Goal: Communication & Community: Connect with others

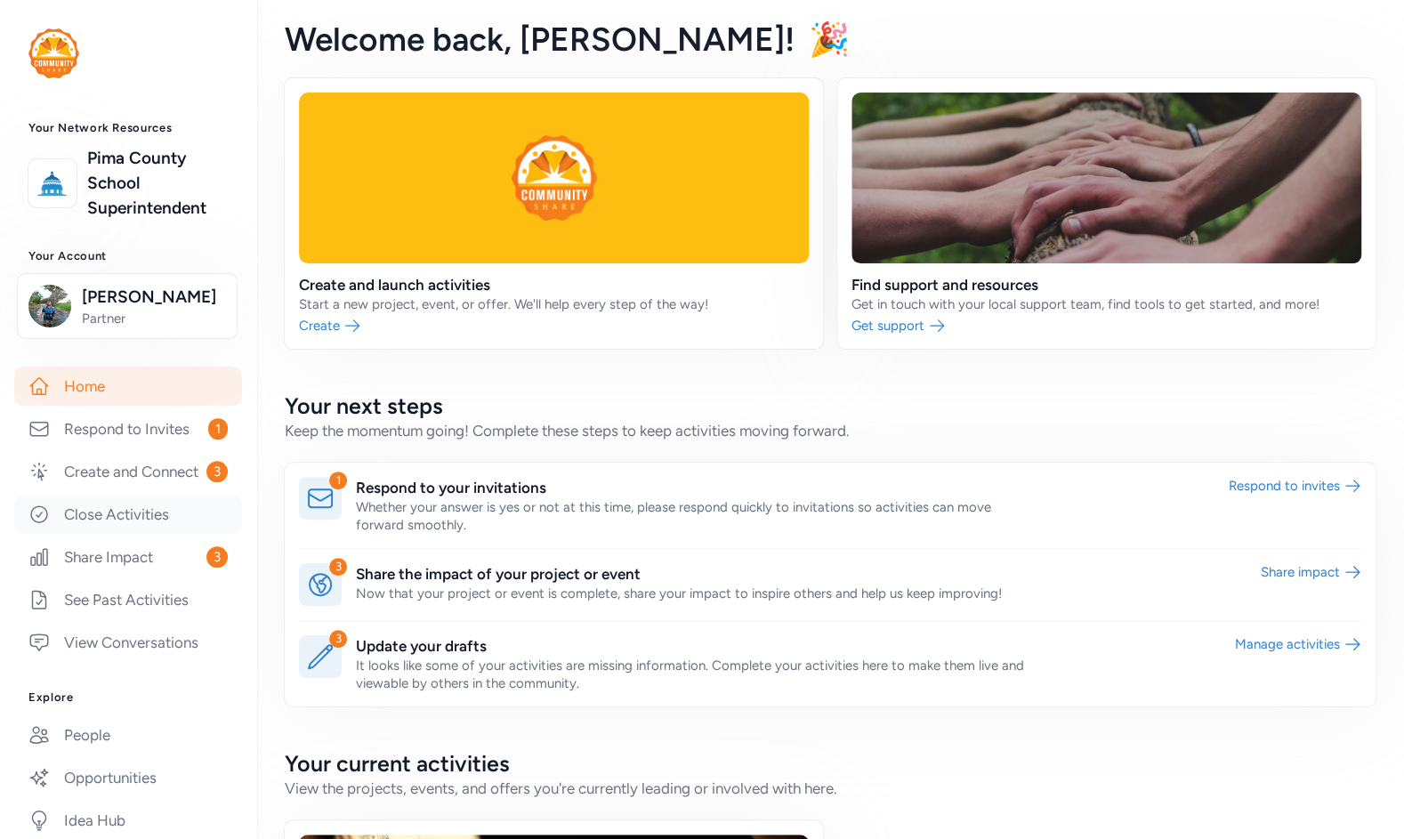
scroll to position [219, 0]
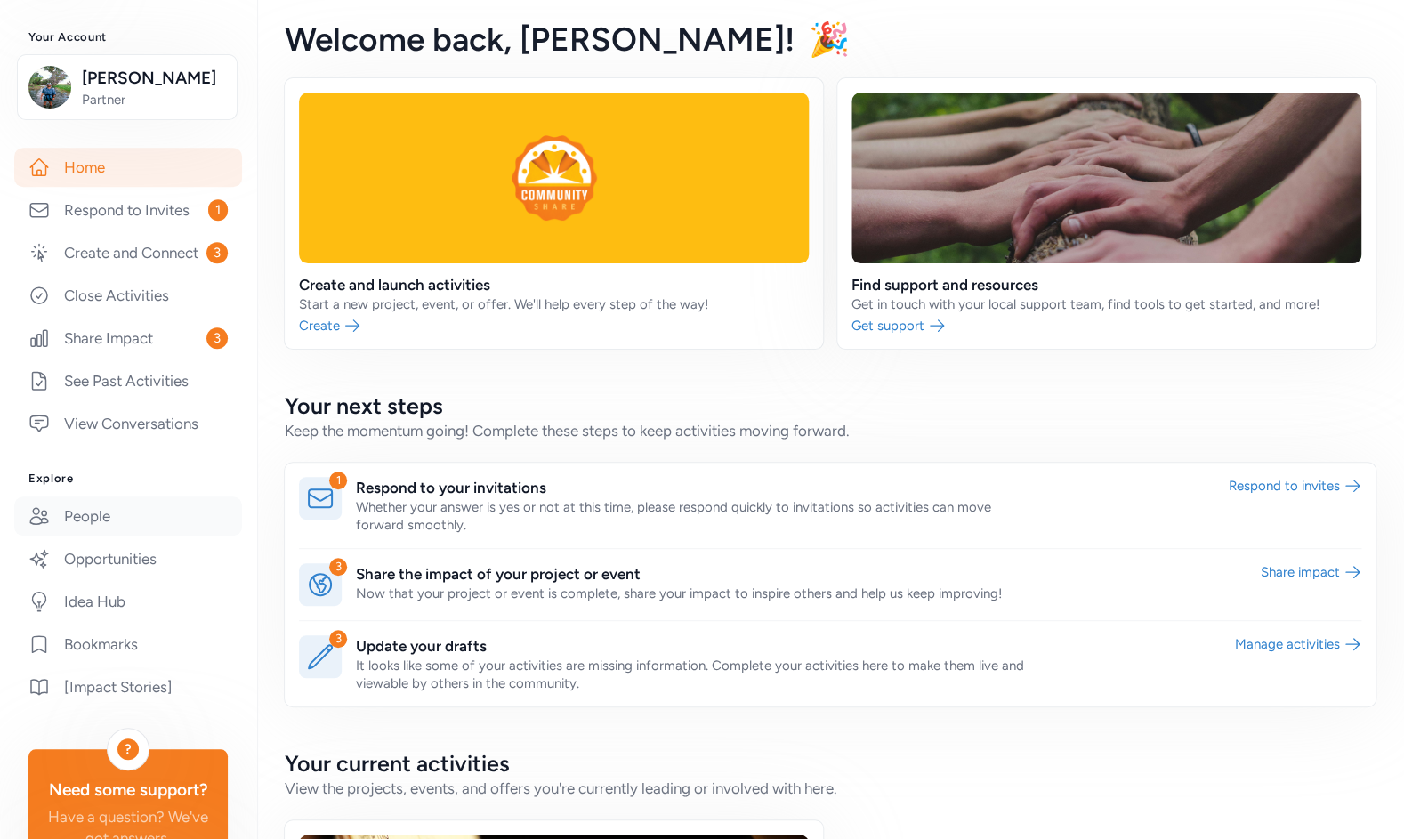
click at [104, 536] on link "People" at bounding box center [128, 516] width 228 height 39
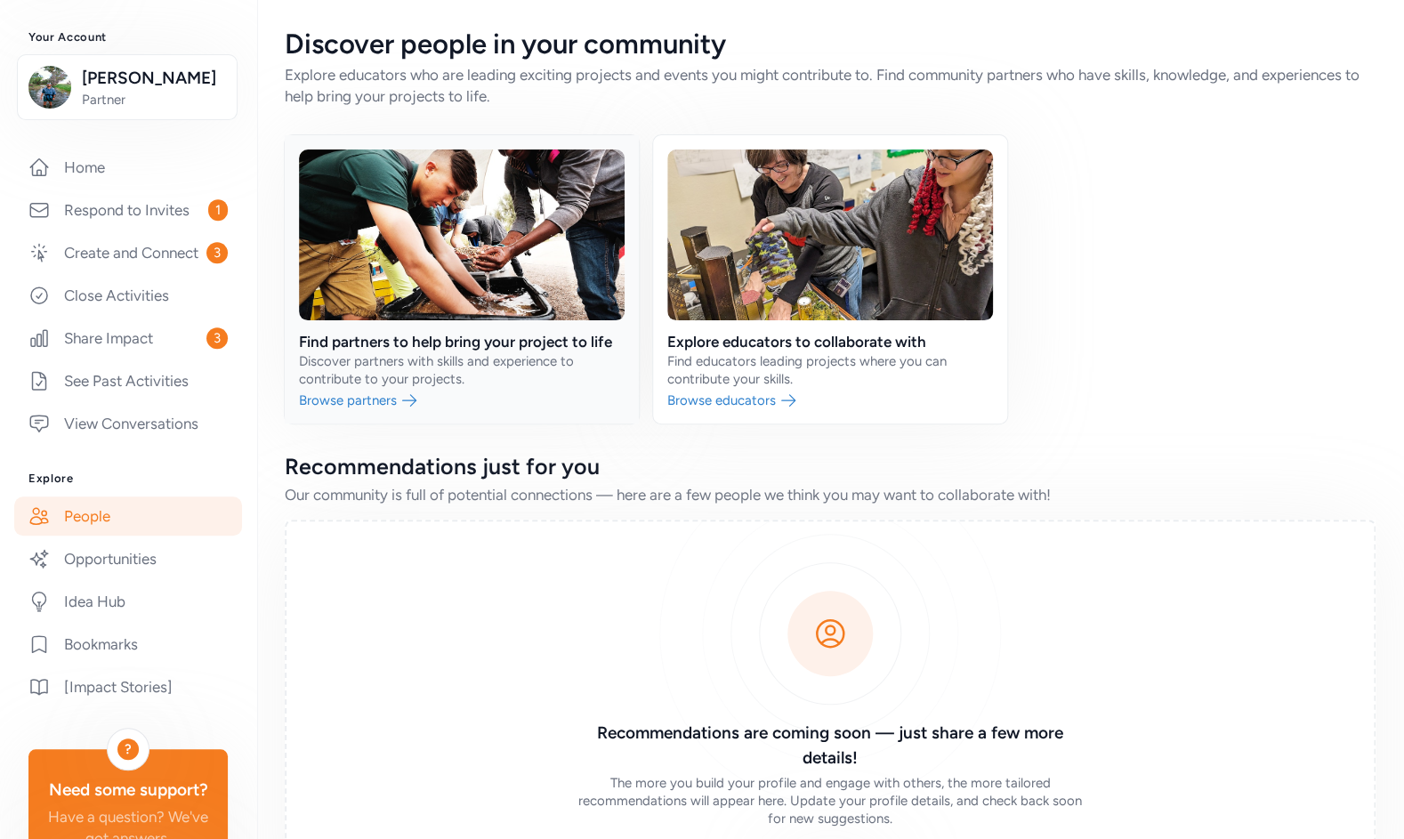
click at [370, 411] on link at bounding box center [462, 279] width 354 height 288
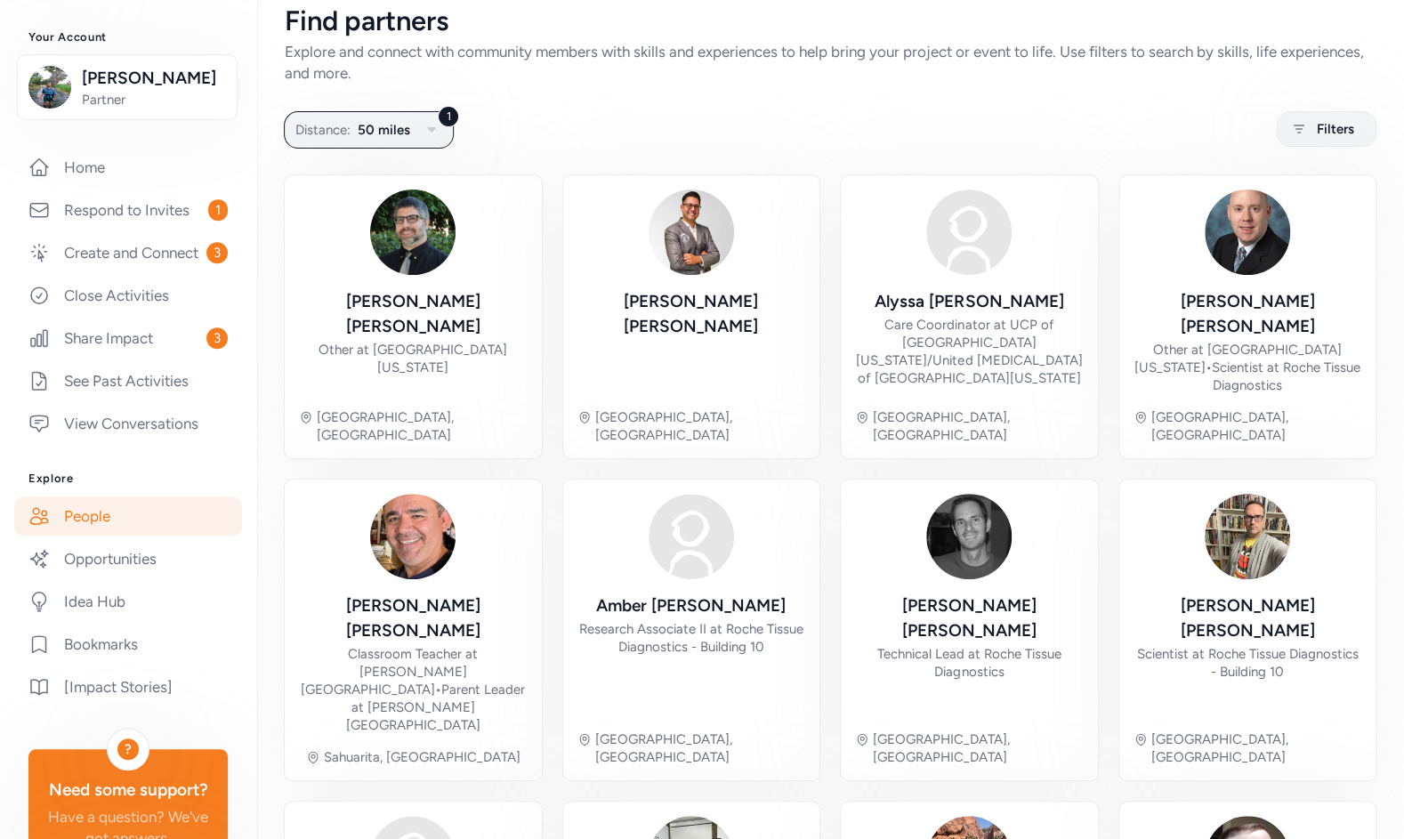
scroll to position [35, 0]
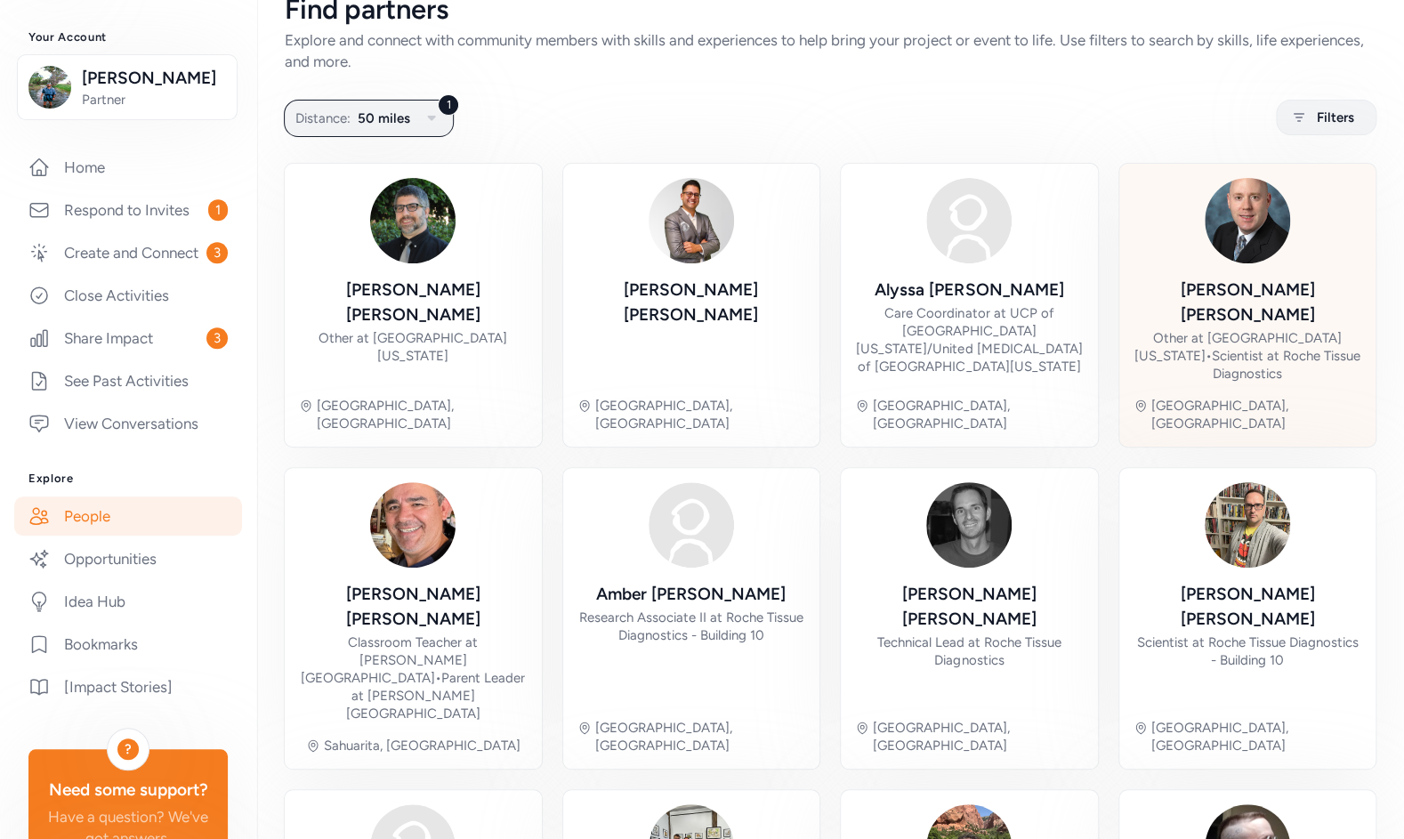
click at [1215, 298] on div "[PERSON_NAME]" at bounding box center [1248, 303] width 229 height 50
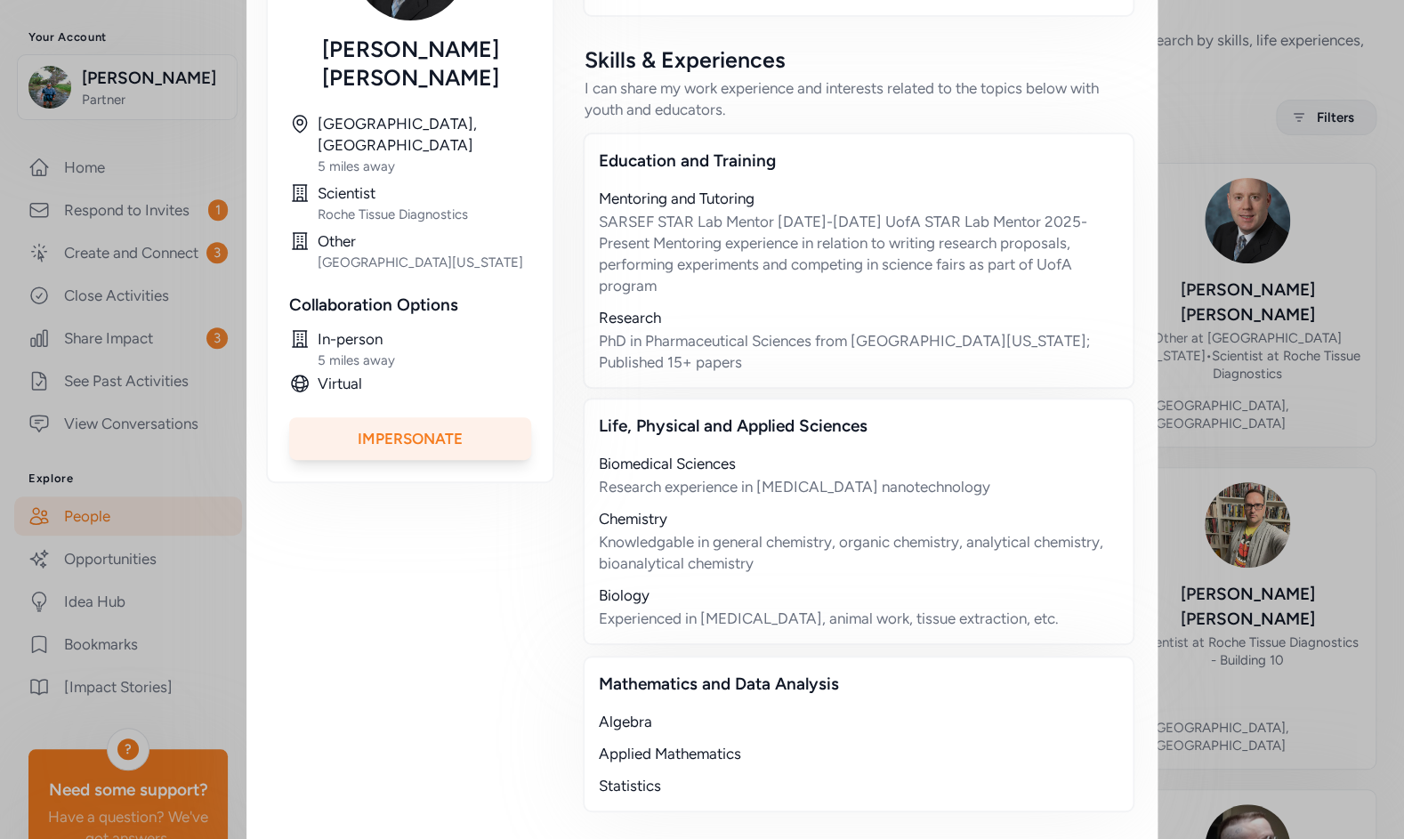
scroll to position [412, 0]
drag, startPoint x: 1064, startPoint y: 596, endPoint x: 575, endPoint y: 456, distance: 508.9
click at [581, 456] on div "About Me I'm an analytical chemist with significant research experience in a wi…" at bounding box center [858, 353] width 555 height 941
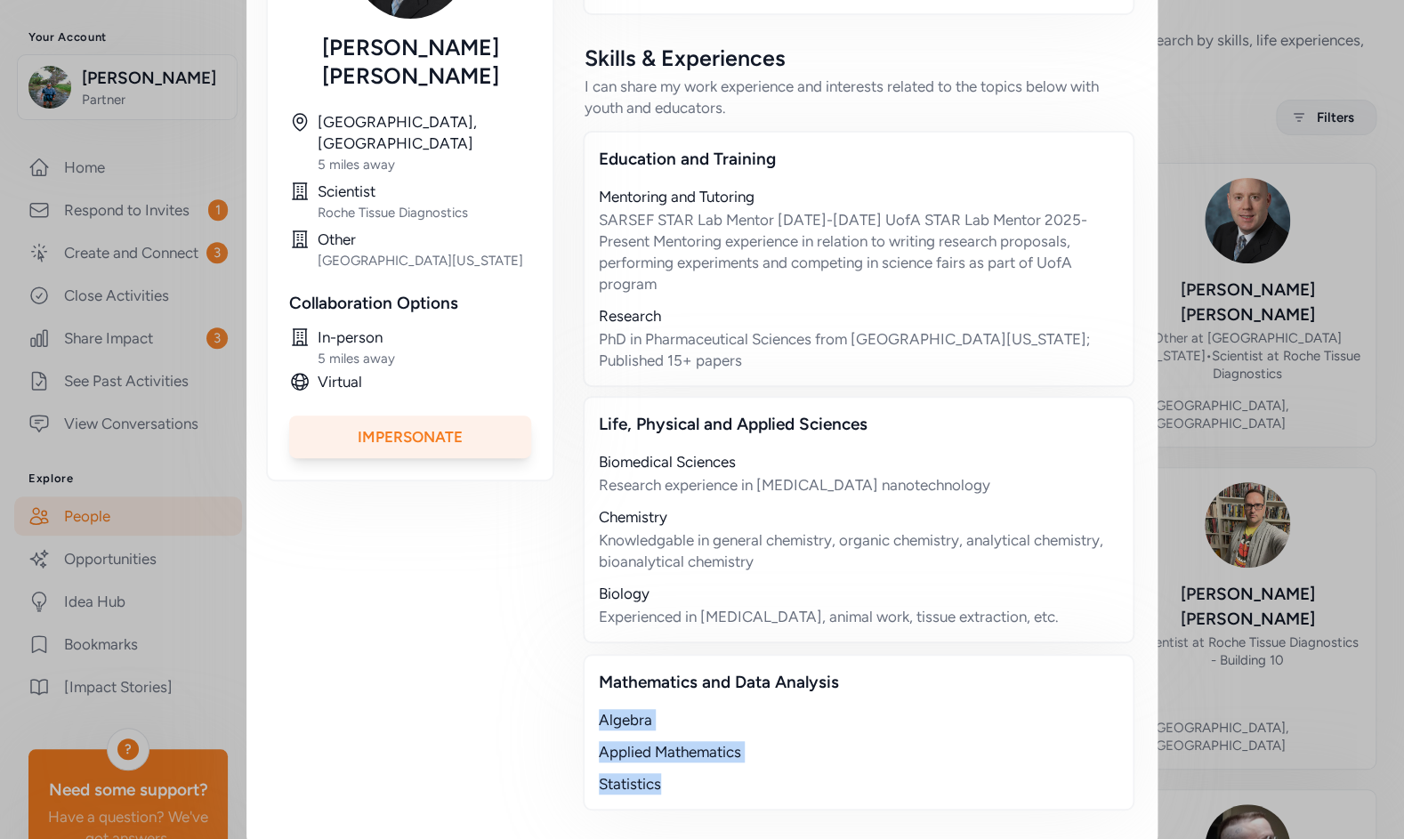
drag, startPoint x: 614, startPoint y: 739, endPoint x: 592, endPoint y: 691, distance: 52.9
click at [592, 691] on div "Mathematics and Data Analysis Algebra Applied Mathematics Statistics" at bounding box center [859, 732] width 552 height 157
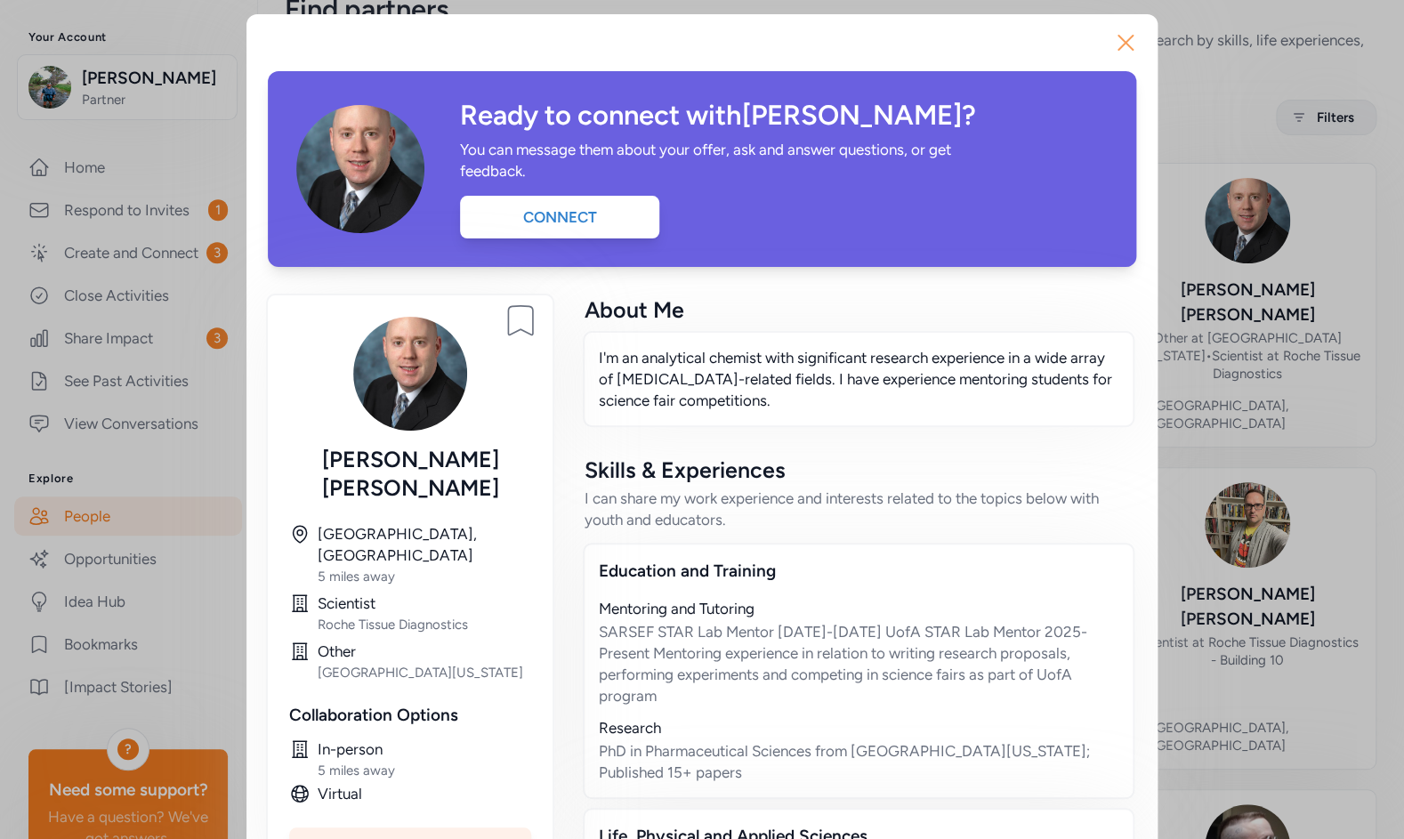
click at [1124, 41] on icon "button" at bounding box center [1125, 42] width 28 height 28
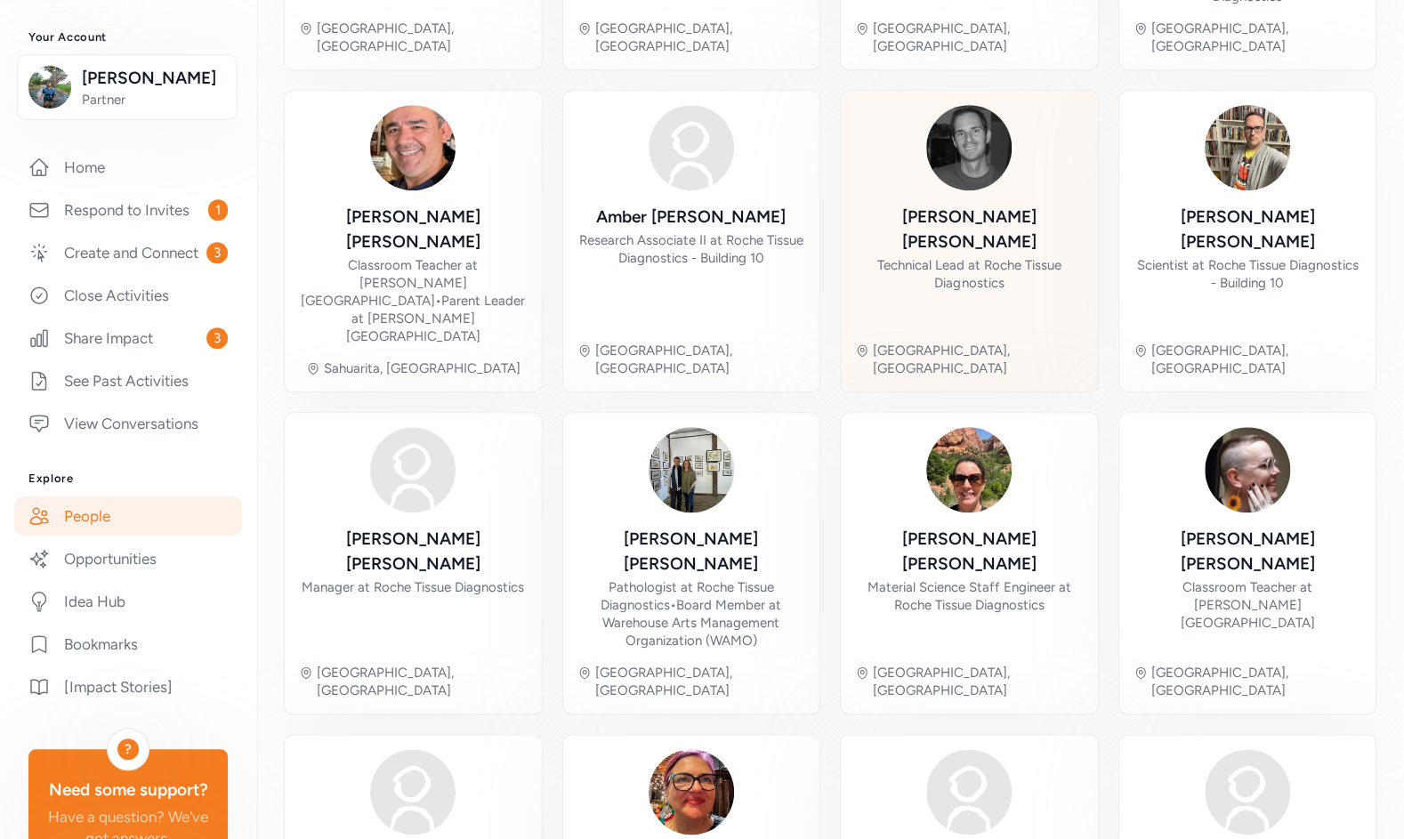
scroll to position [513, 0]
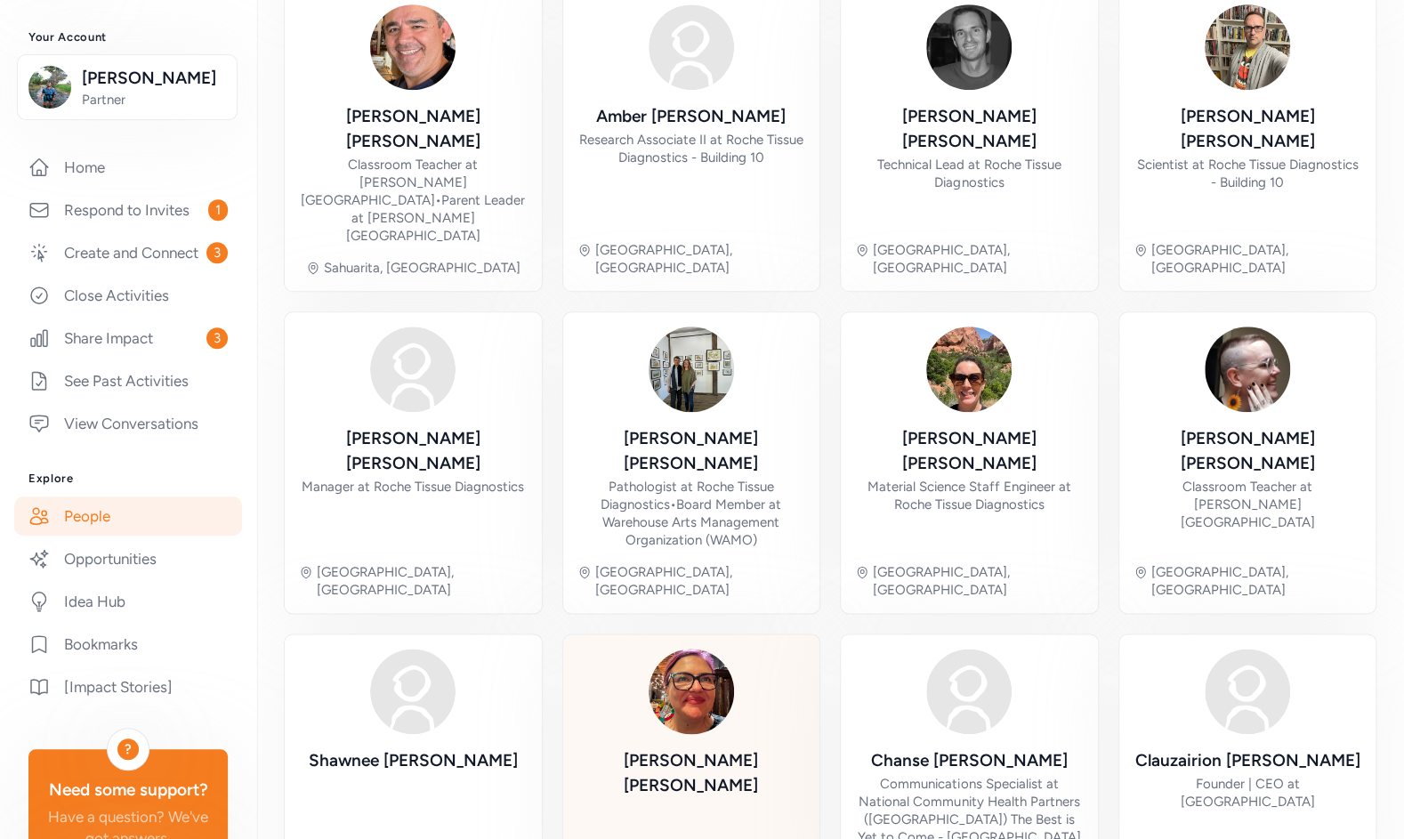
click at [695, 748] on div "[PERSON_NAME]" at bounding box center [691, 773] width 229 height 50
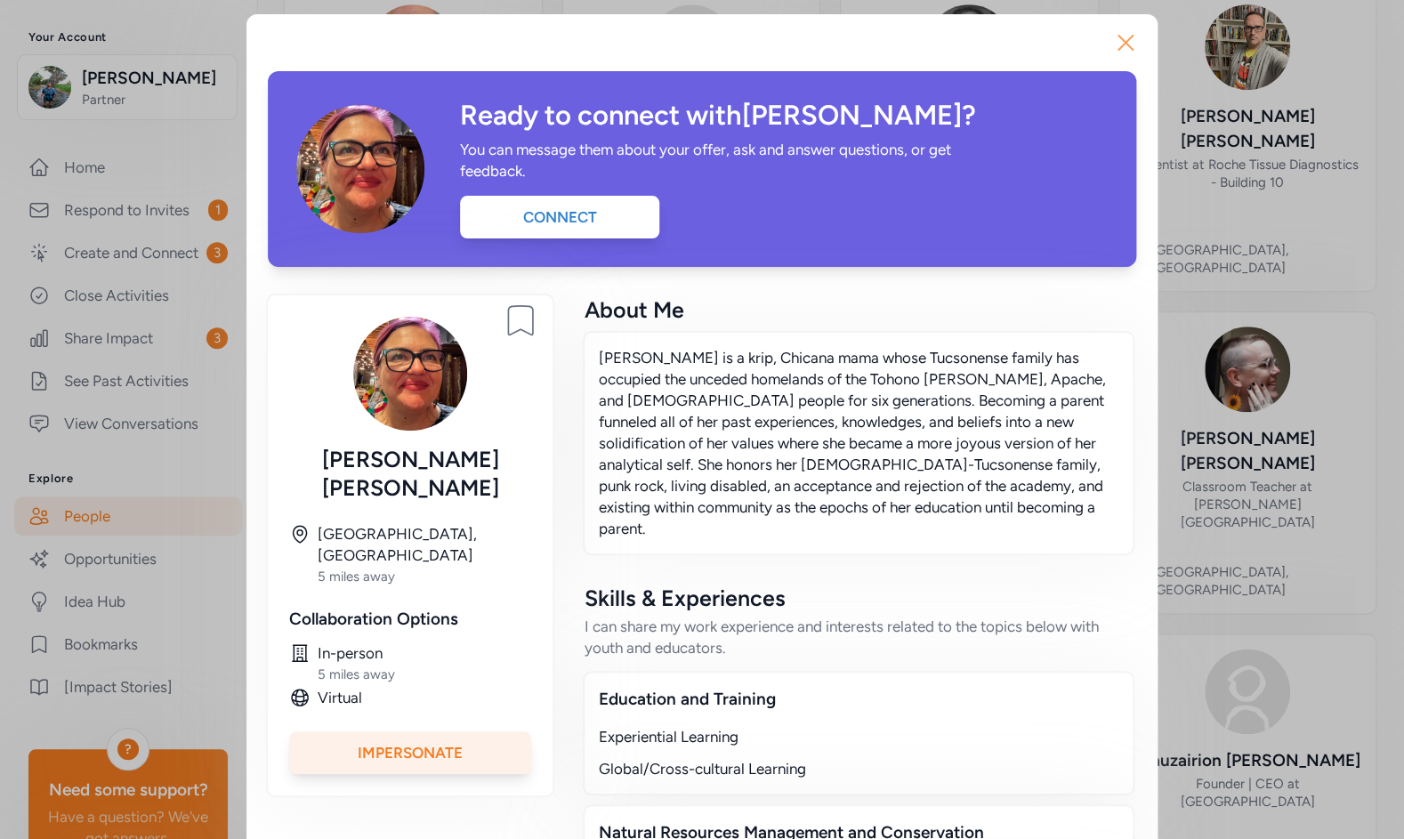
click at [1118, 34] on icon "button" at bounding box center [1125, 42] width 28 height 28
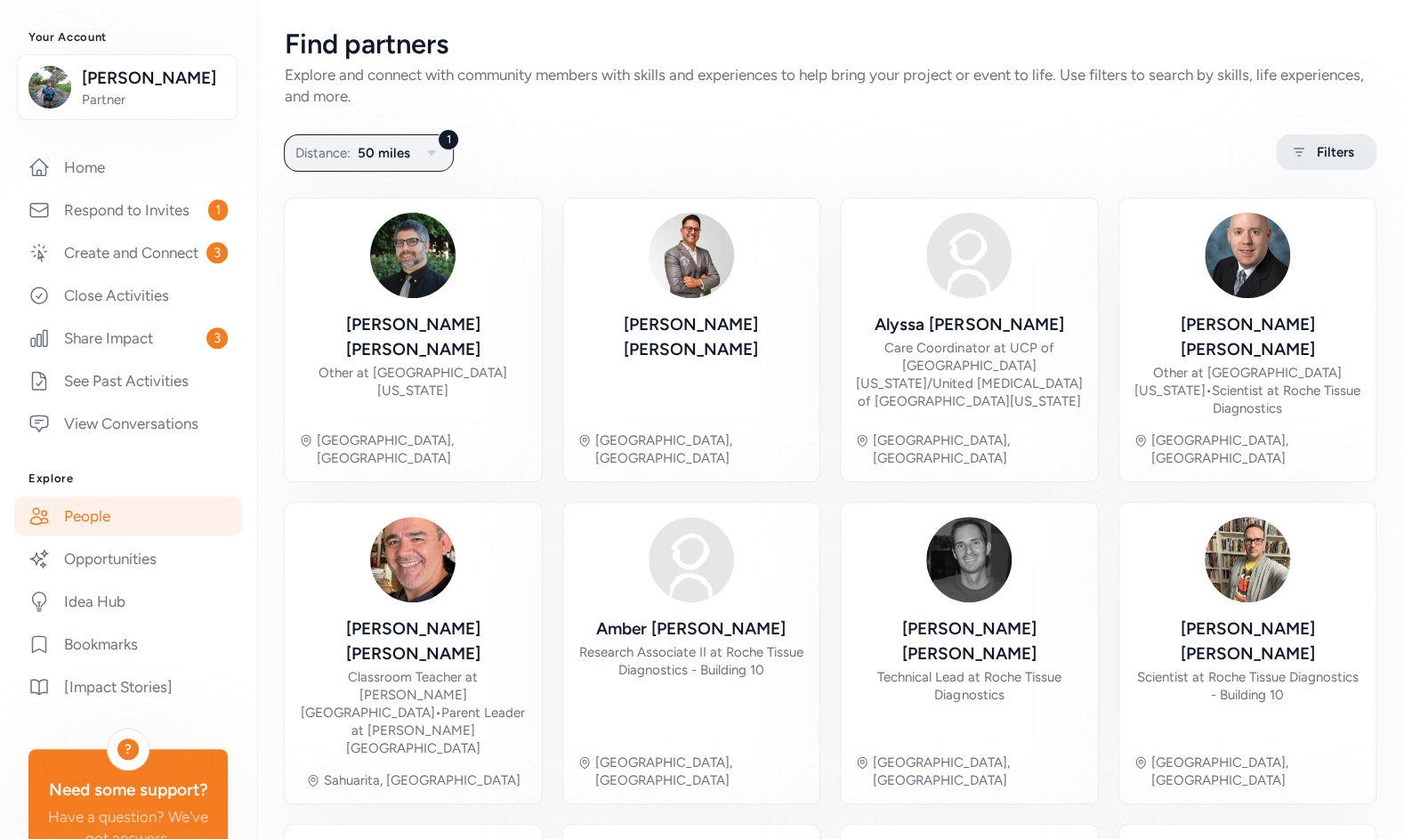
click at [1317, 149] on span "Filters" at bounding box center [1335, 151] width 37 height 21
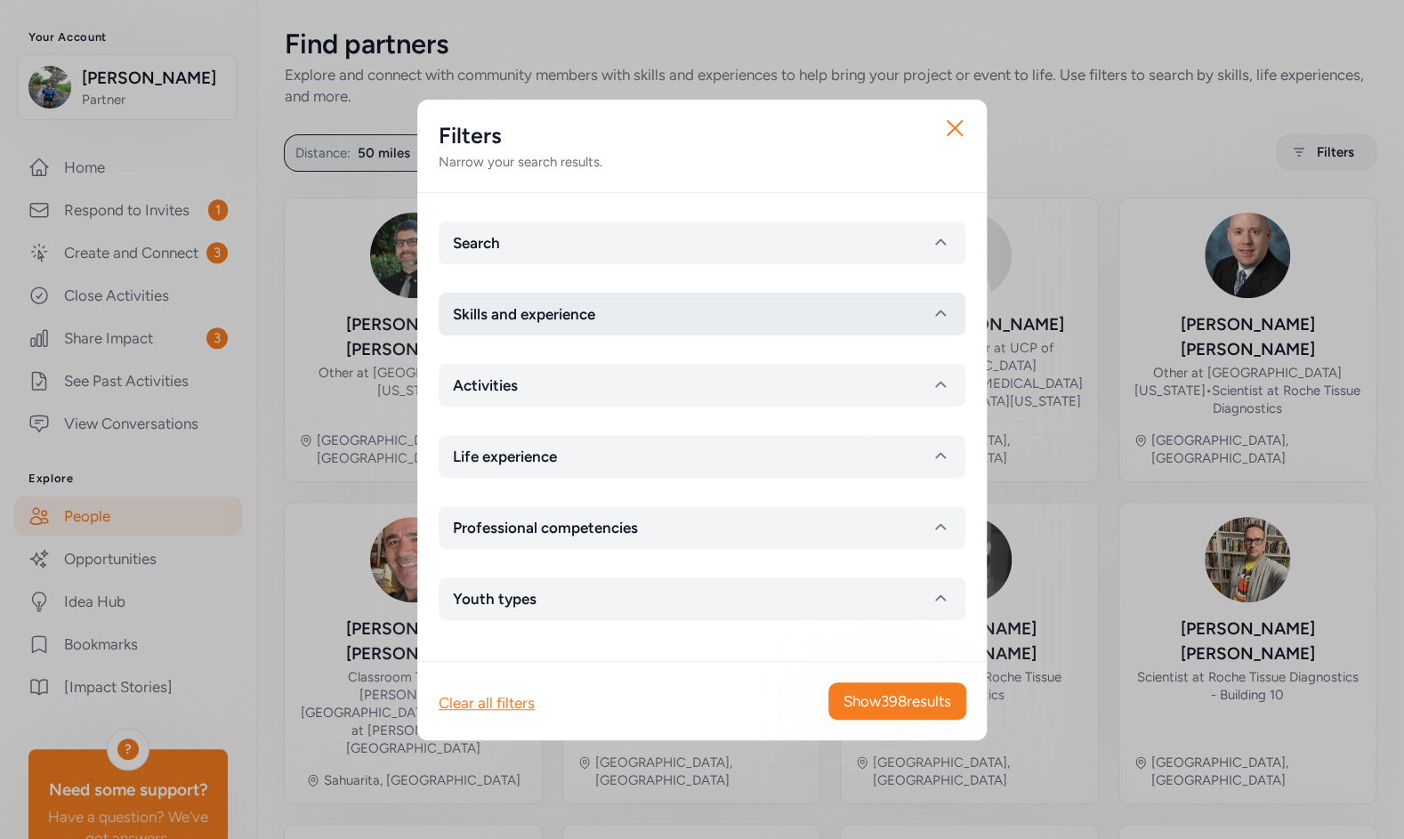
click at [695, 305] on button "Skills and experience" at bounding box center [702, 314] width 527 height 43
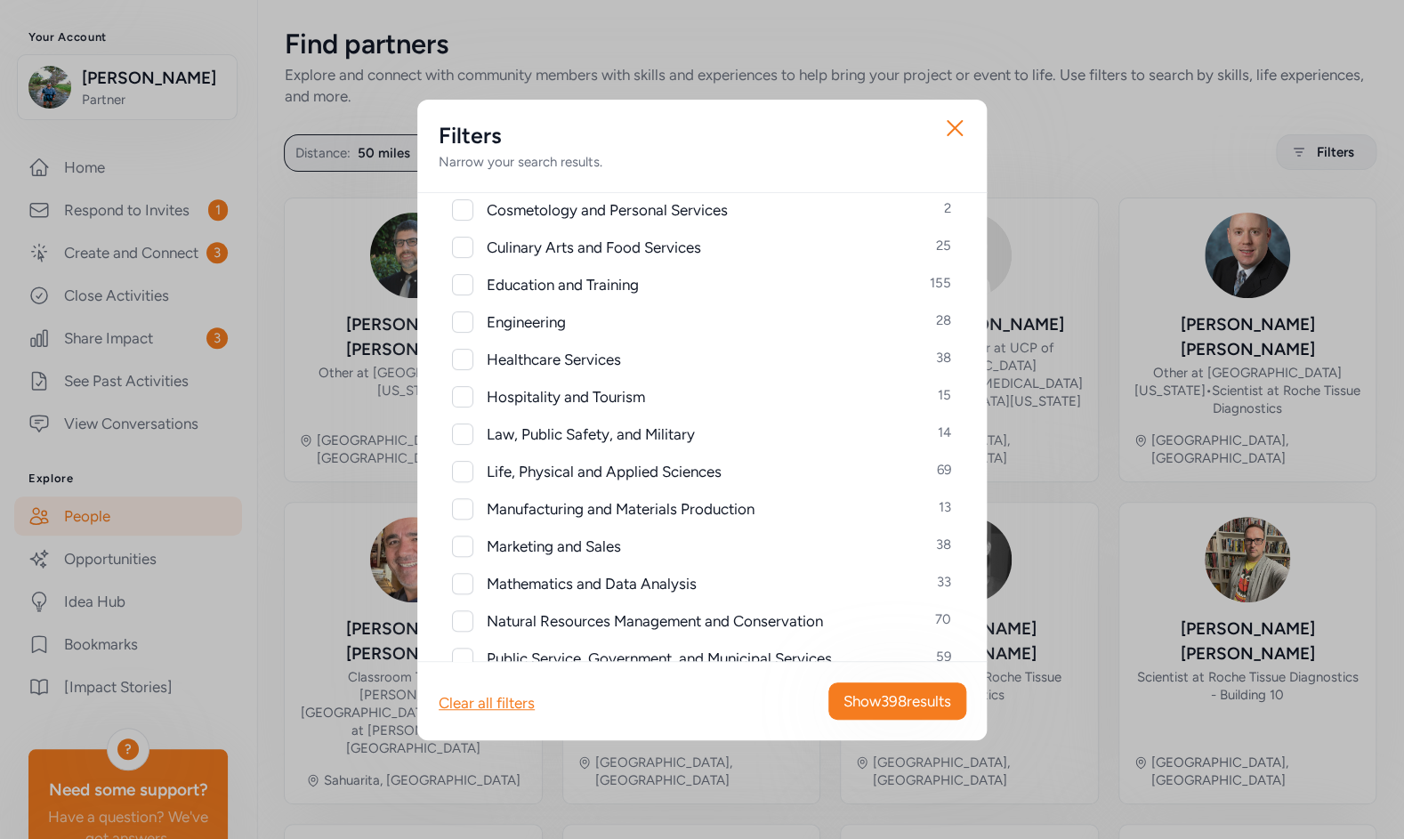
scroll to position [435, 0]
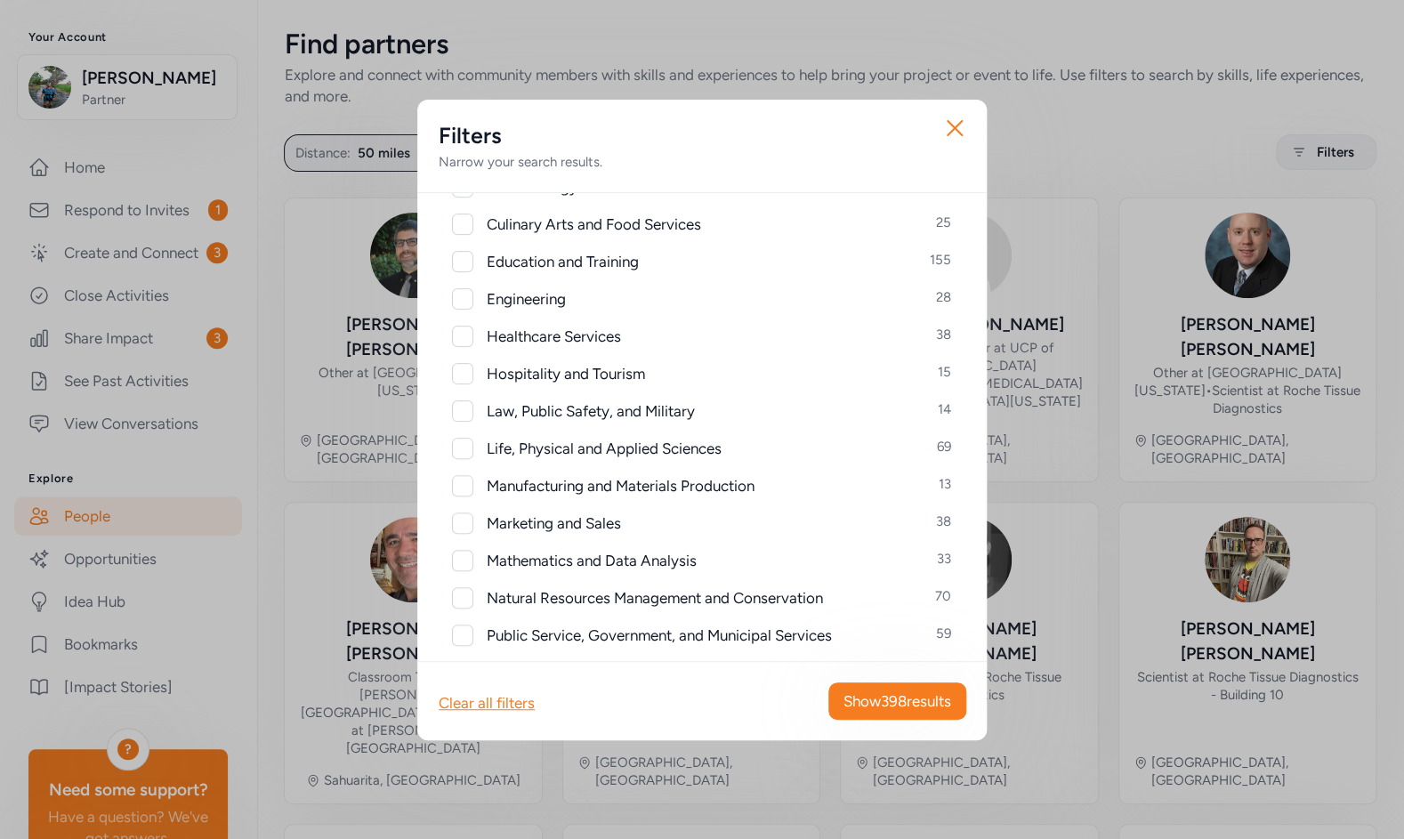
click at [464, 298] on div at bounding box center [462, 298] width 21 height 21
click at [464, 298] on icon at bounding box center [462, 298] width 12 height 9
checkbox input "false"
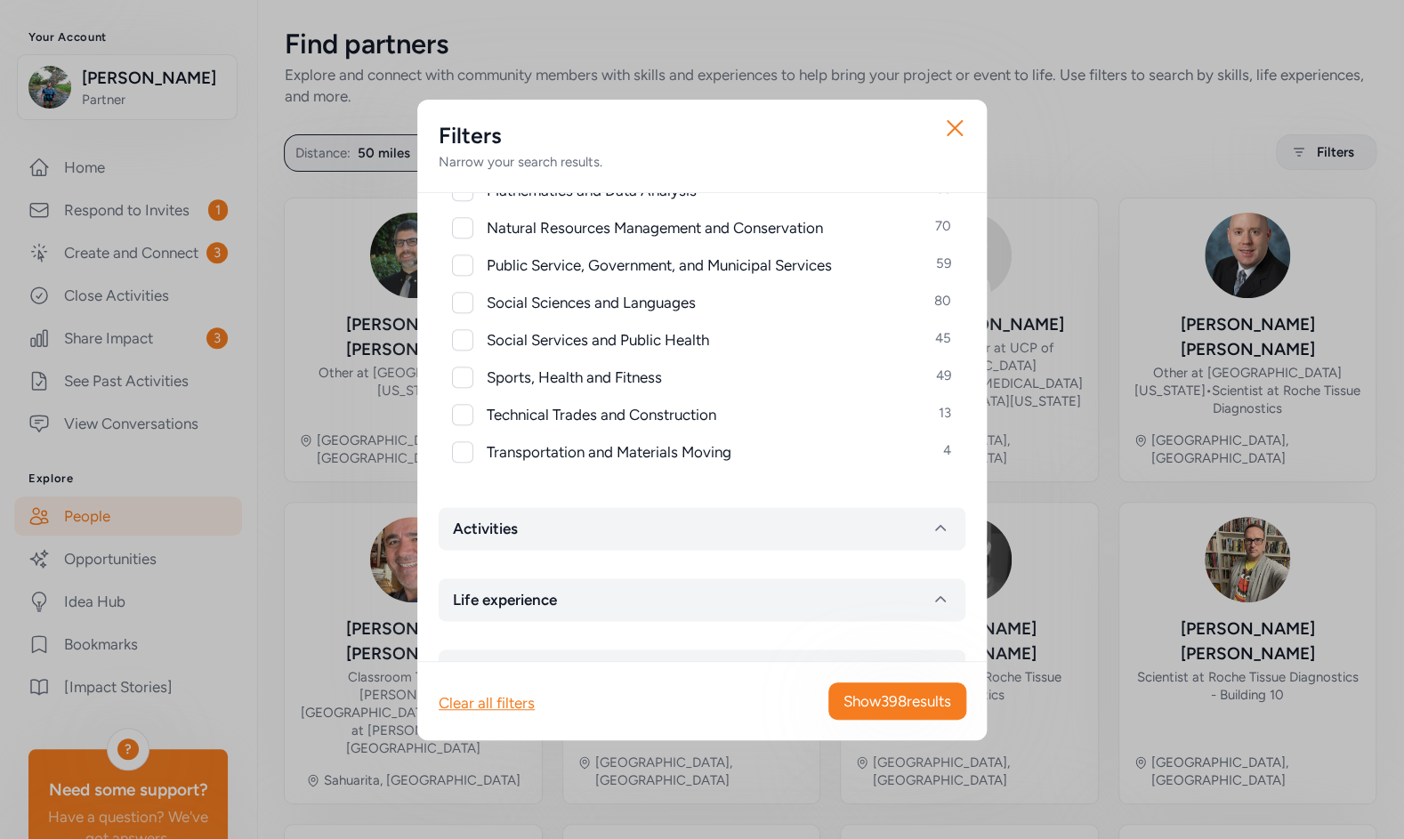
scroll to position [936, 0]
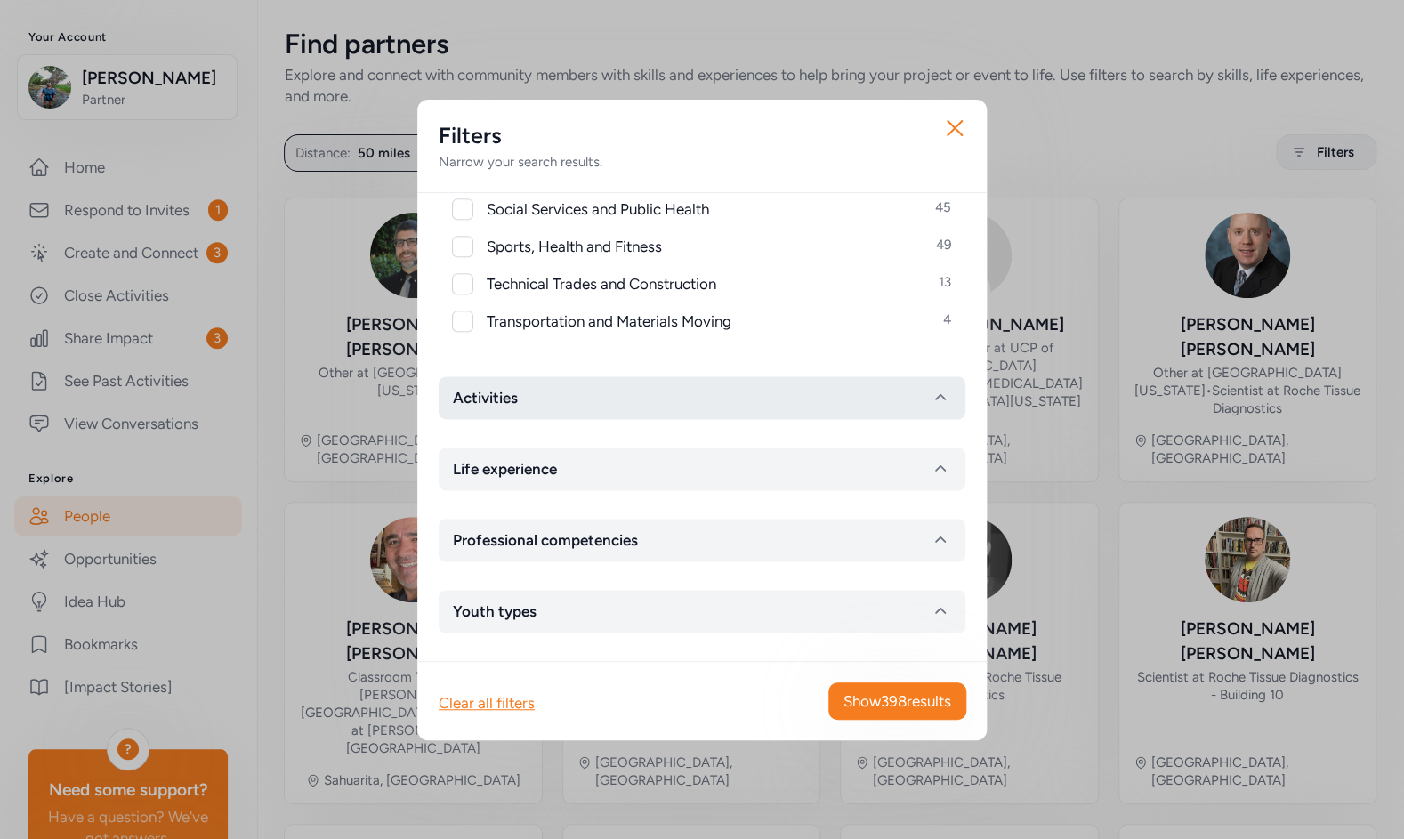
click at [567, 395] on button "Activities" at bounding box center [702, 397] width 527 height 43
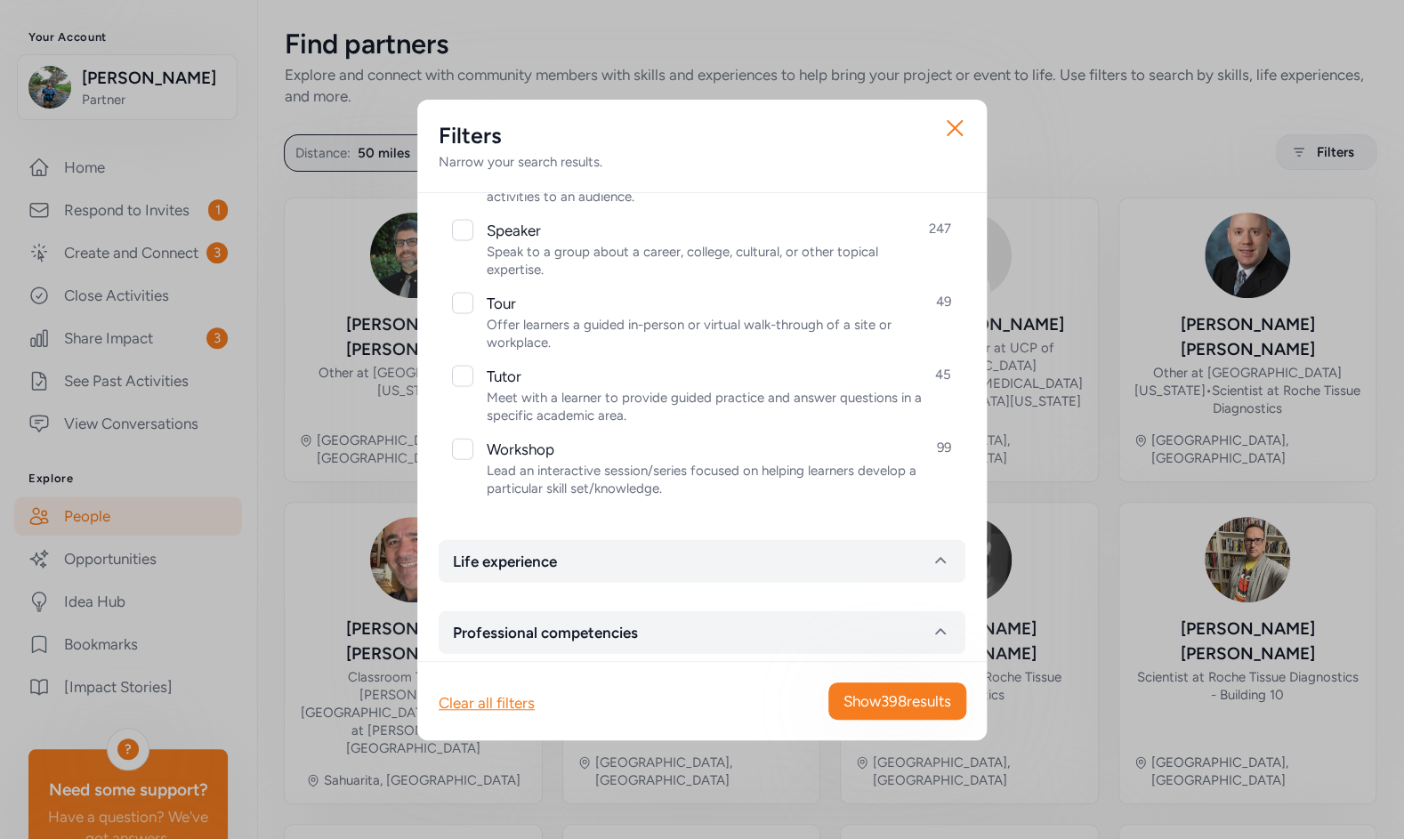
scroll to position [1986, 0]
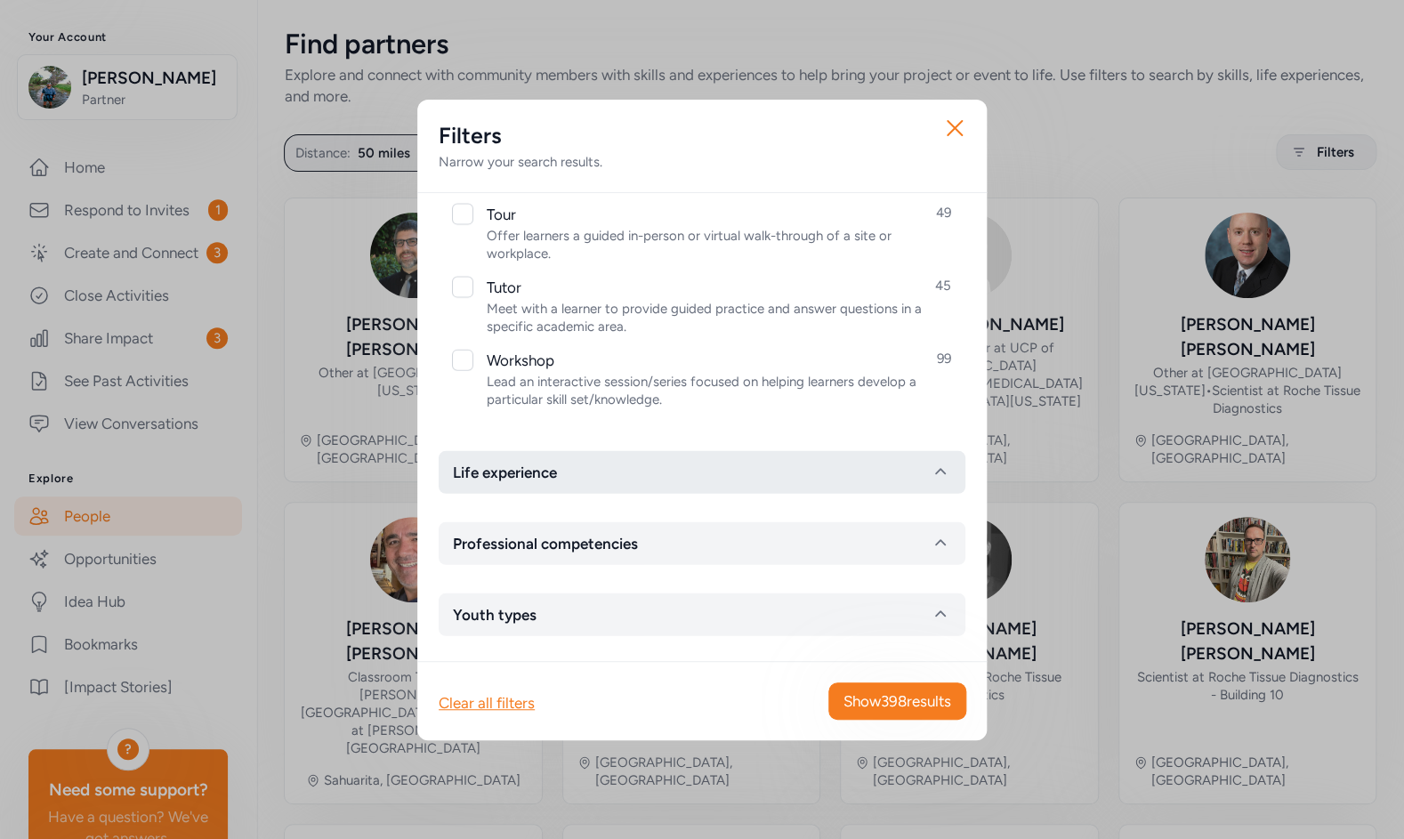
click at [617, 474] on button "Life experience" at bounding box center [702, 472] width 527 height 43
click at [616, 472] on button "Life experience" at bounding box center [702, 469] width 527 height 43
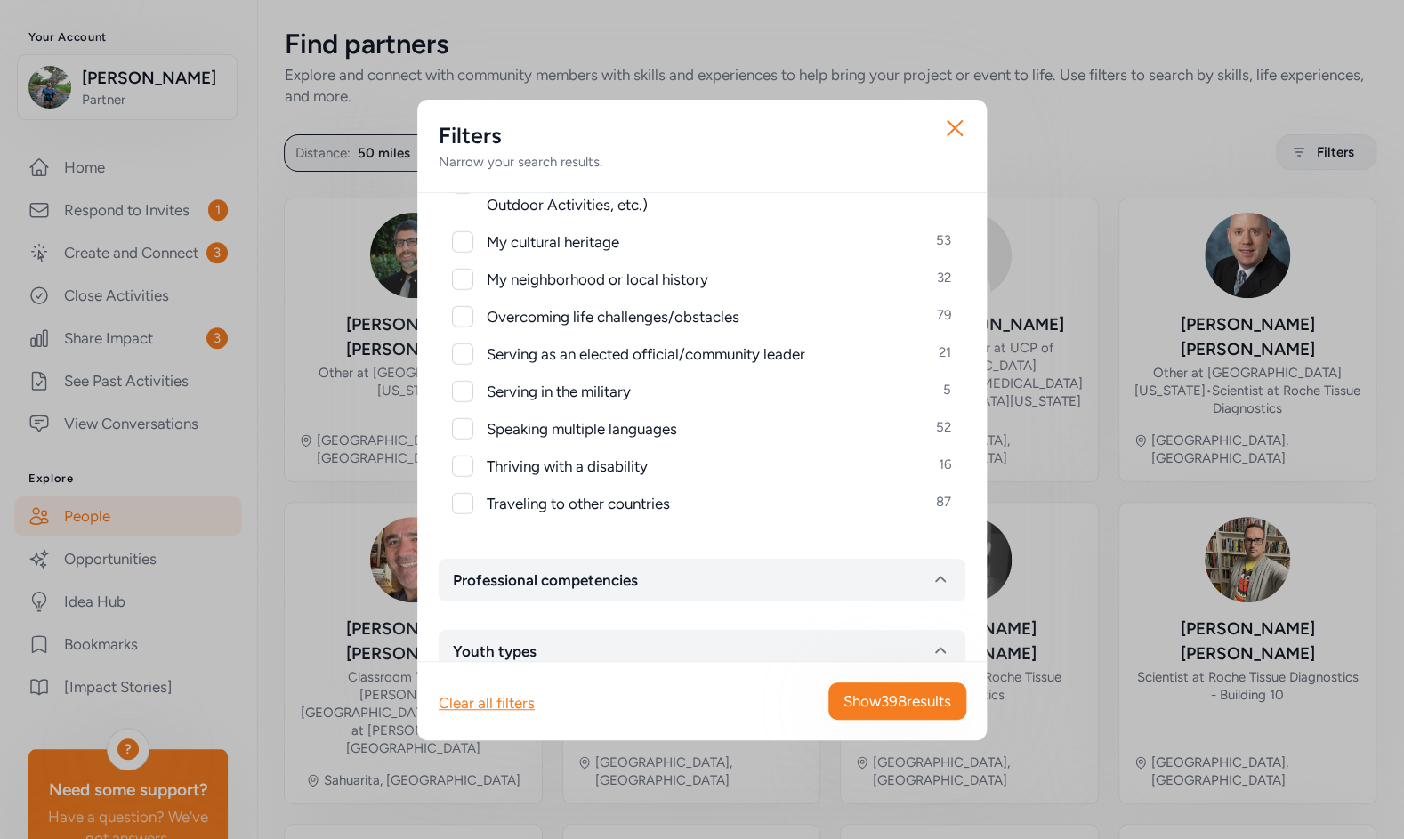
scroll to position [2399, 0]
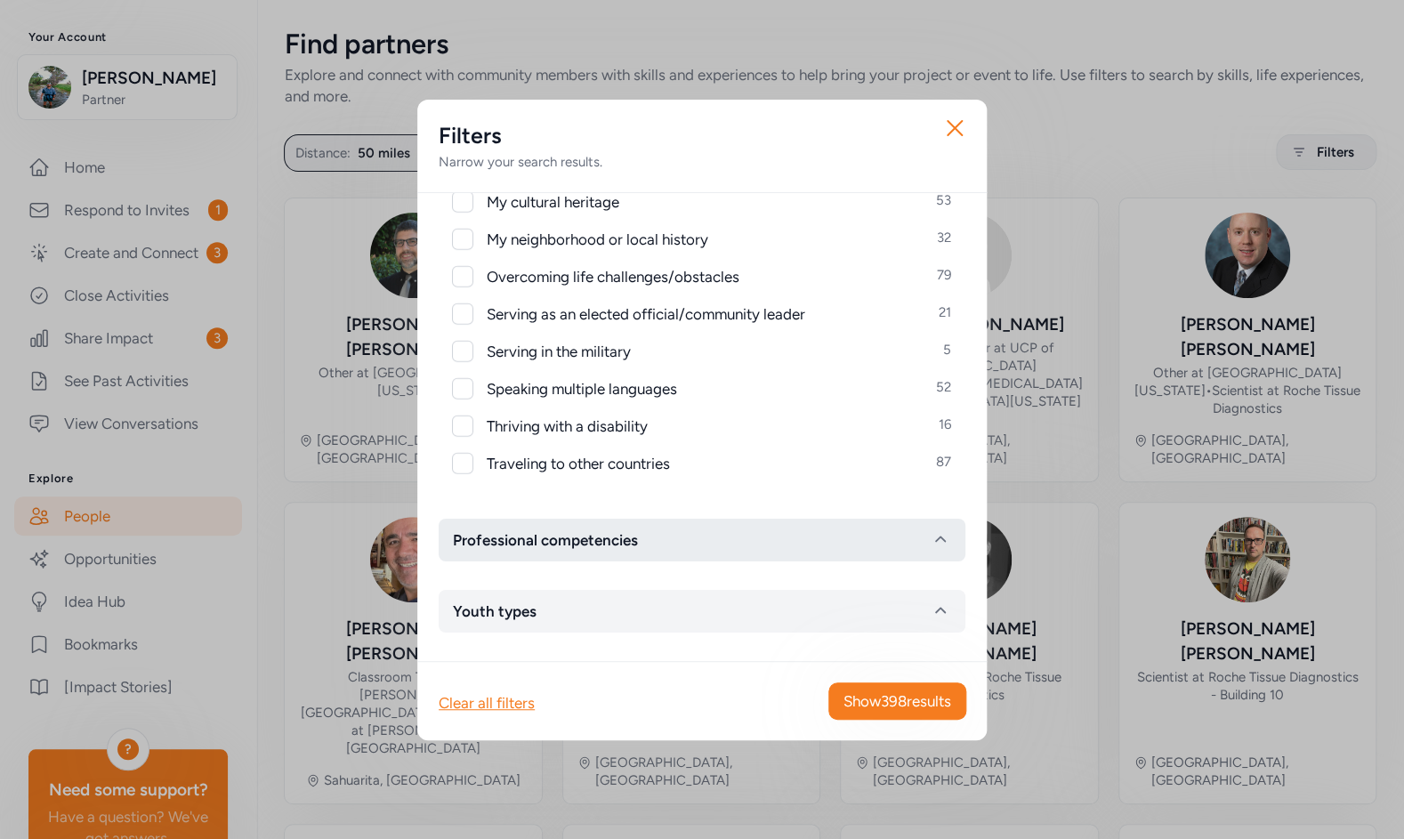
click at [678, 533] on button "Professional competencies" at bounding box center [702, 540] width 527 height 43
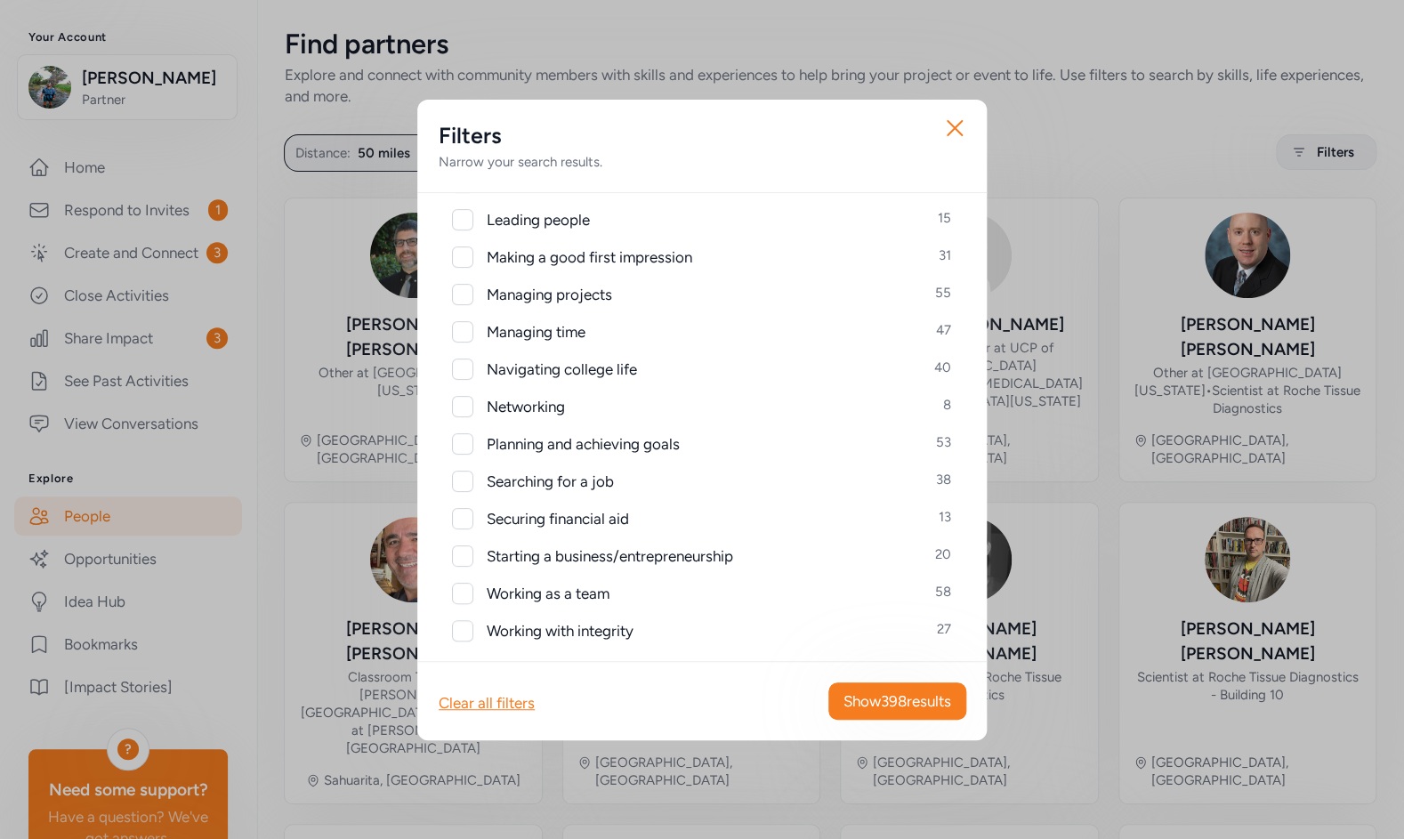
scroll to position [3198, 0]
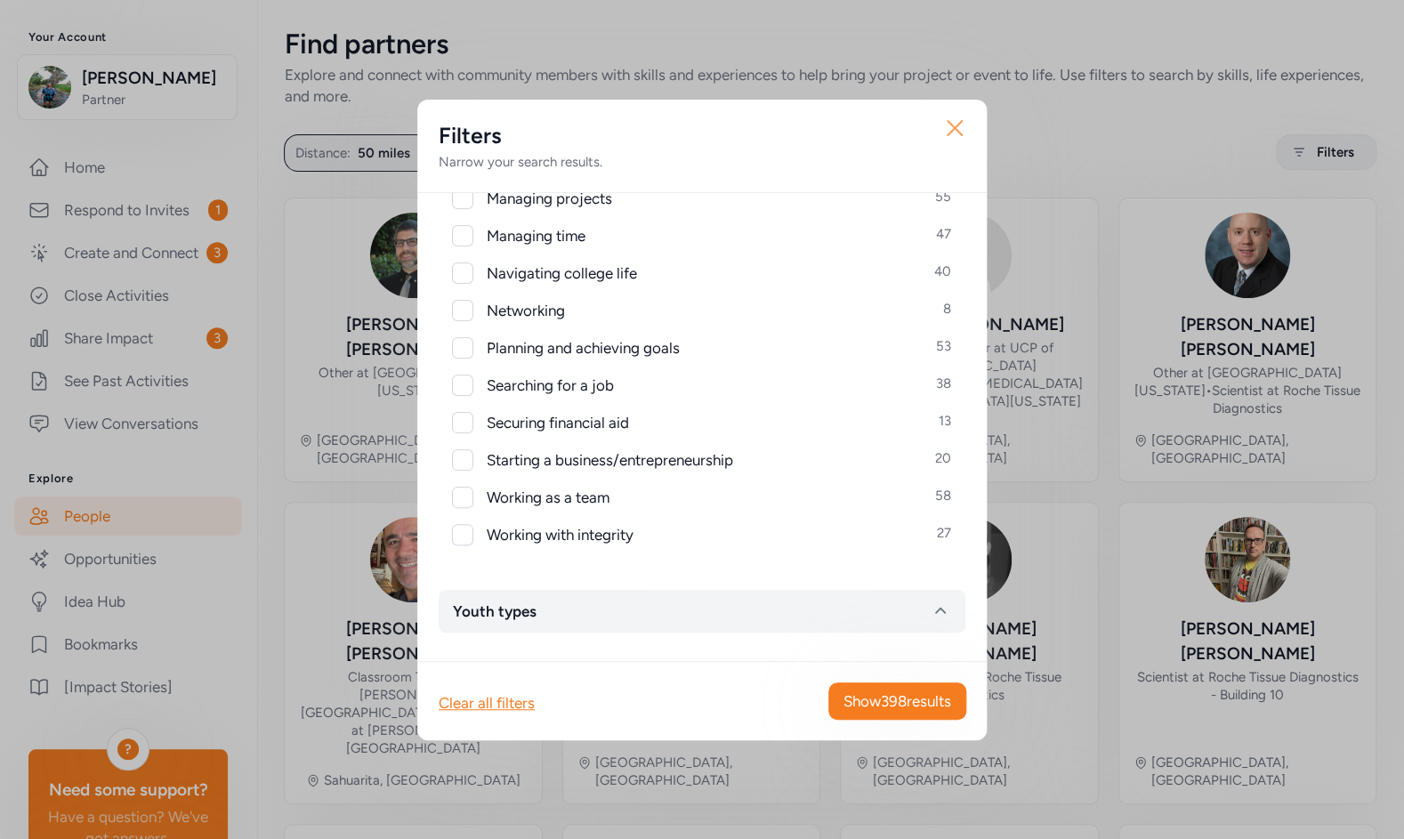
click at [956, 129] on icon "button" at bounding box center [955, 128] width 14 height 14
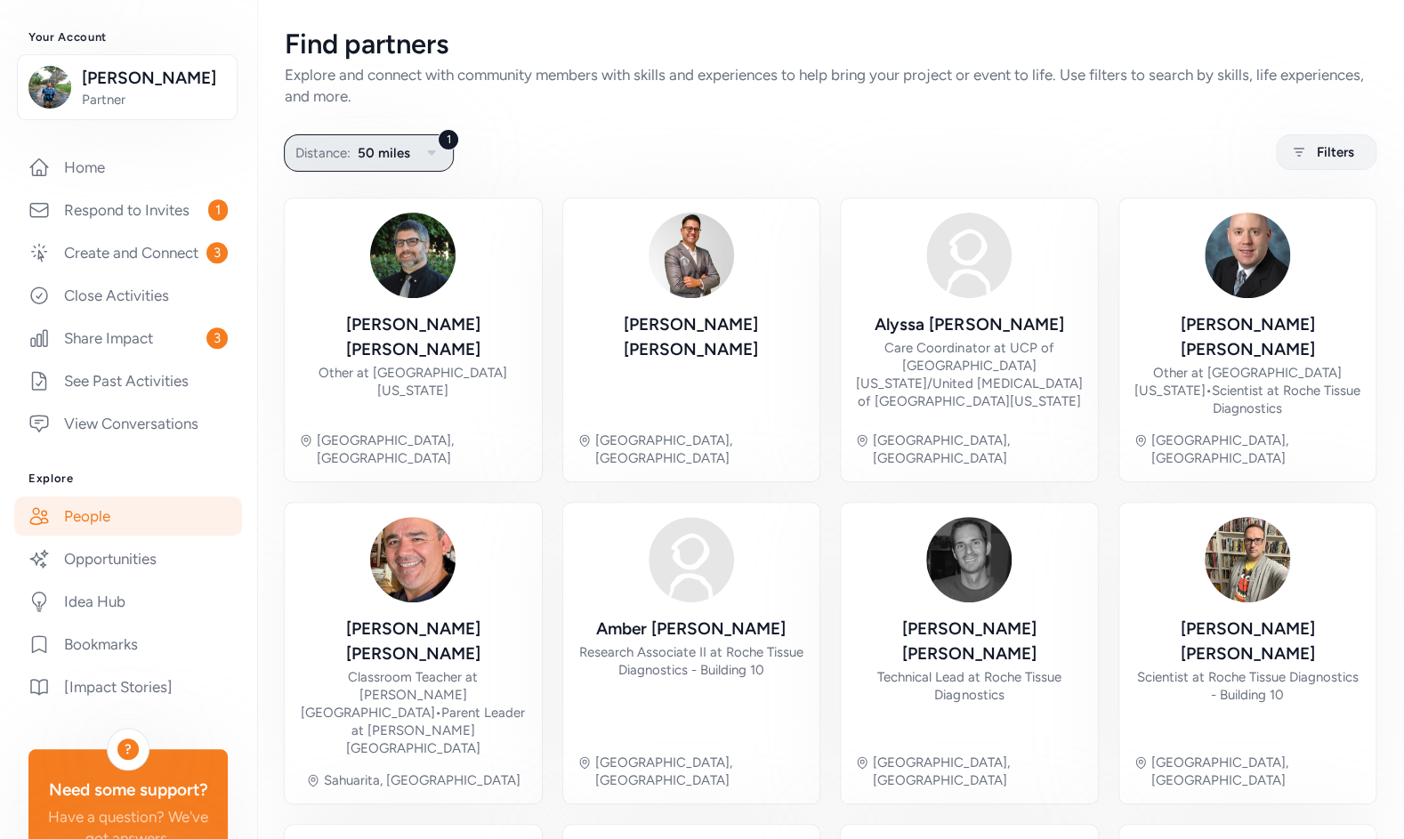
click at [347, 164] on button "1 Distance: 50 miles" at bounding box center [369, 152] width 170 height 37
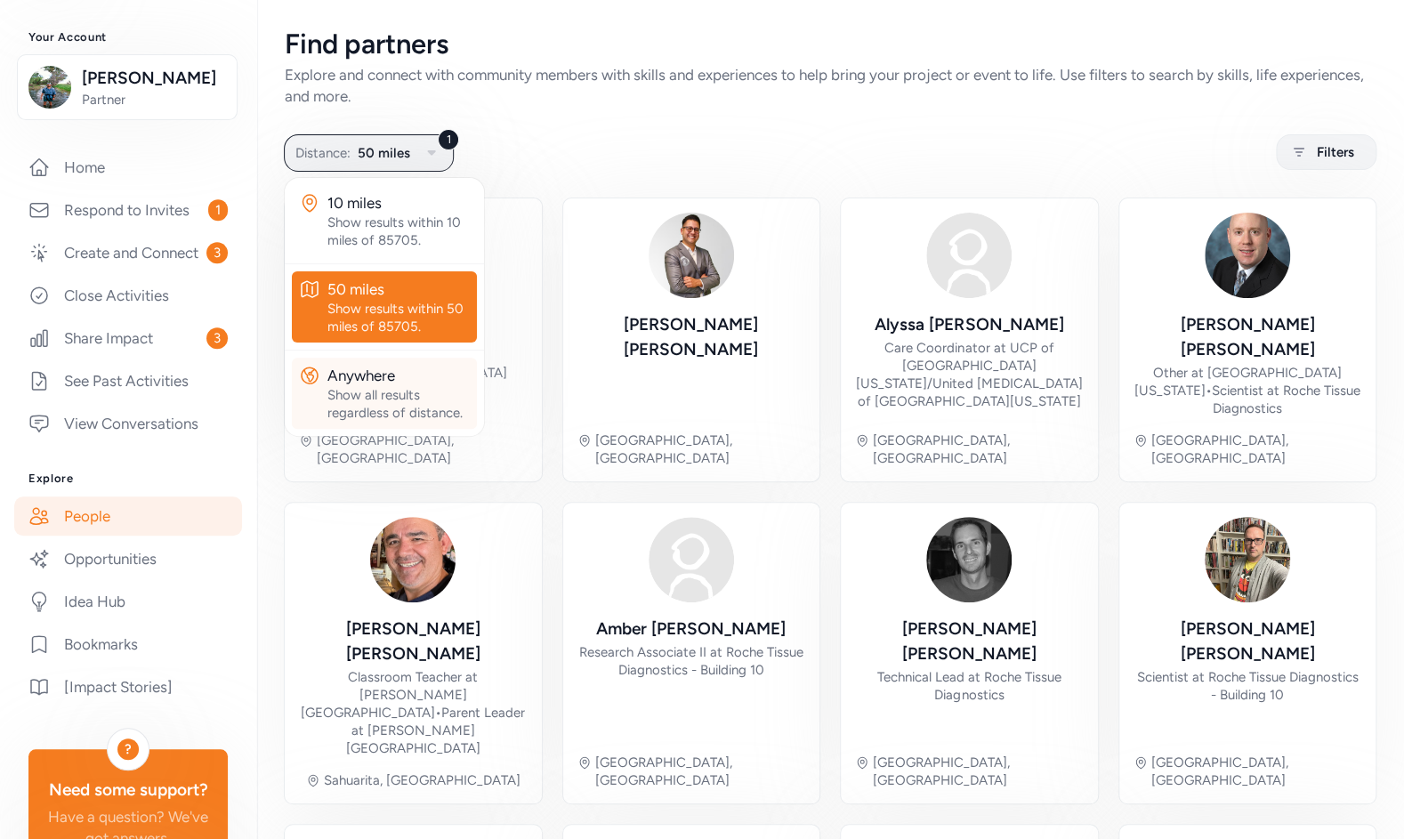
click at [388, 373] on div "Anywhere" at bounding box center [398, 375] width 142 height 21
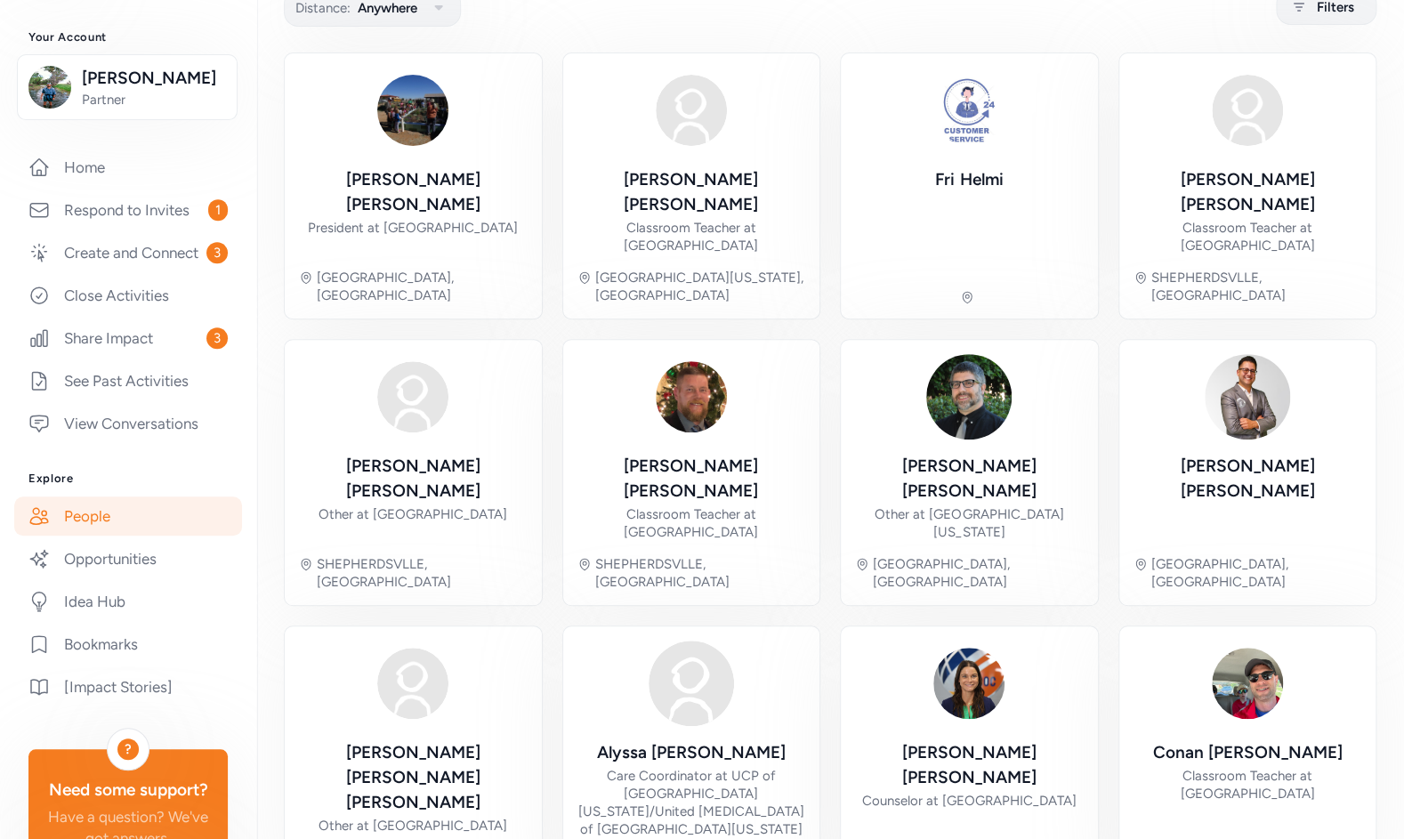
scroll to position [441, 0]
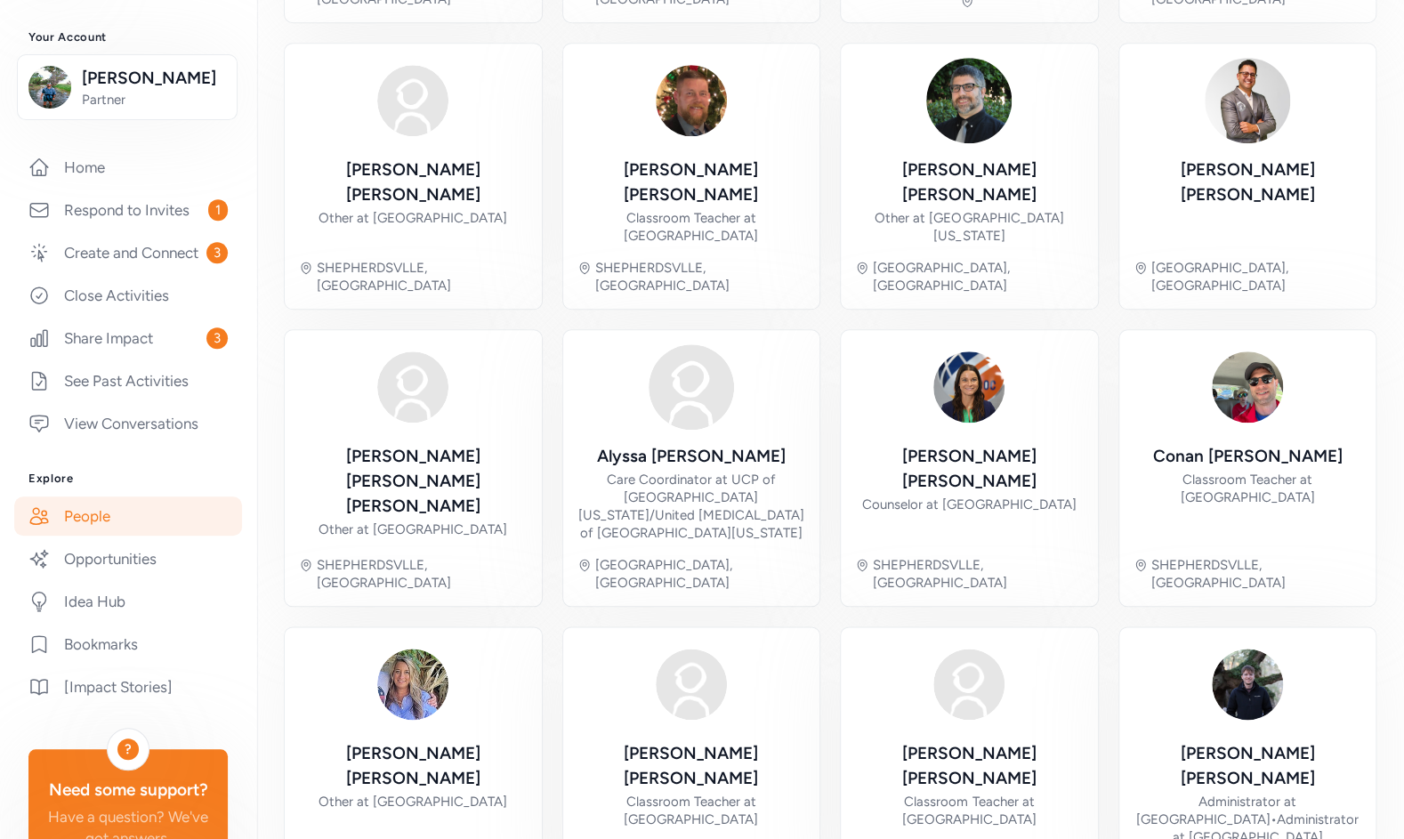
click at [109, 536] on link "People" at bounding box center [128, 516] width 228 height 39
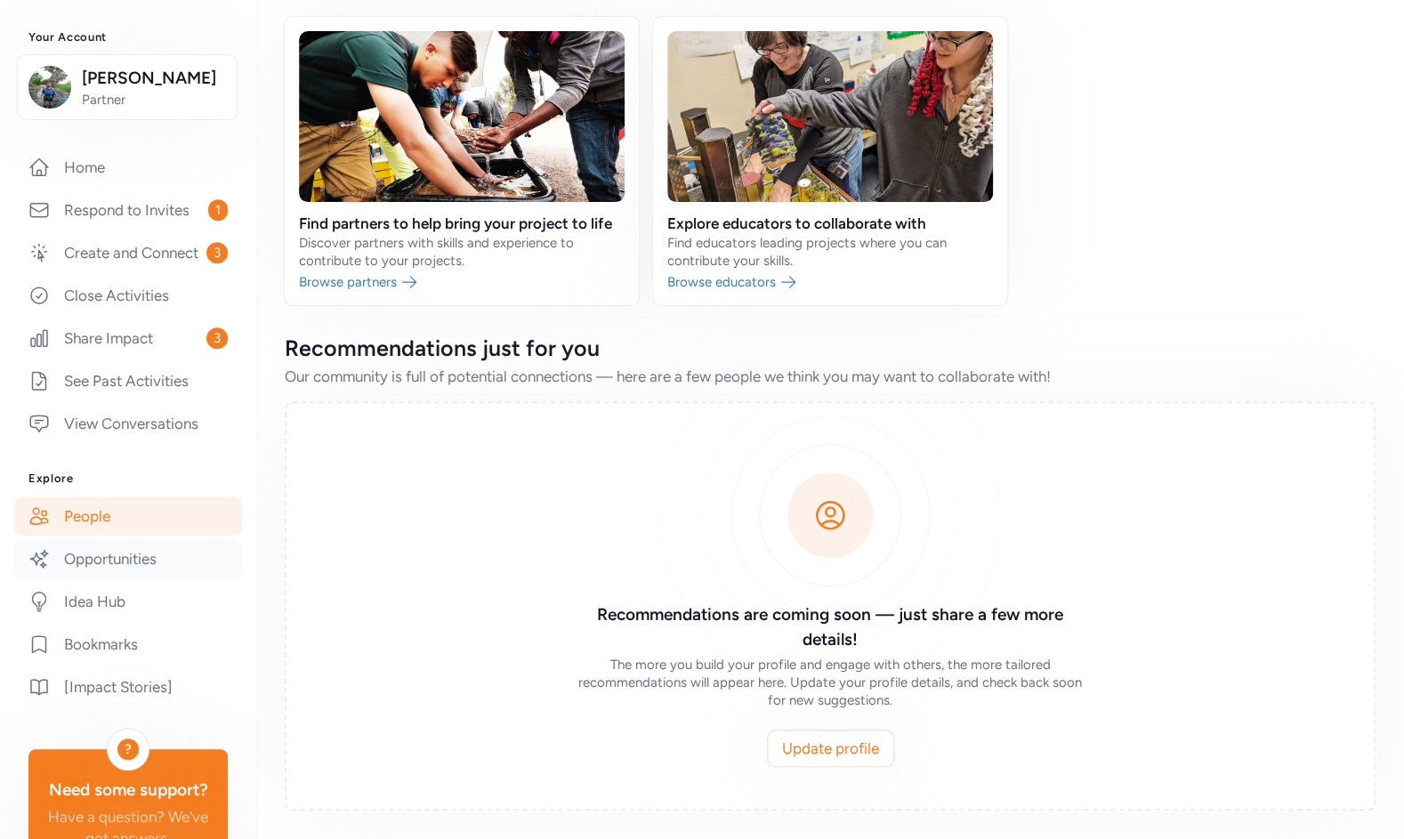
click at [130, 577] on link "Opportunities" at bounding box center [128, 558] width 228 height 39
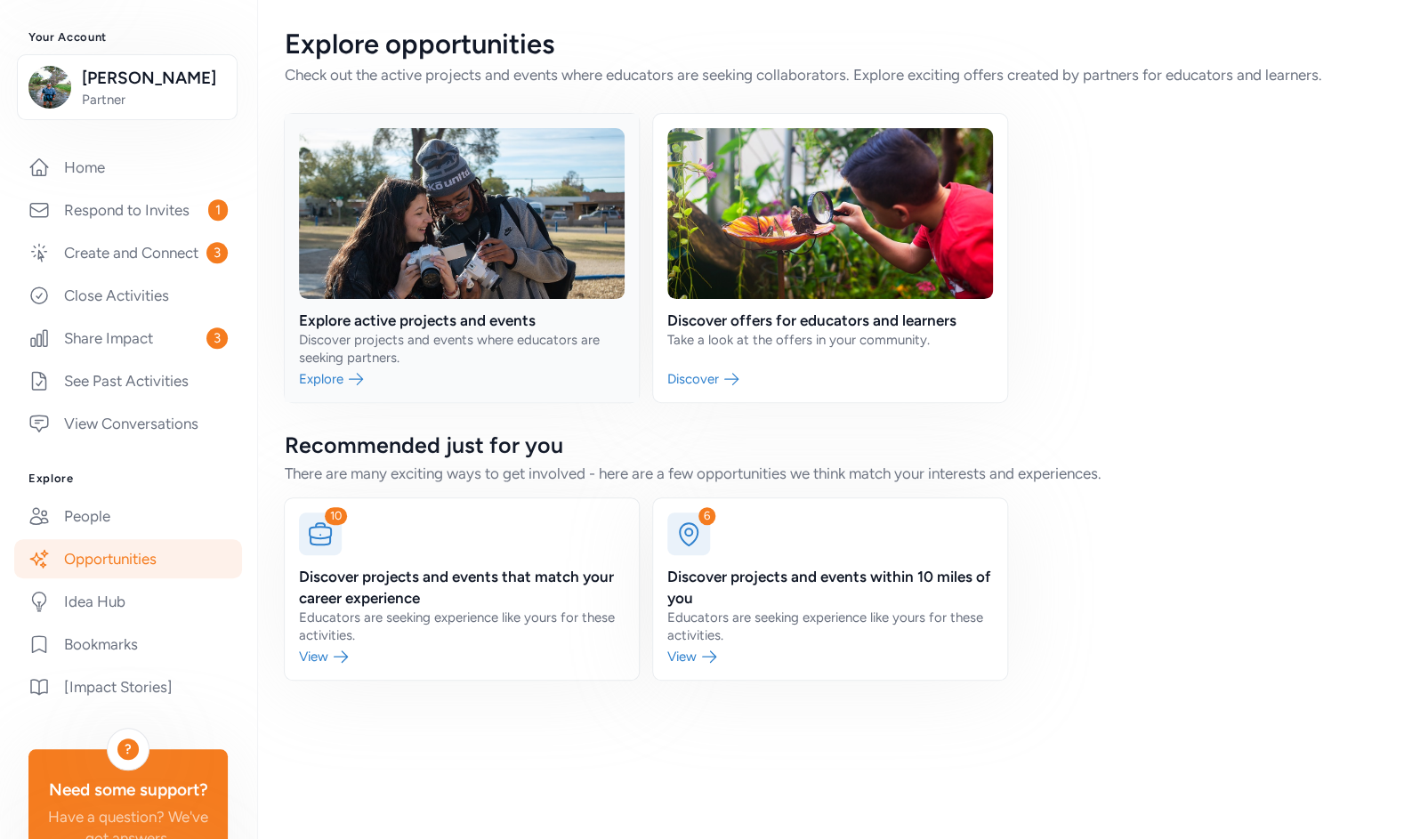
click at [359, 343] on link at bounding box center [462, 258] width 354 height 288
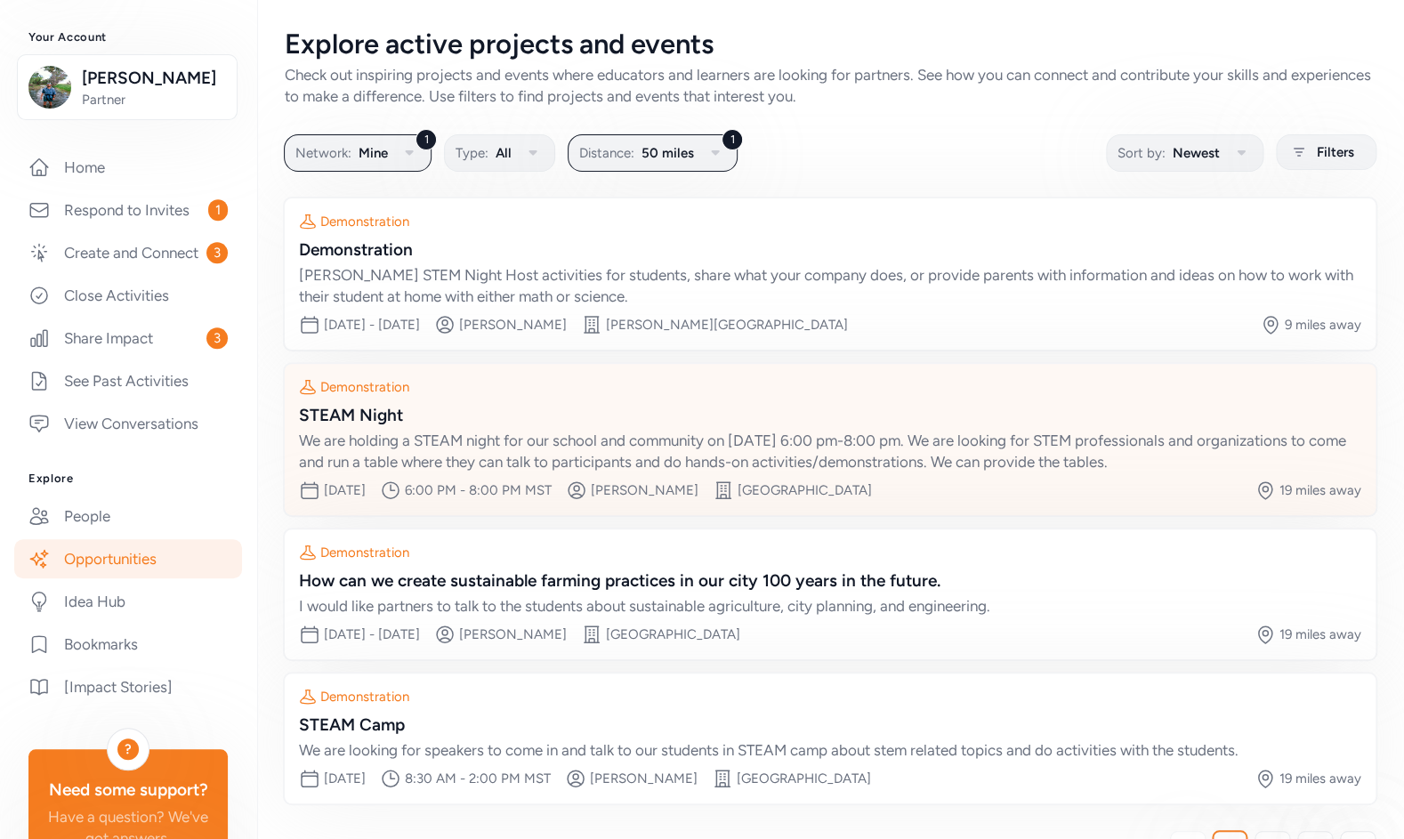
scroll to position [55, 0]
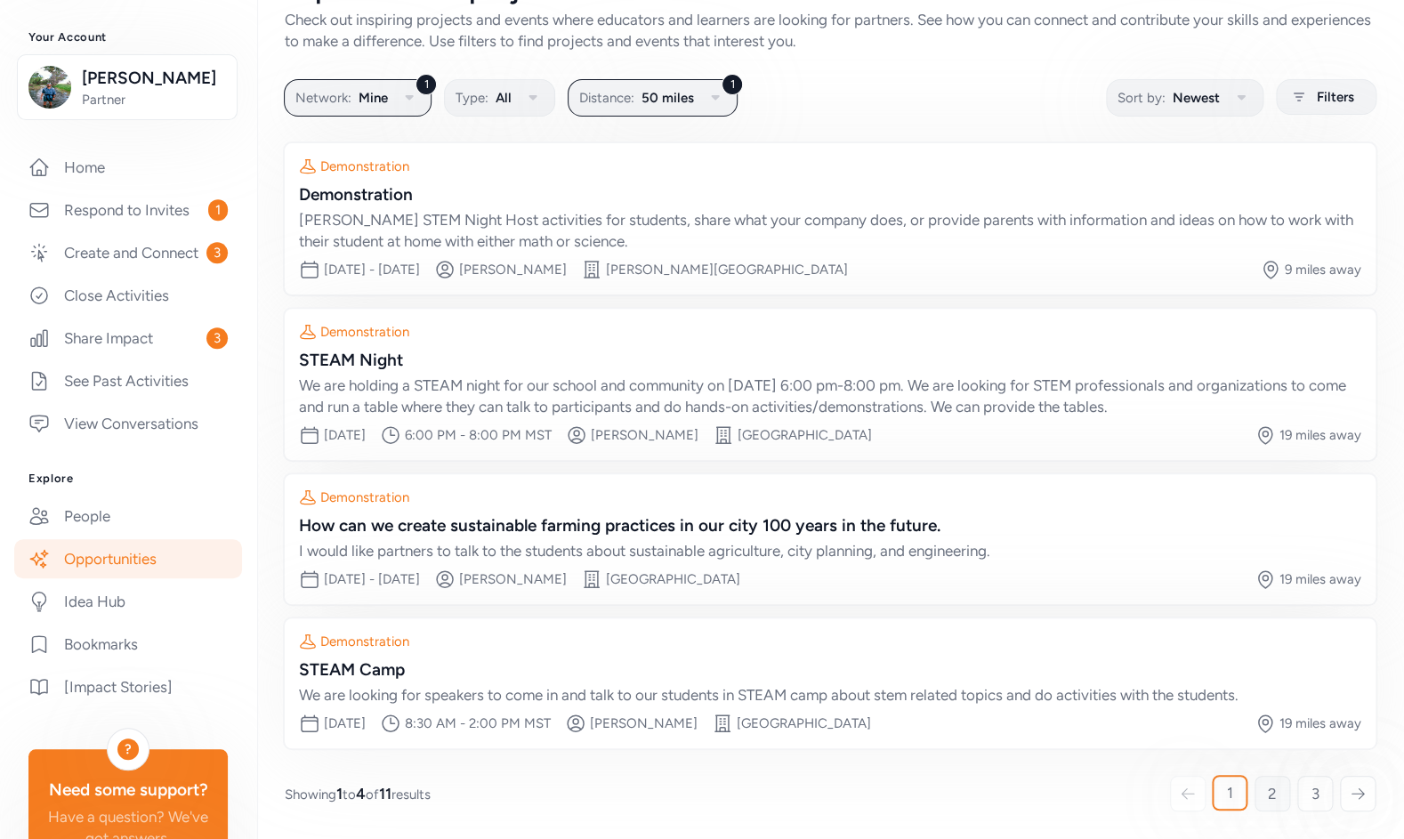
click at [1268, 791] on span "2" at bounding box center [1272, 793] width 9 height 21
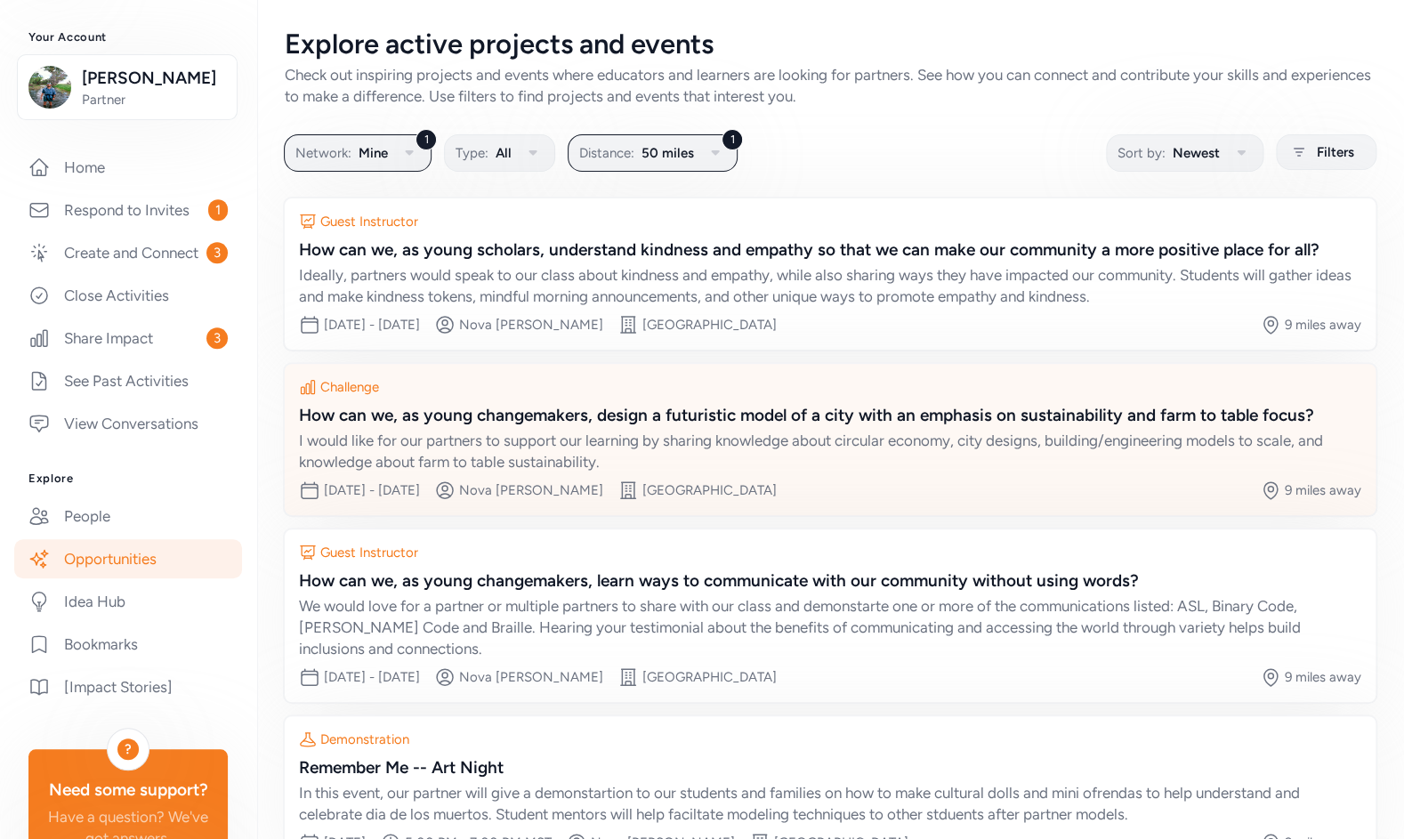
scroll to position [119, 0]
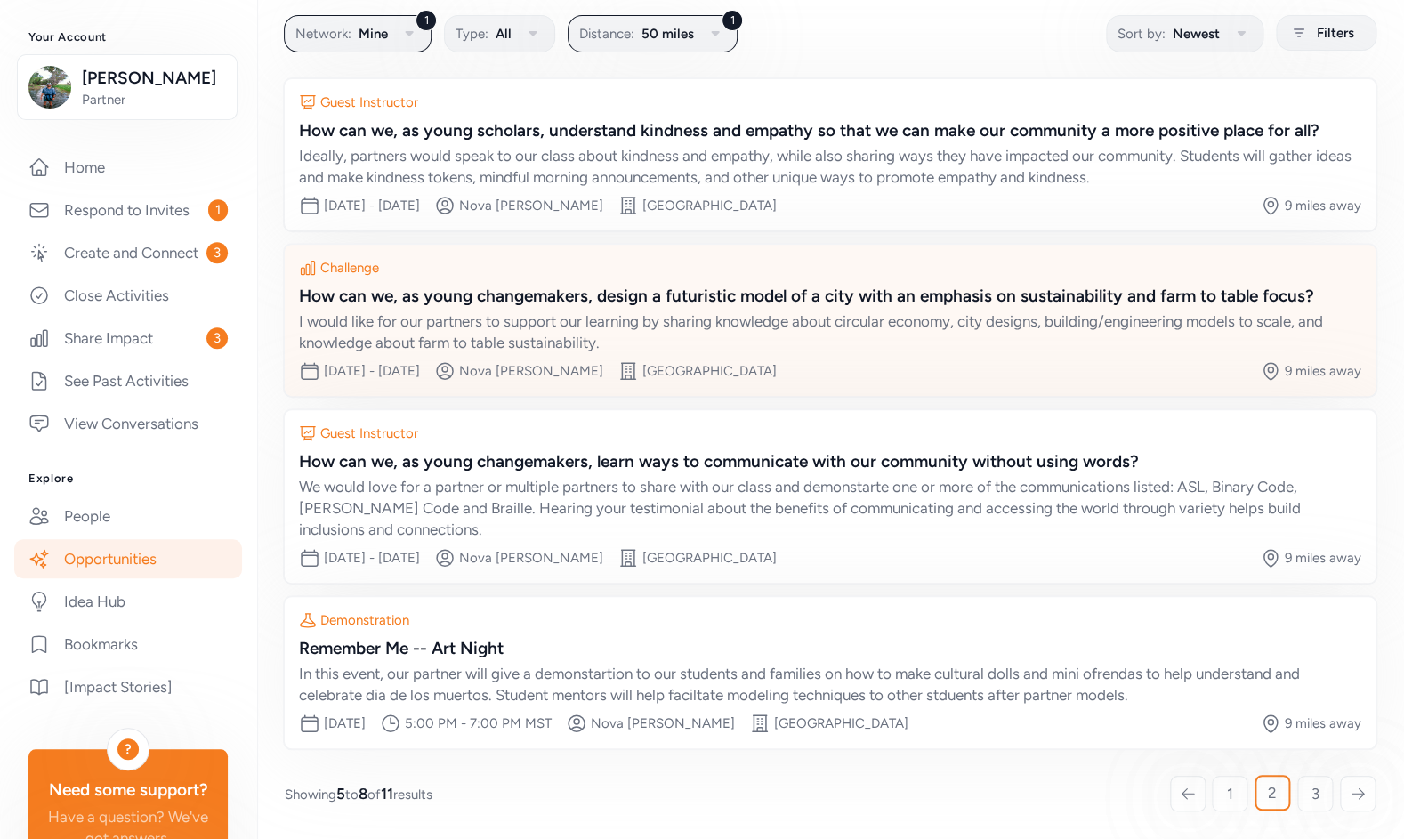
click at [718, 288] on div "How can we, as young changemakers, design a futuristic model of a city with an …" at bounding box center [830, 296] width 1062 height 25
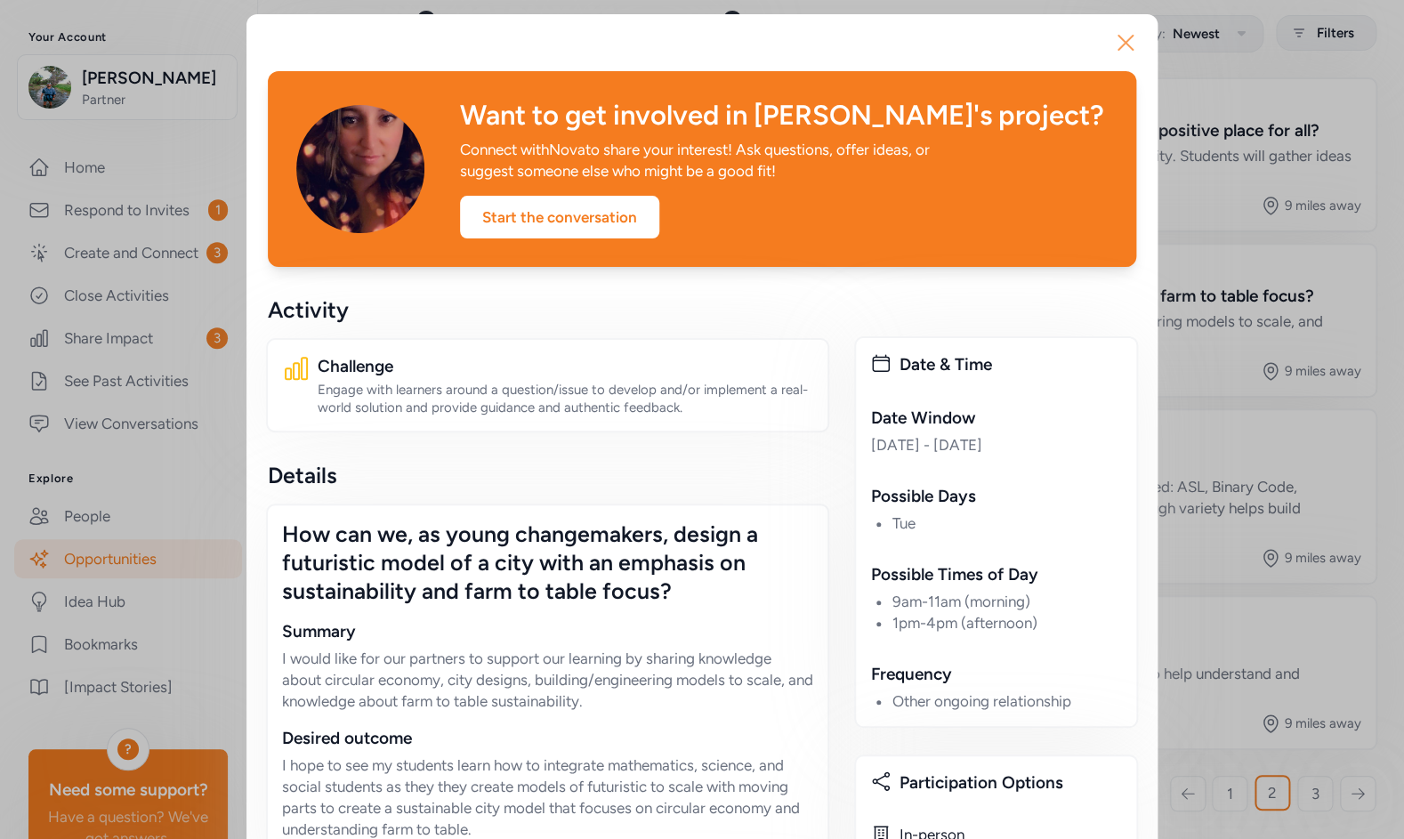
click at [1120, 41] on icon "button" at bounding box center [1125, 43] width 14 height 14
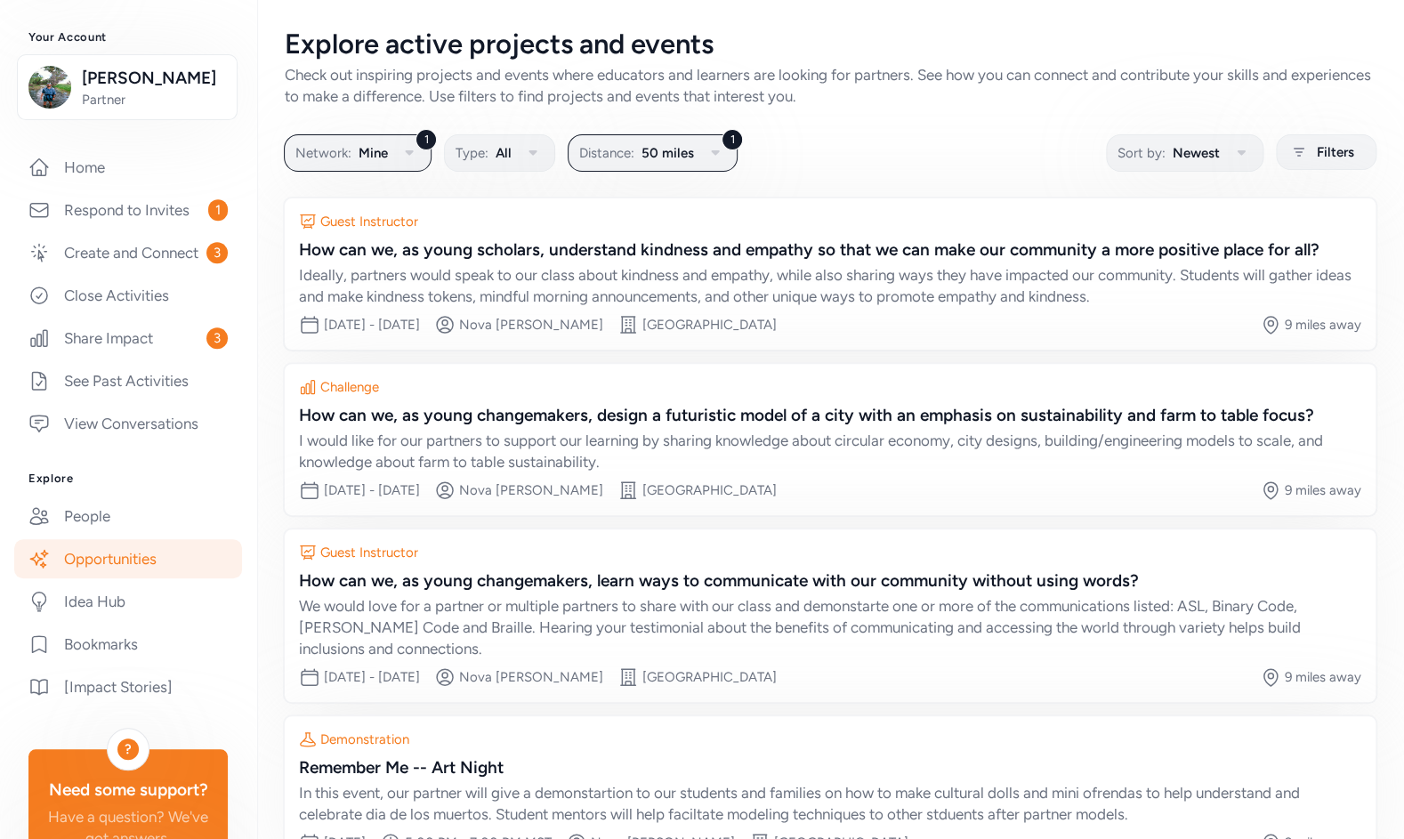
click at [135, 577] on link "Opportunities" at bounding box center [128, 558] width 228 height 39
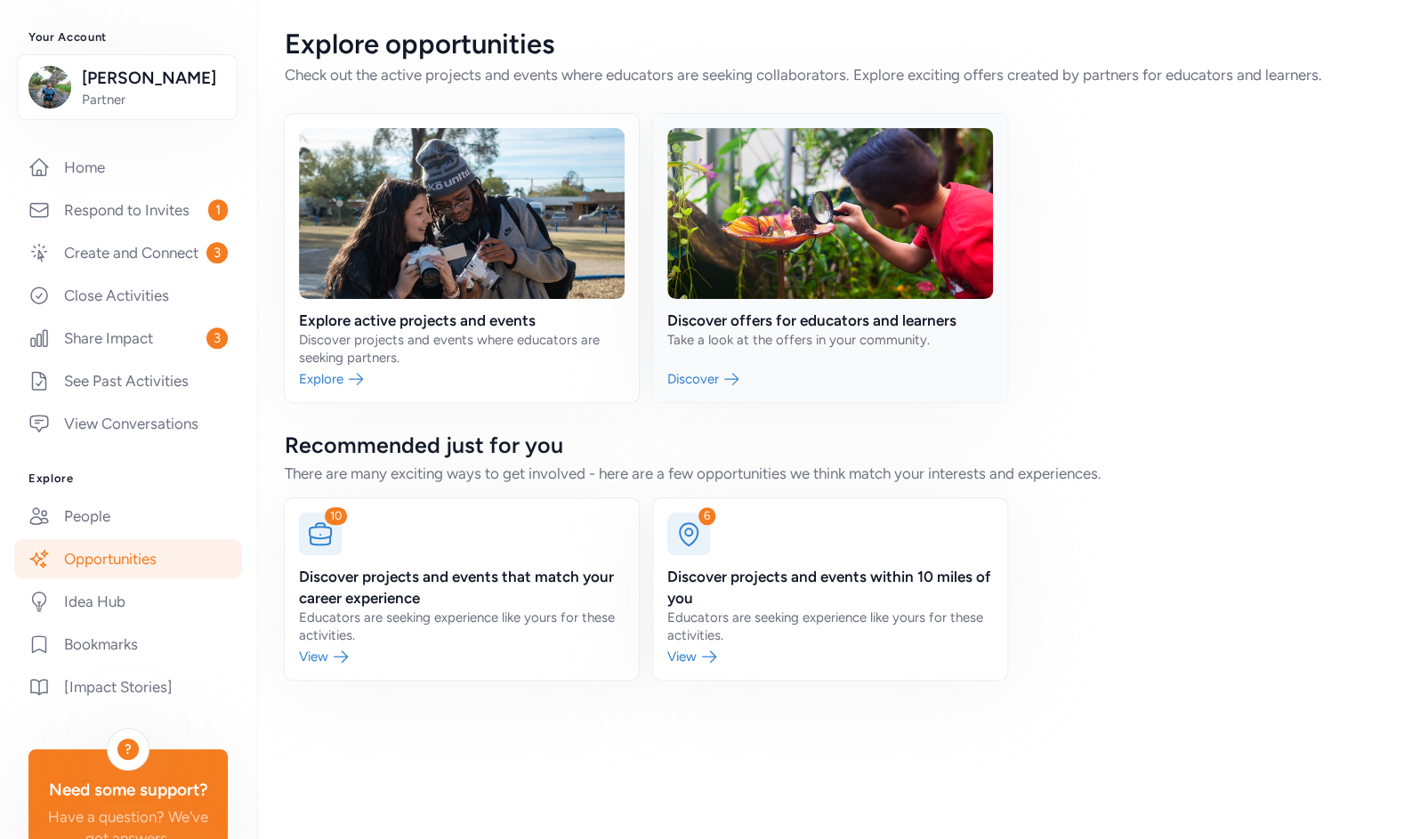
click at [807, 325] on link at bounding box center [830, 258] width 354 height 288
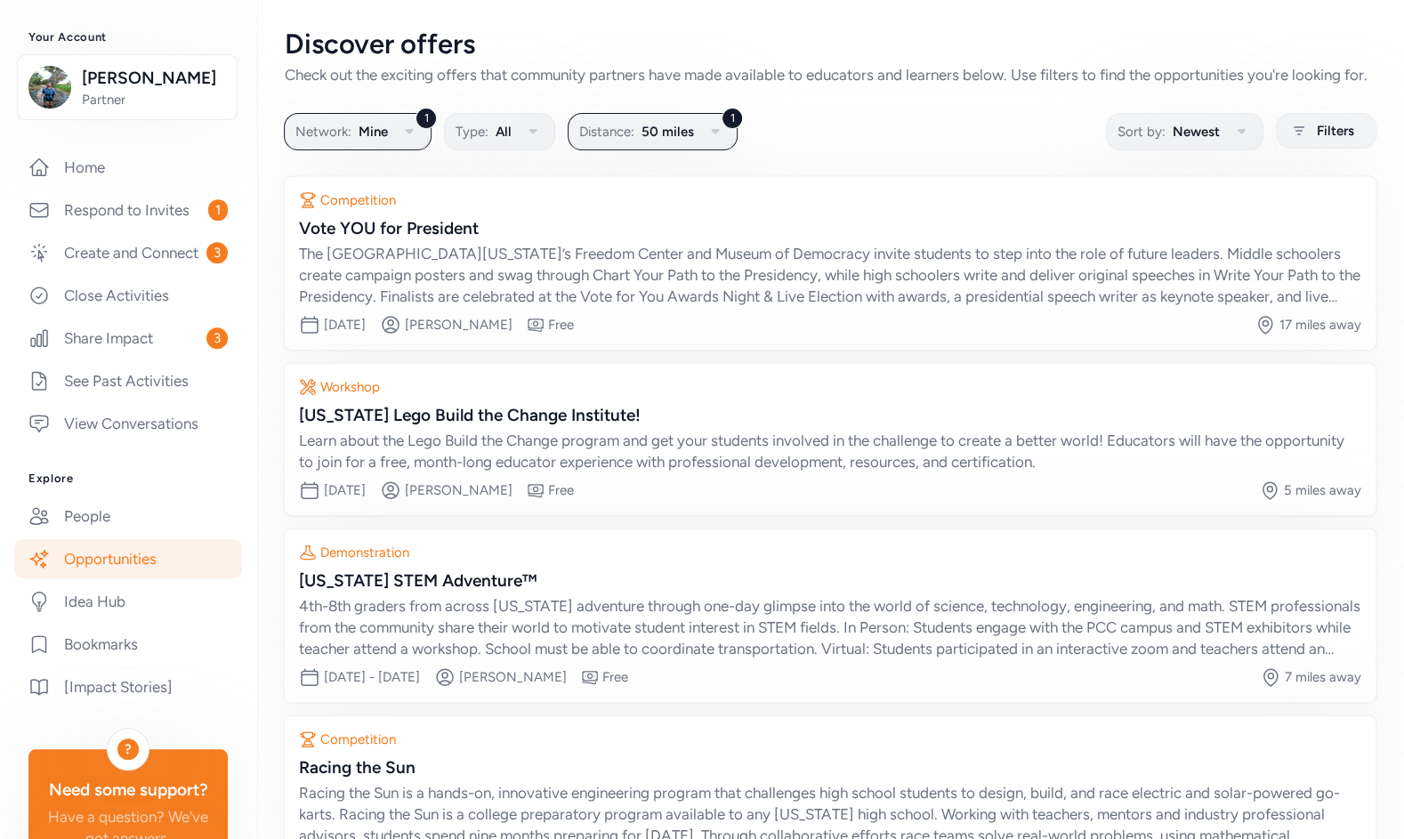
click at [90, 578] on link "Opportunities" at bounding box center [128, 558] width 228 height 39
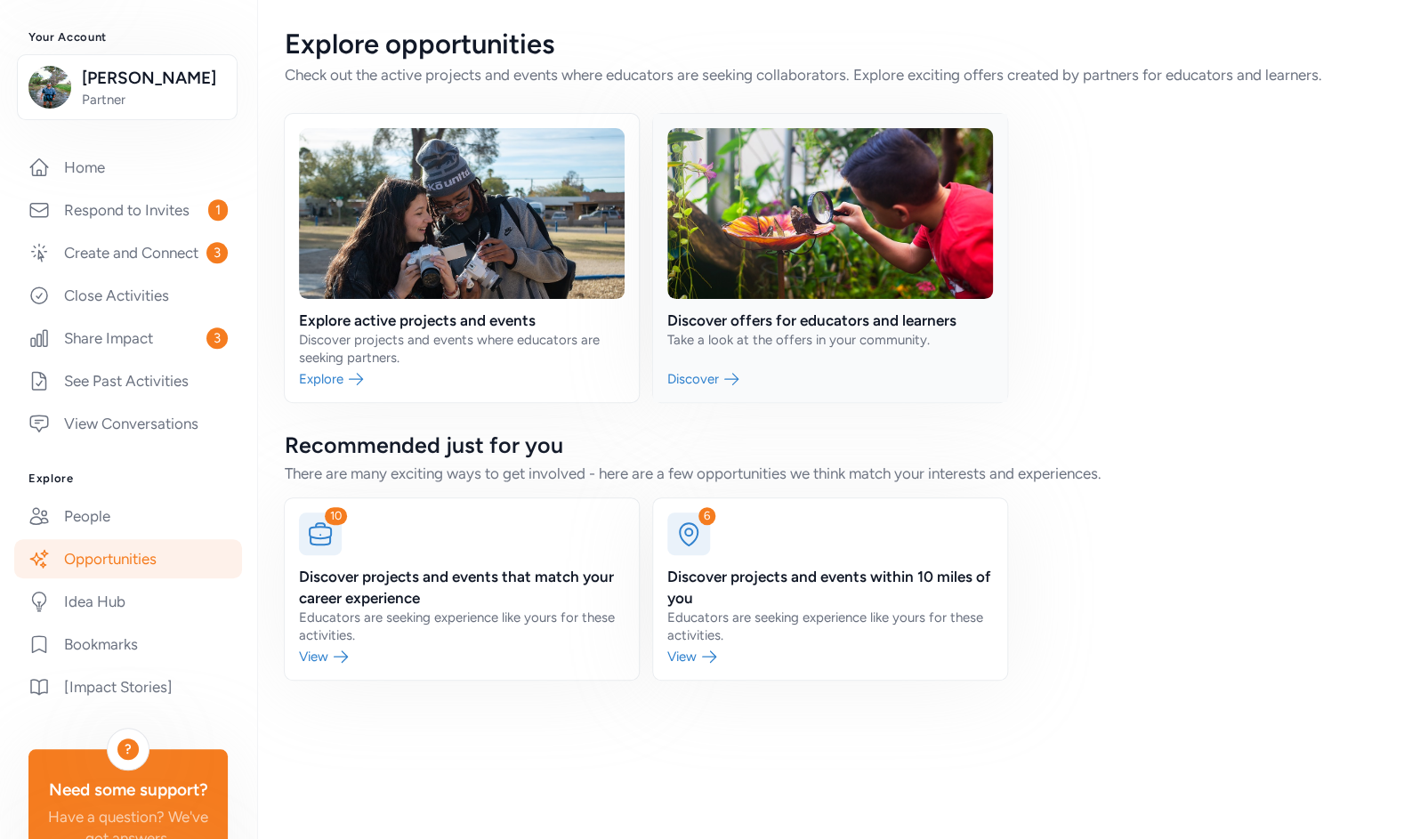
click at [795, 314] on link at bounding box center [830, 258] width 354 height 288
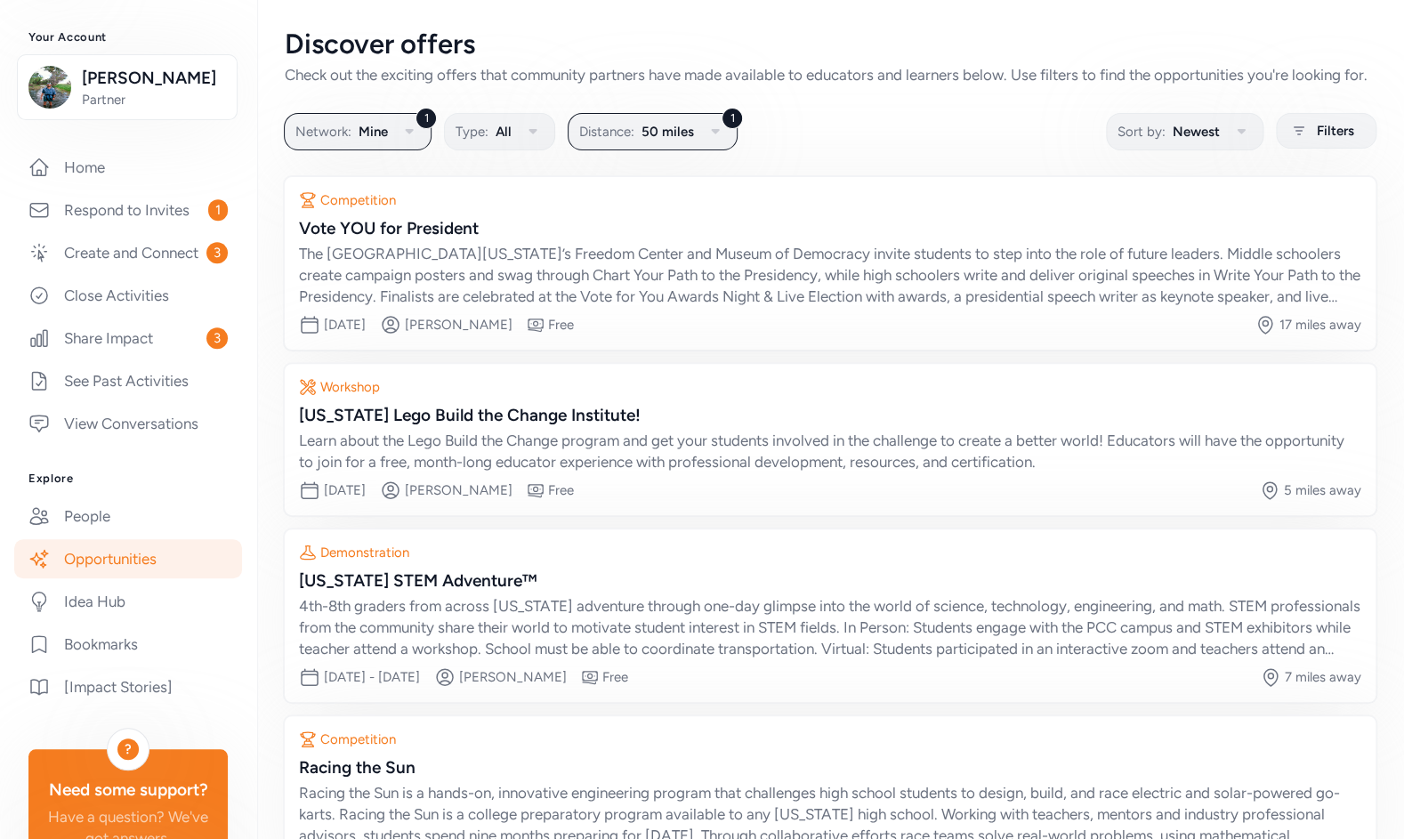
scroll to position [101, 0]
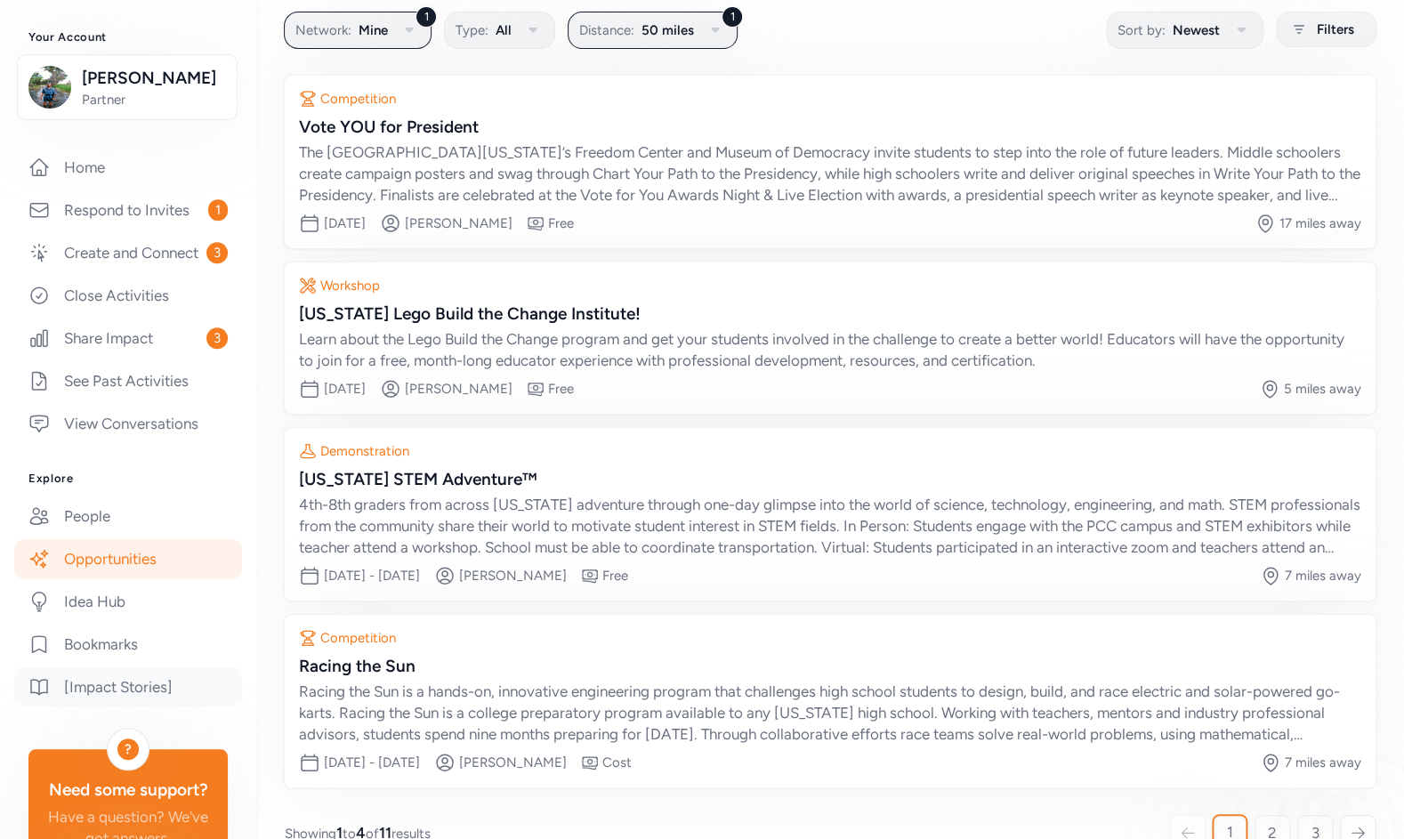
click at [130, 706] on link "[Impact Stories]" at bounding box center [128, 686] width 228 height 39
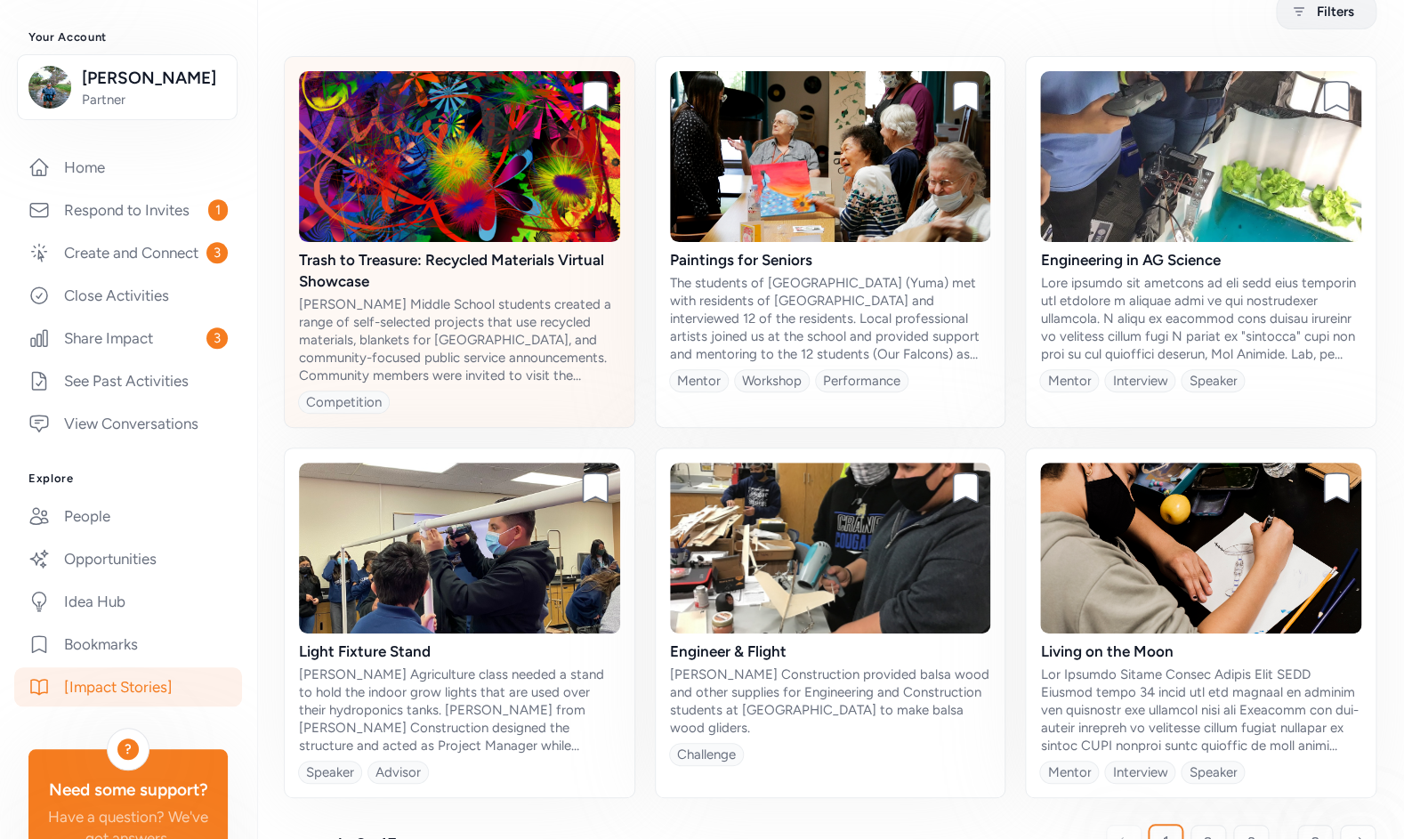
scroll to position [152, 0]
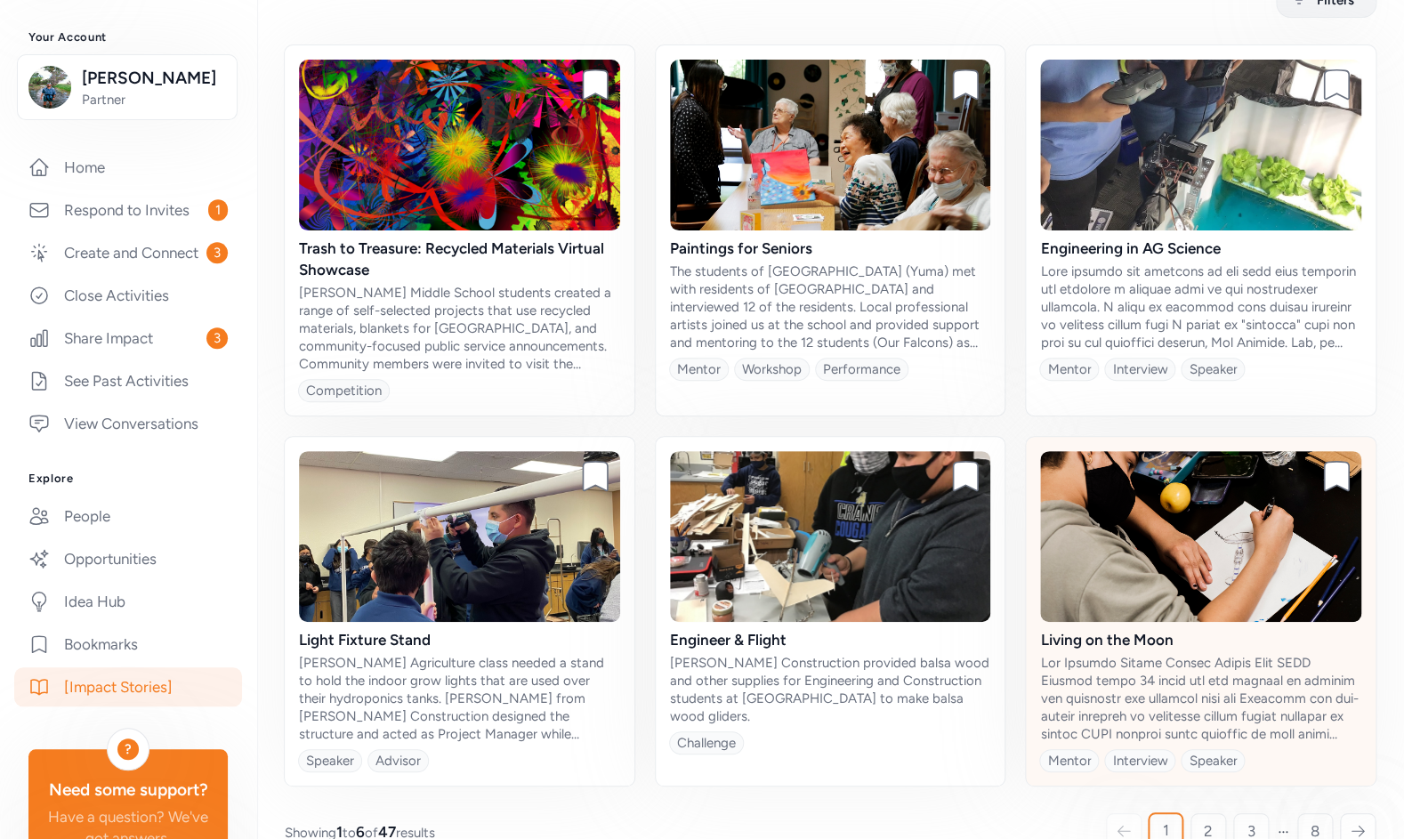
click at [1128, 584] on img at bounding box center [1200, 536] width 321 height 171
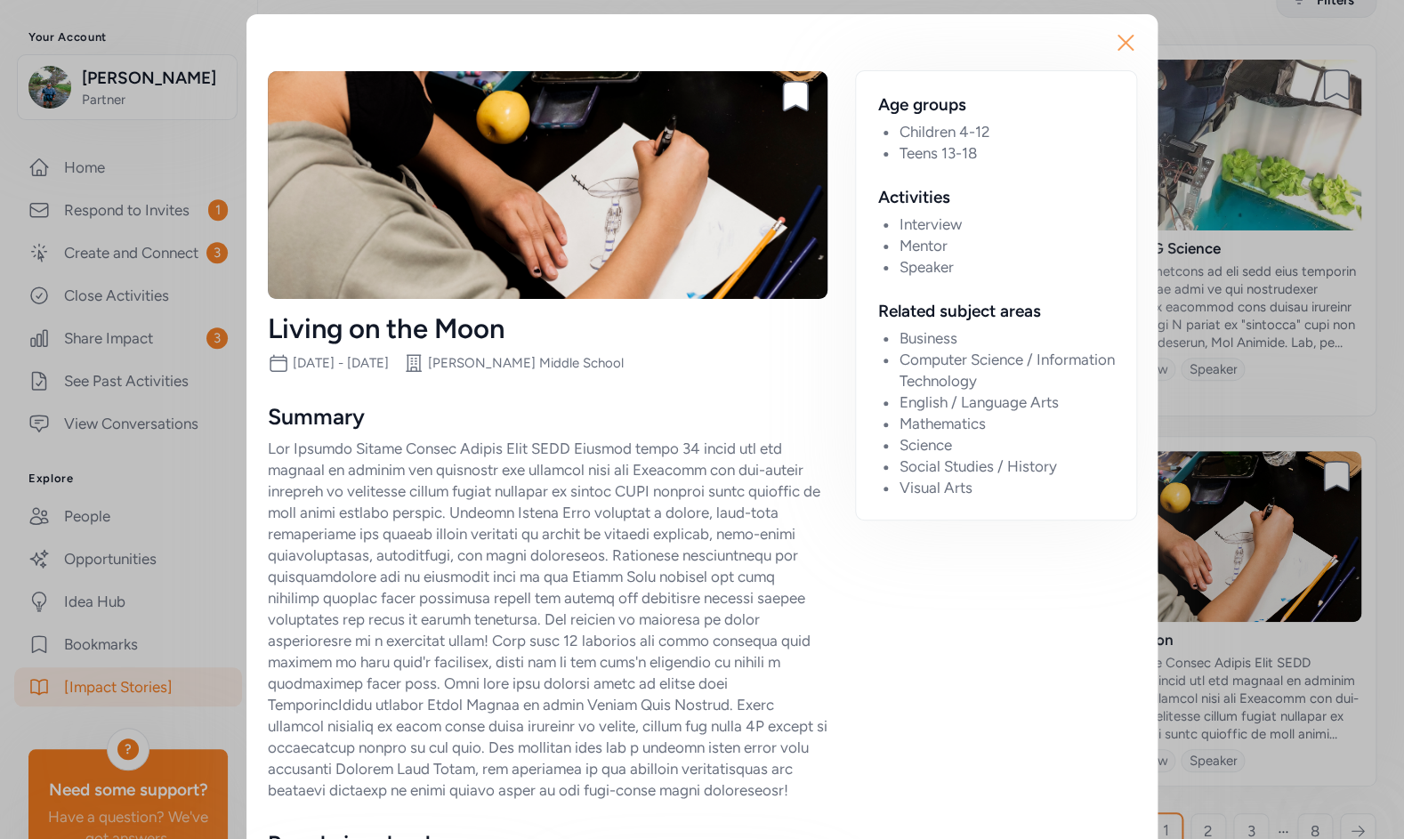
click at [1114, 41] on icon "button" at bounding box center [1125, 42] width 28 height 28
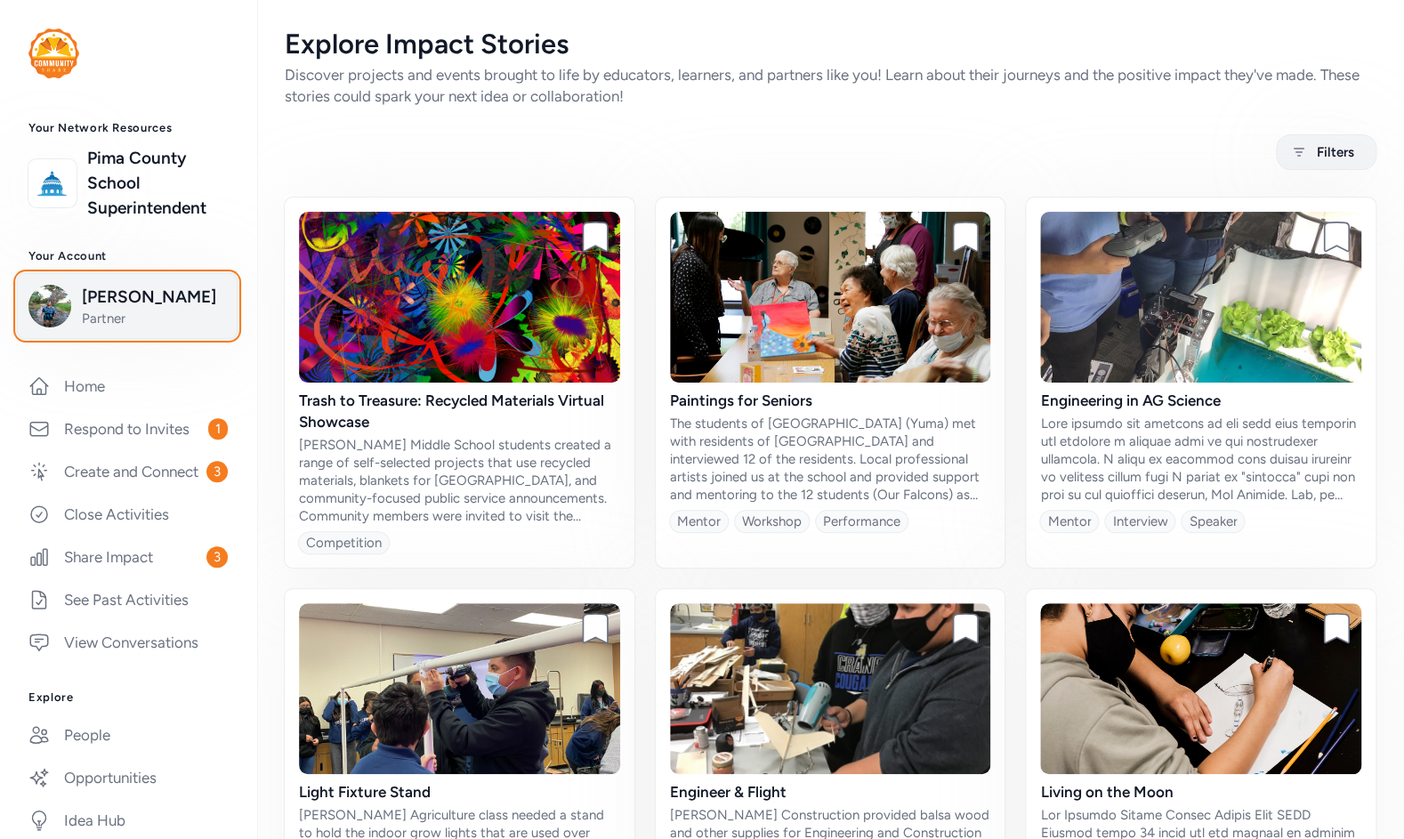
click at [165, 303] on span "[PERSON_NAME]" at bounding box center [154, 297] width 144 height 25
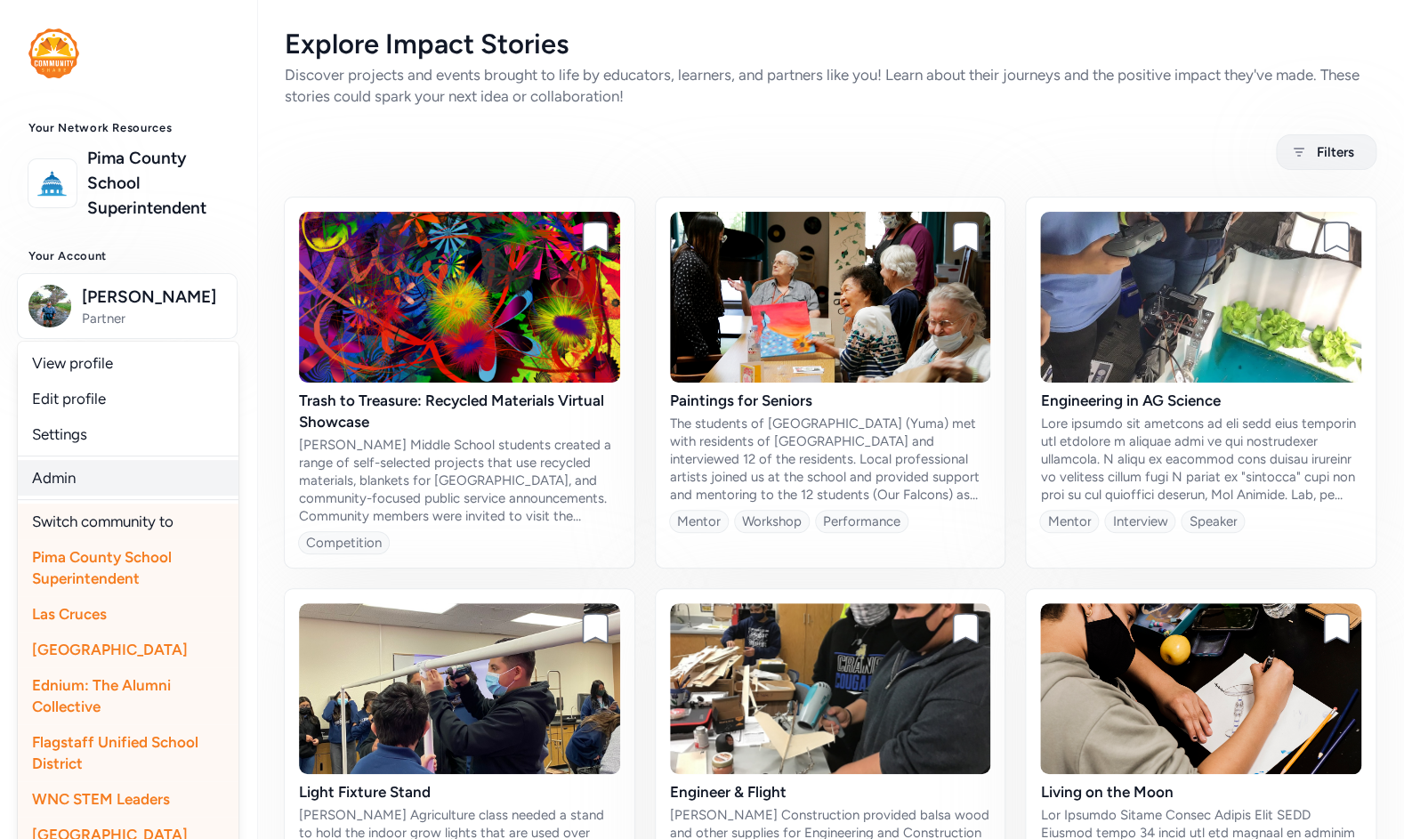
click at [60, 473] on link "Admin" at bounding box center [128, 478] width 221 height 36
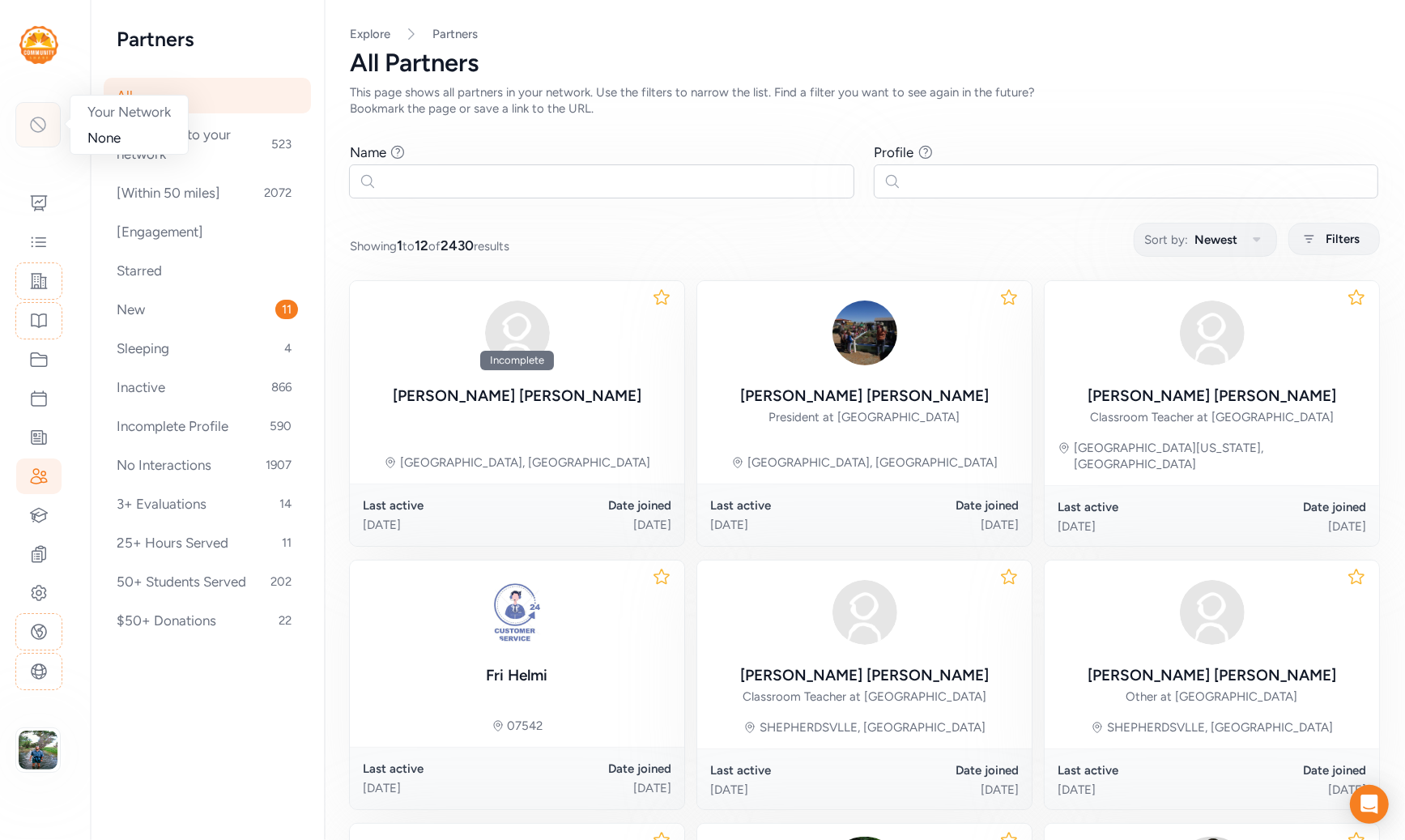
click at [33, 129] on icon at bounding box center [38, 125] width 15 height 15
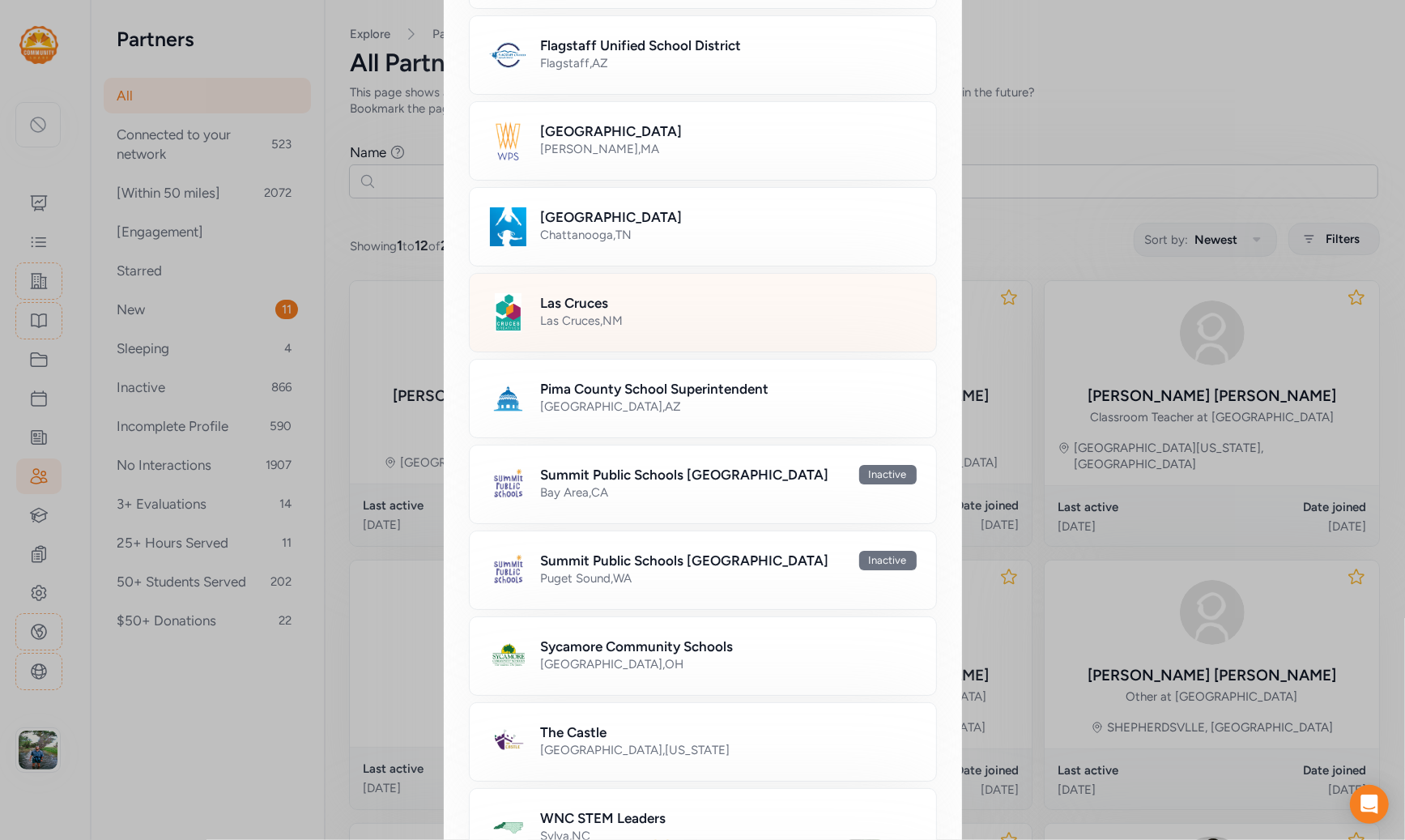
scroll to position [709, 0]
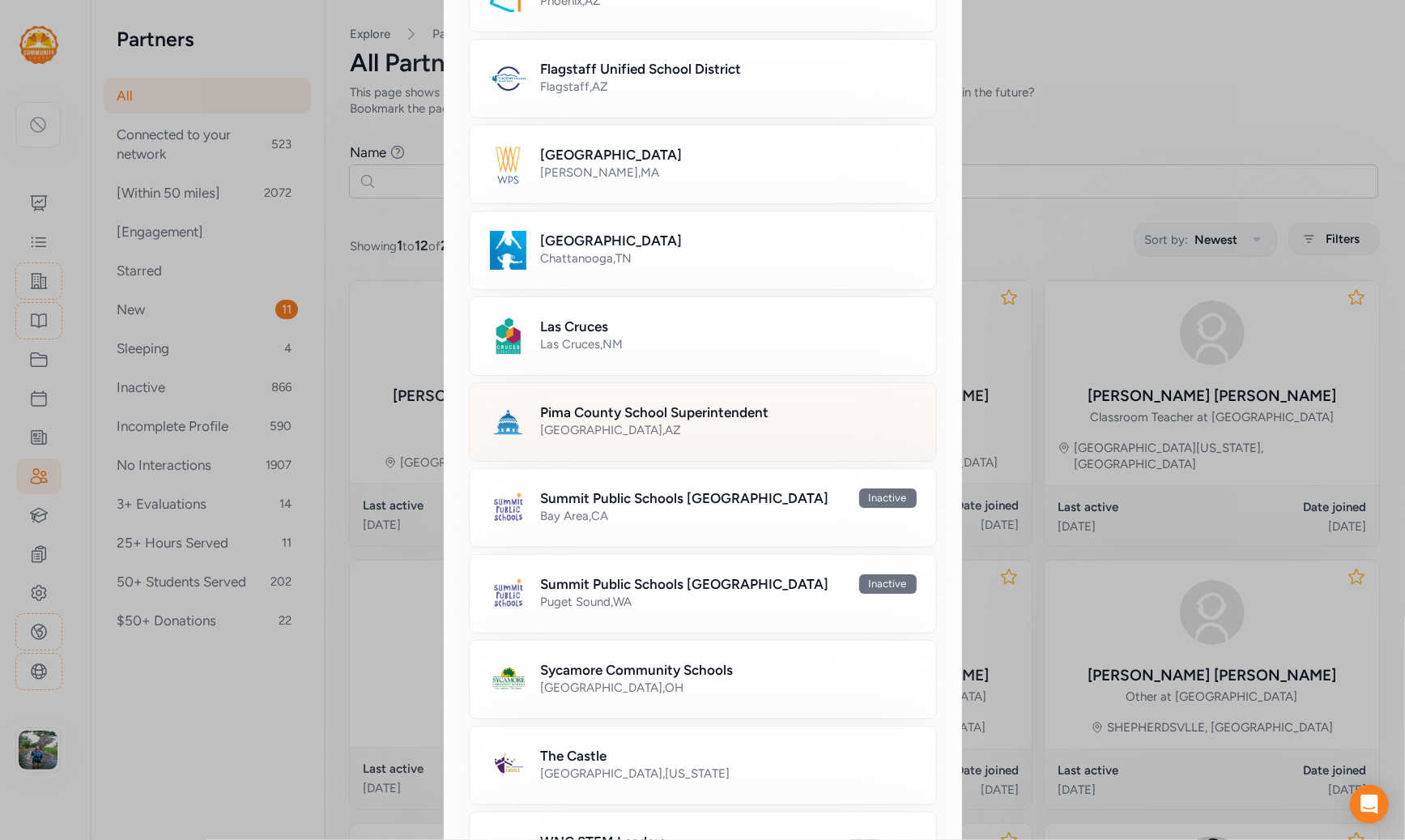
click at [573, 422] on div "Tucson , AZ" at bounding box center [728, 430] width 376 height 16
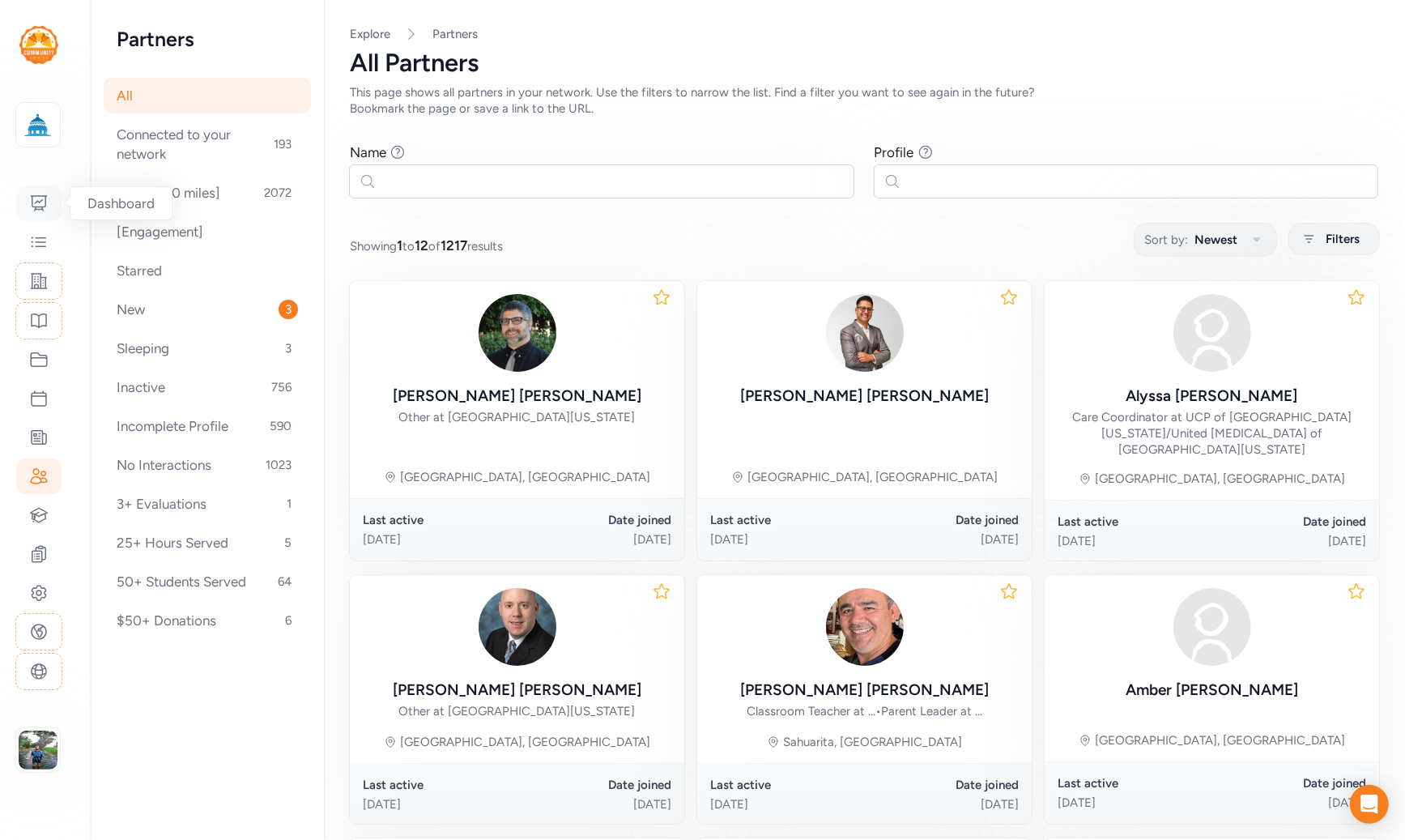
click at [32, 195] on icon at bounding box center [38, 203] width 19 height 19
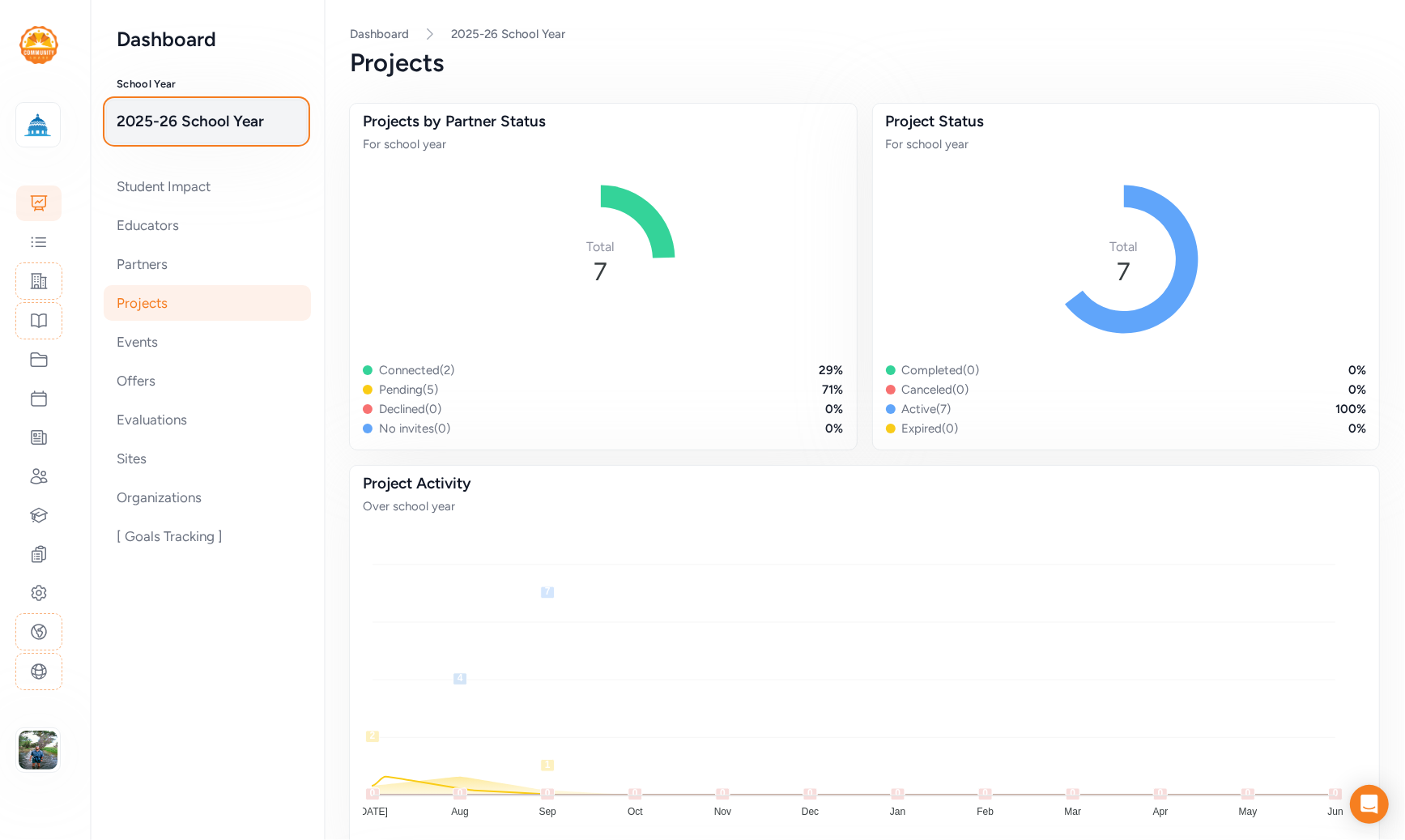
click at [178, 137] on button "2025-26 School Year" at bounding box center [207, 121] width 201 height 44
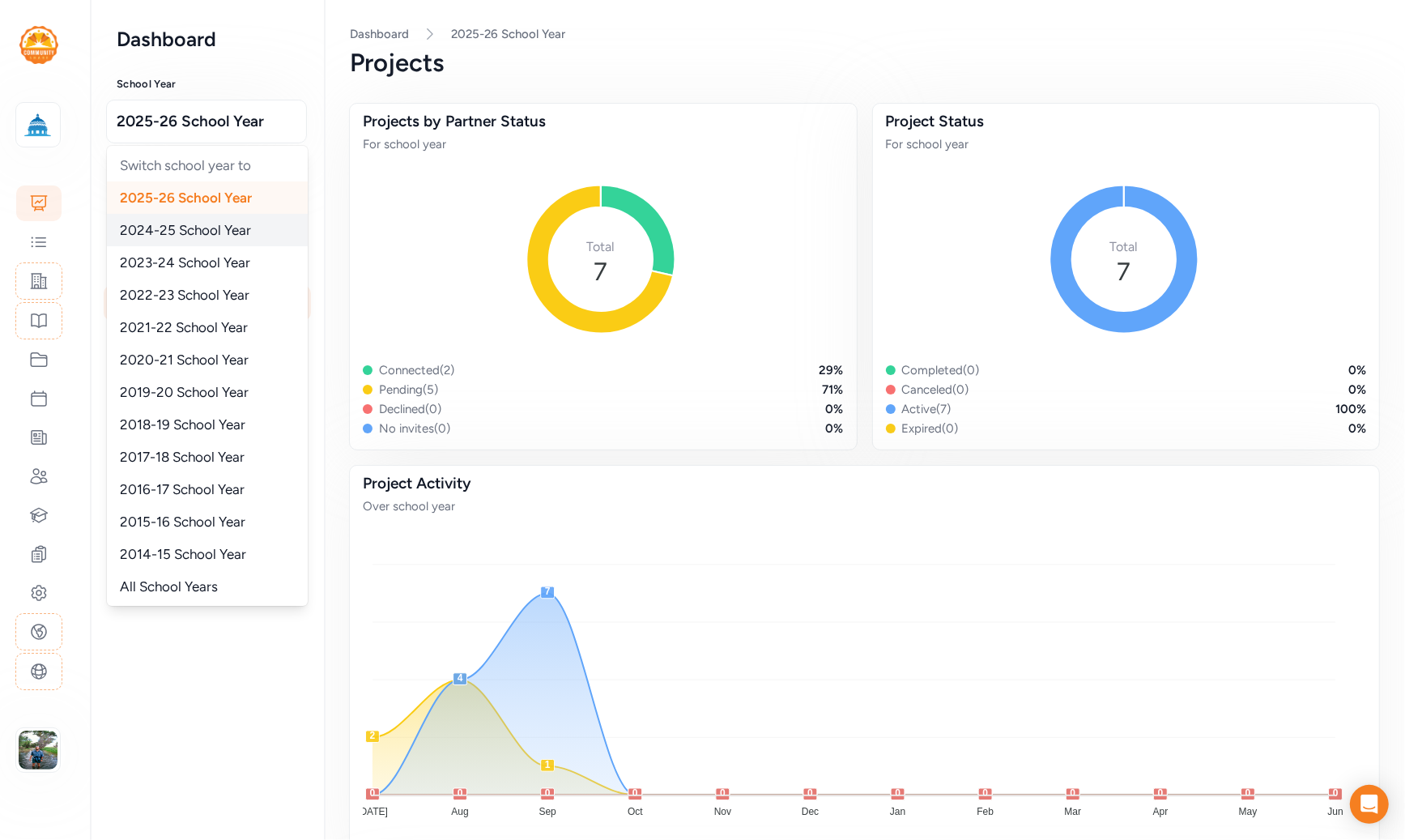
click at [185, 232] on span "2024-25 School Year" at bounding box center [186, 230] width 131 height 16
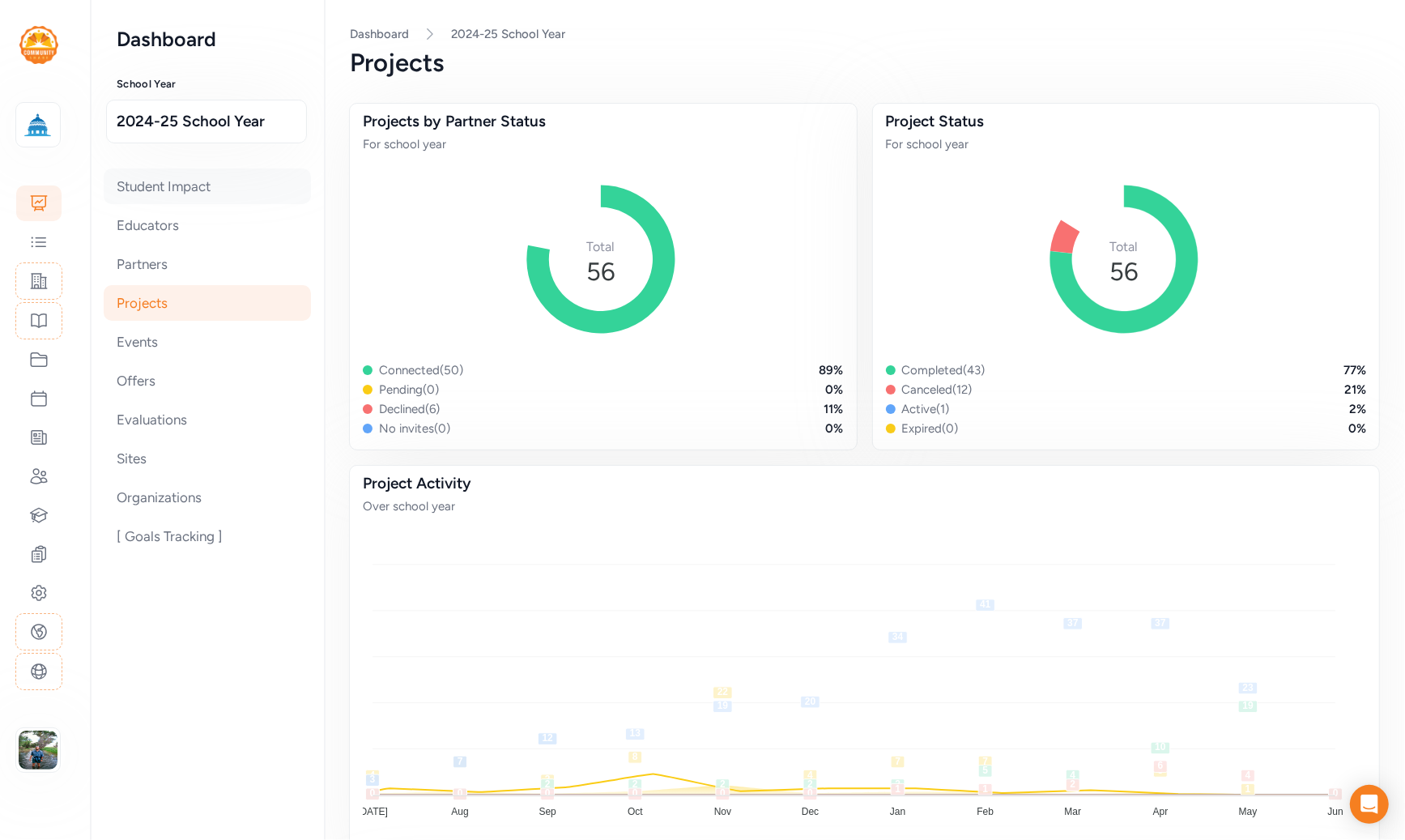
click at [177, 190] on div "Student Impact" at bounding box center [207, 186] width 207 height 35
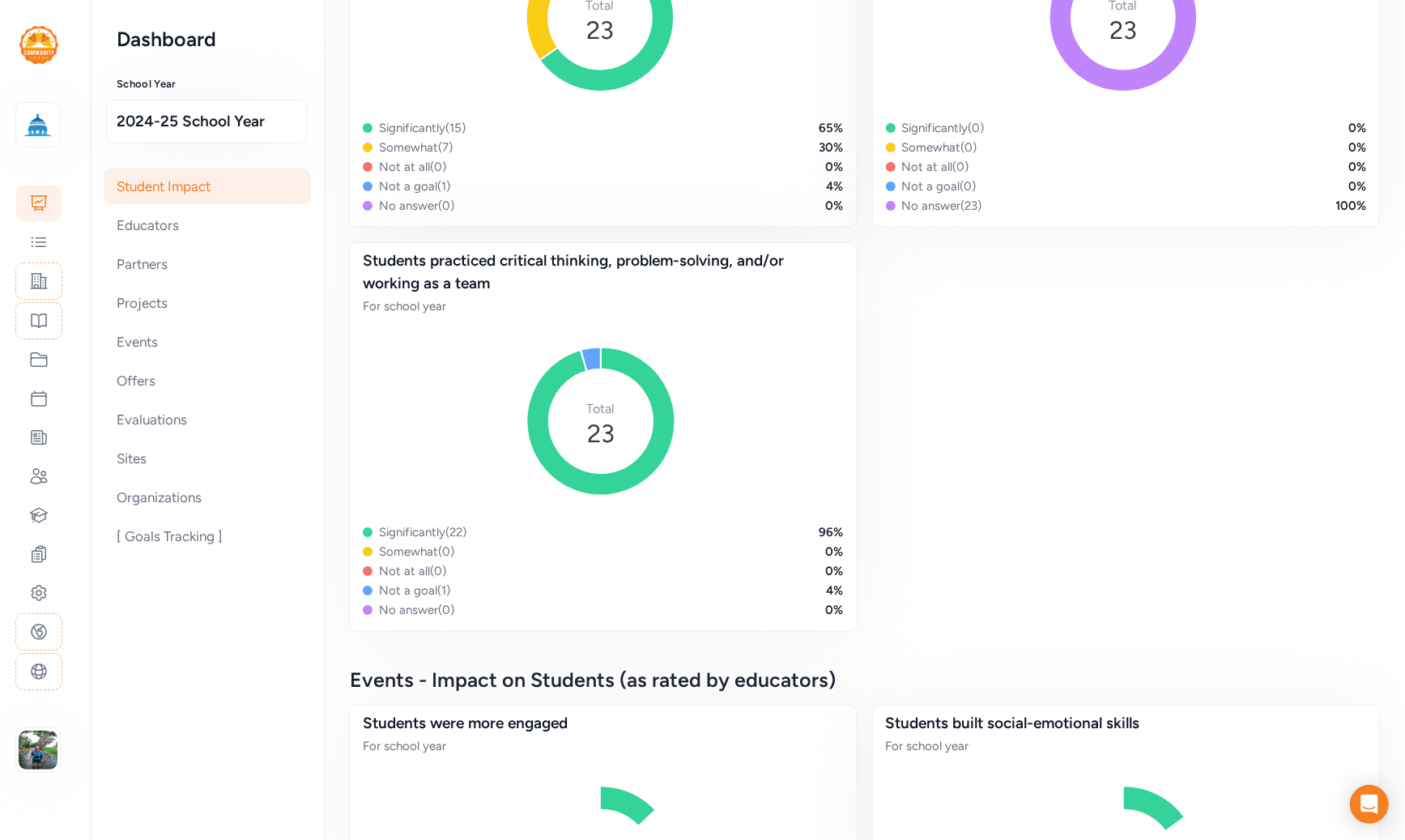
scroll to position [1483, 0]
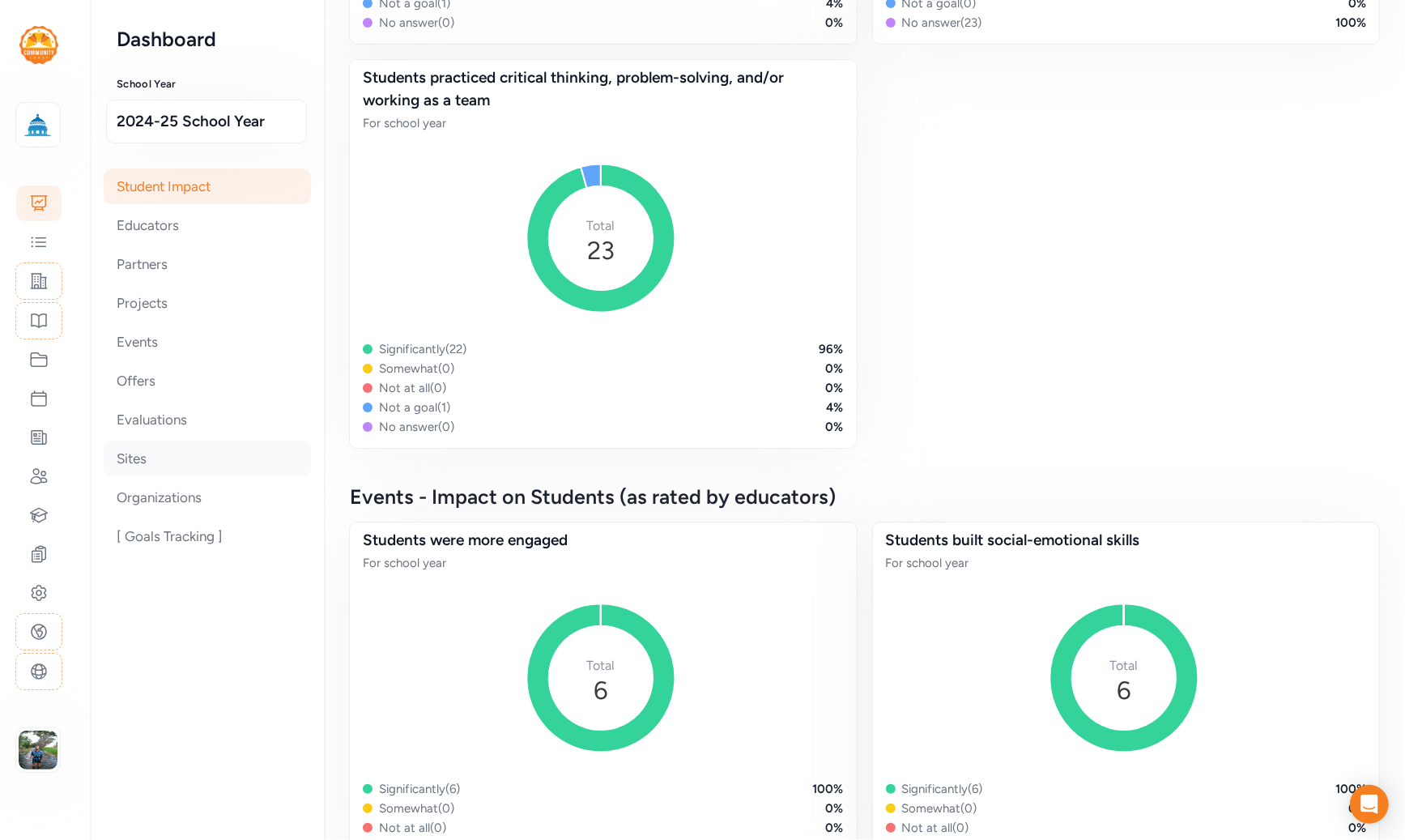
click at [149, 452] on div "Sites" at bounding box center [207, 458] width 207 height 35
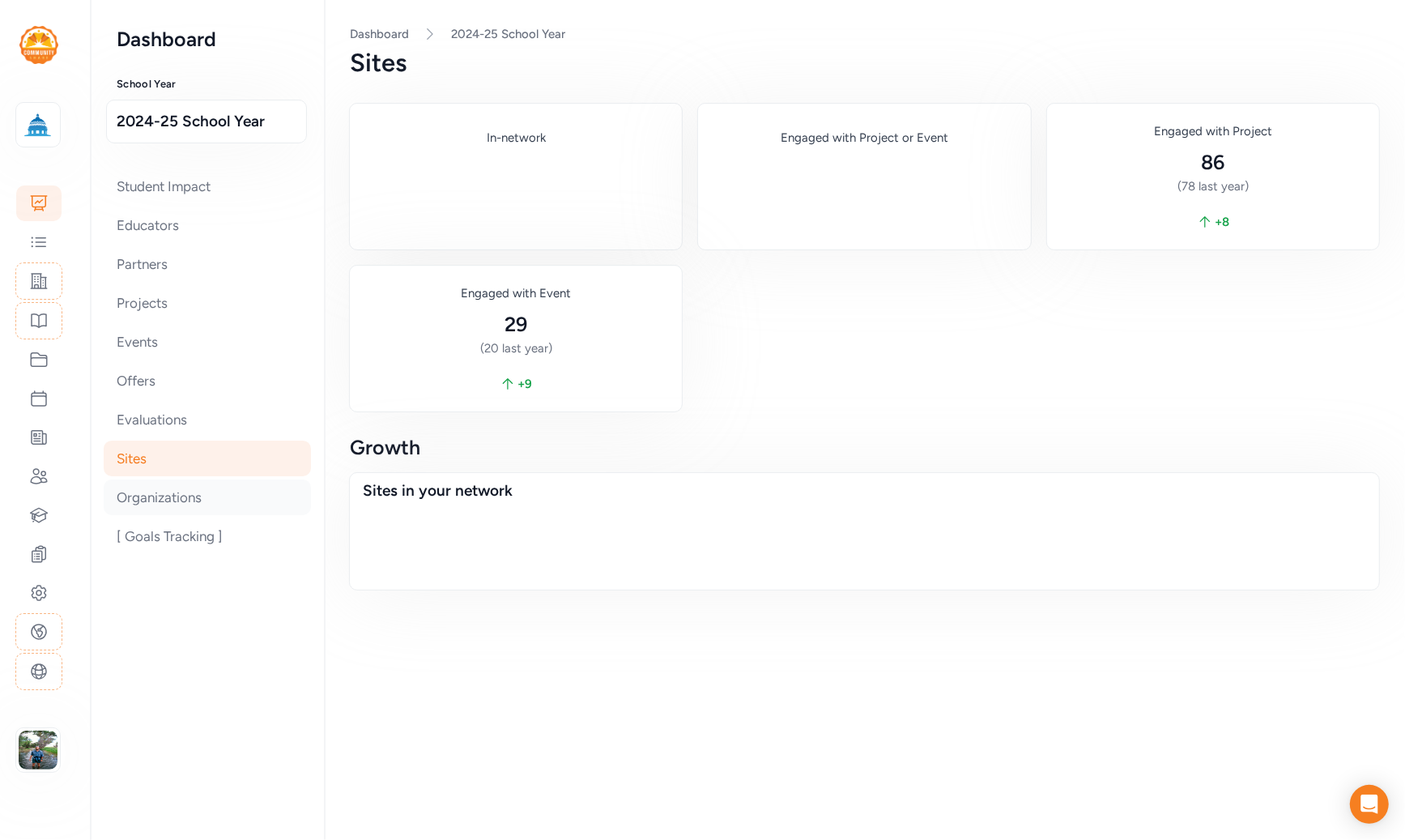
click at [144, 488] on div "Organizations" at bounding box center [207, 497] width 207 height 35
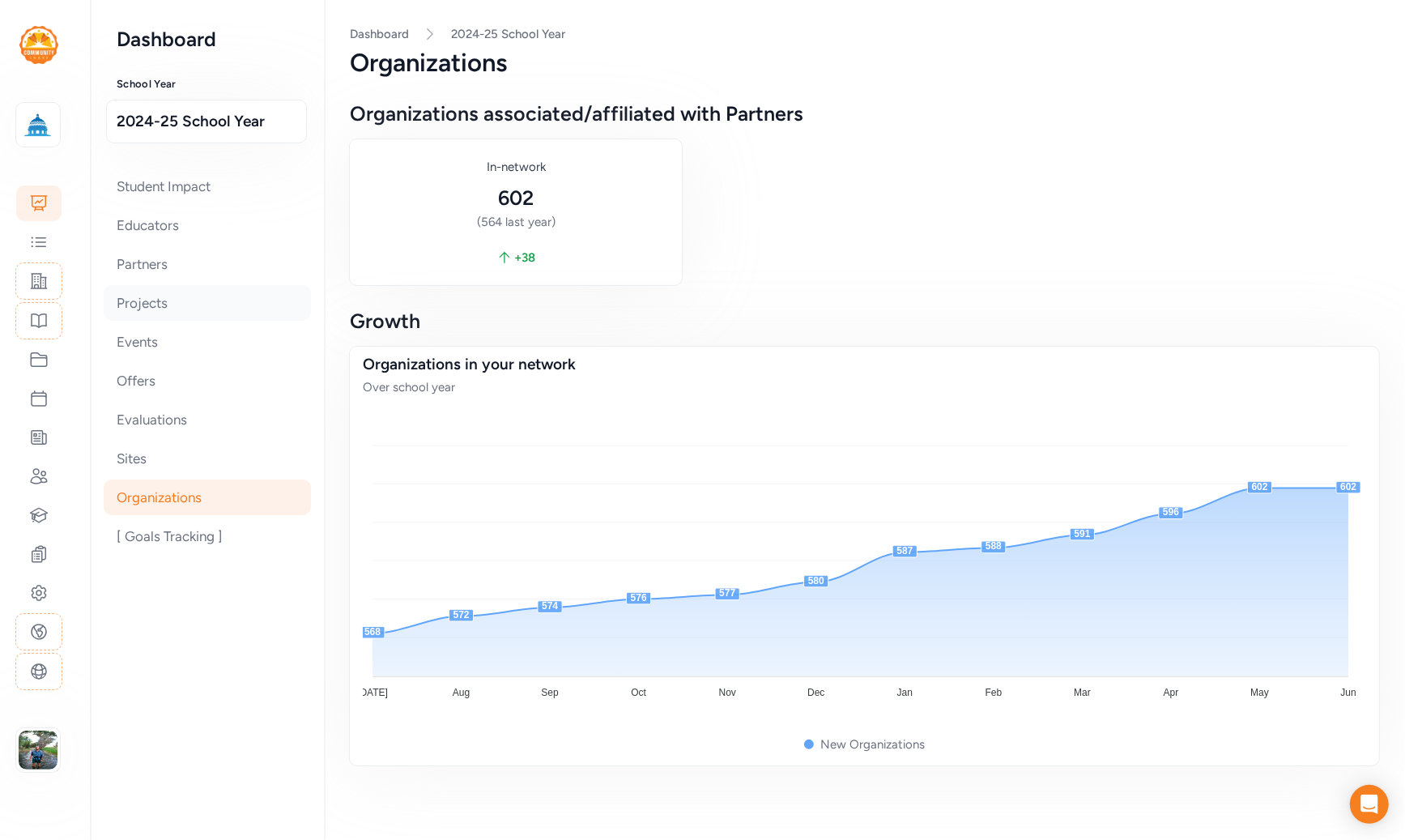
click at [151, 304] on div "Projects" at bounding box center [207, 302] width 207 height 35
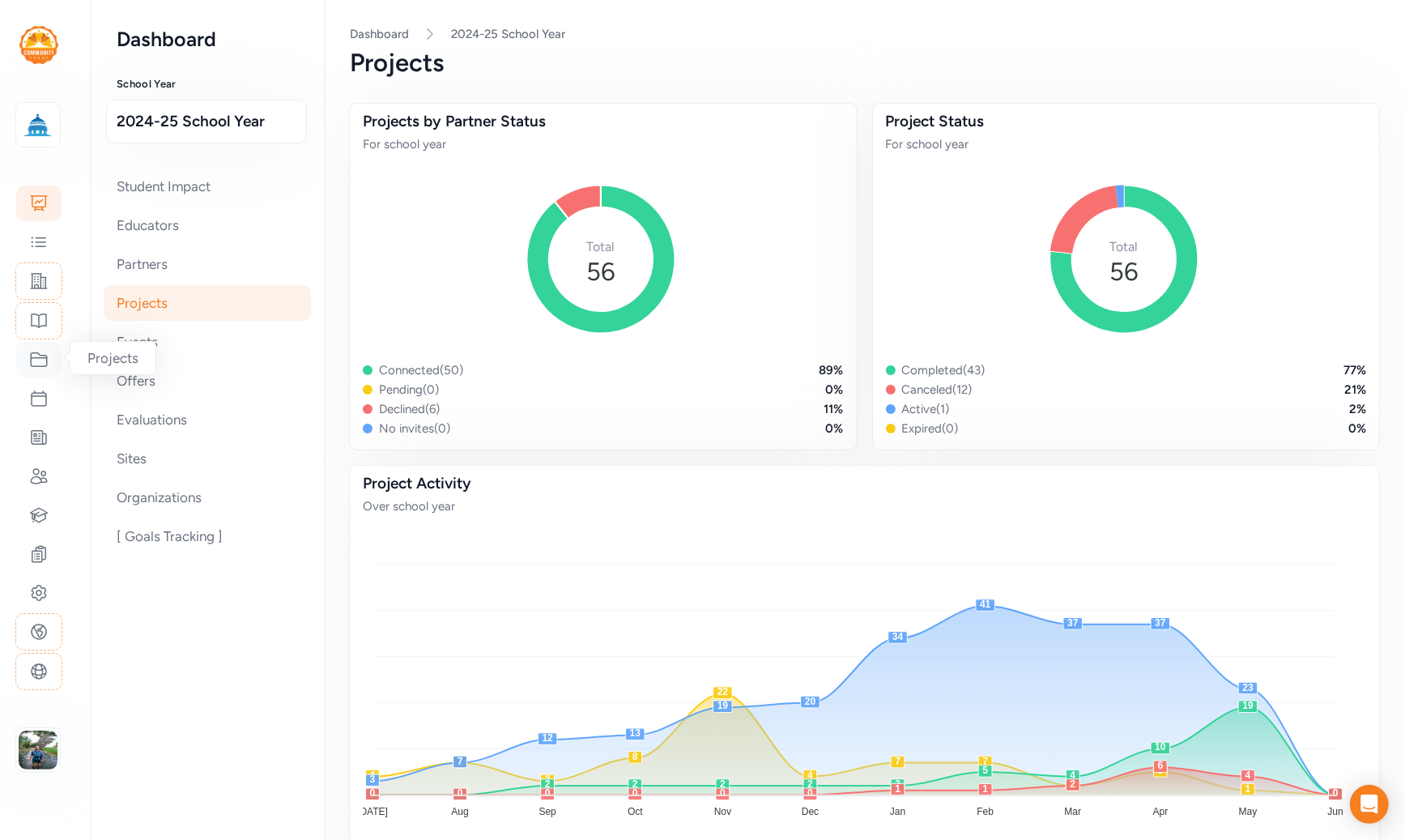
click at [41, 359] on icon at bounding box center [38, 359] width 19 height 19
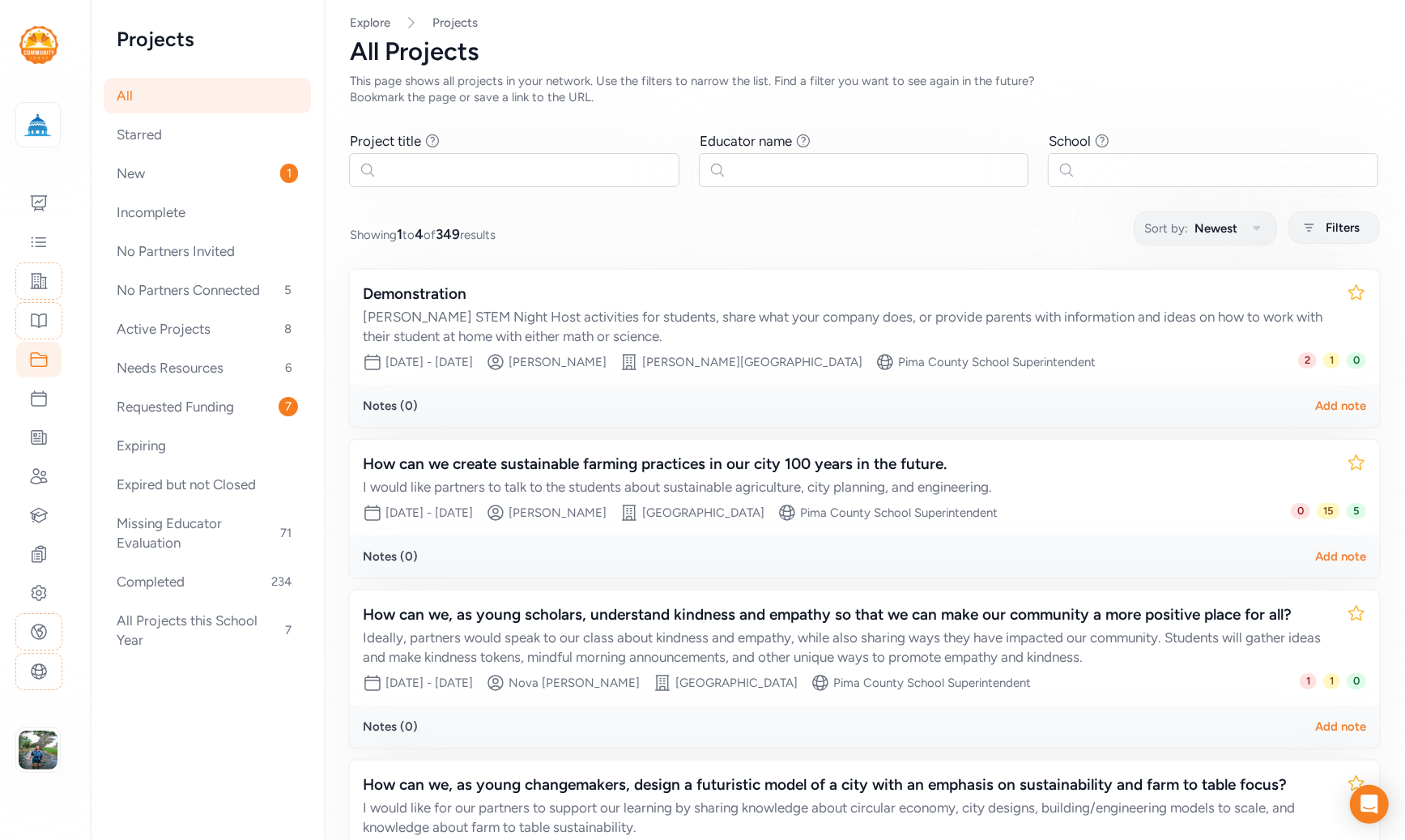
scroll to position [23, 0]
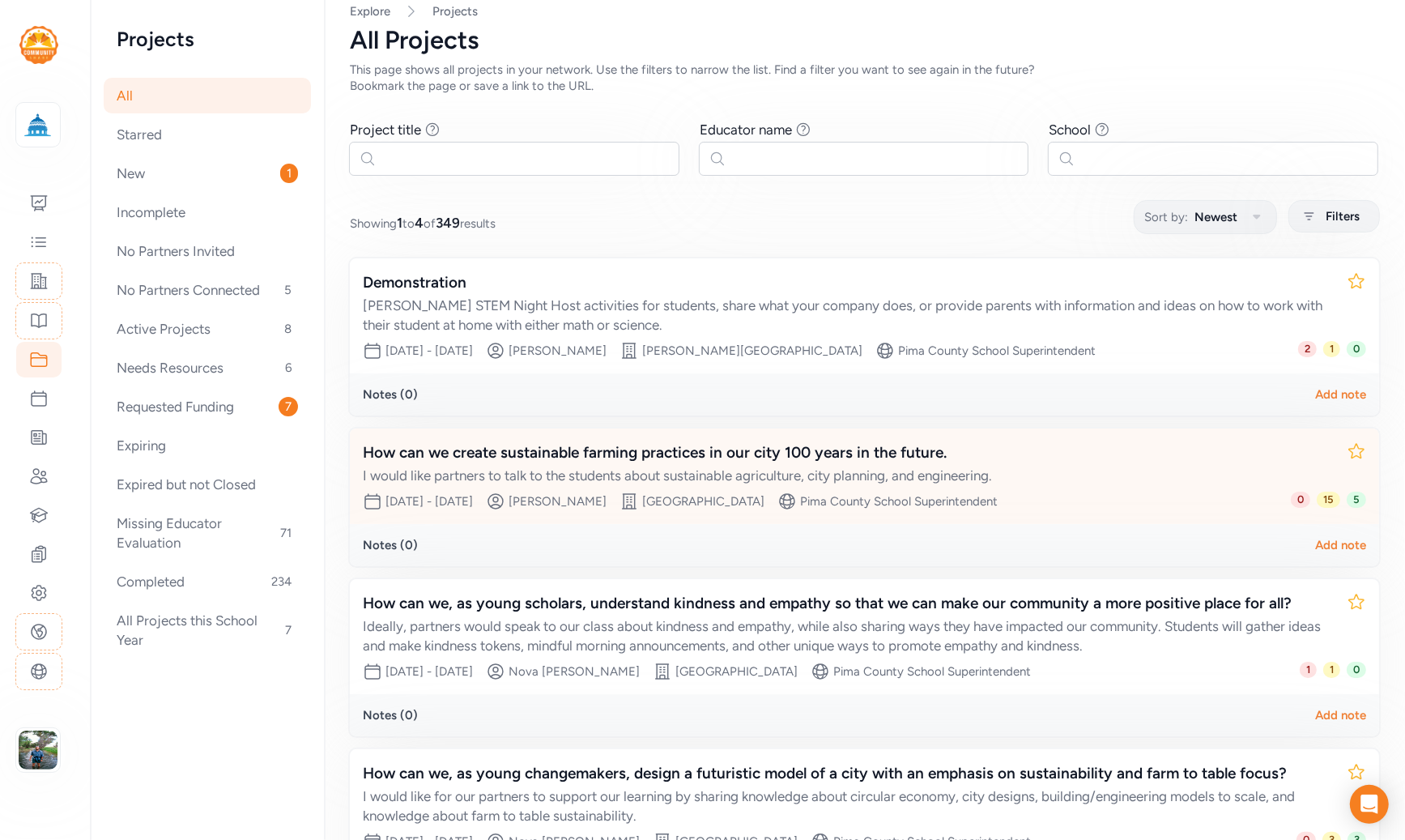
click at [720, 457] on div "How can we create sustainable farming practices in our city 100 years in the fu…" at bounding box center [848, 452] width 971 height 23
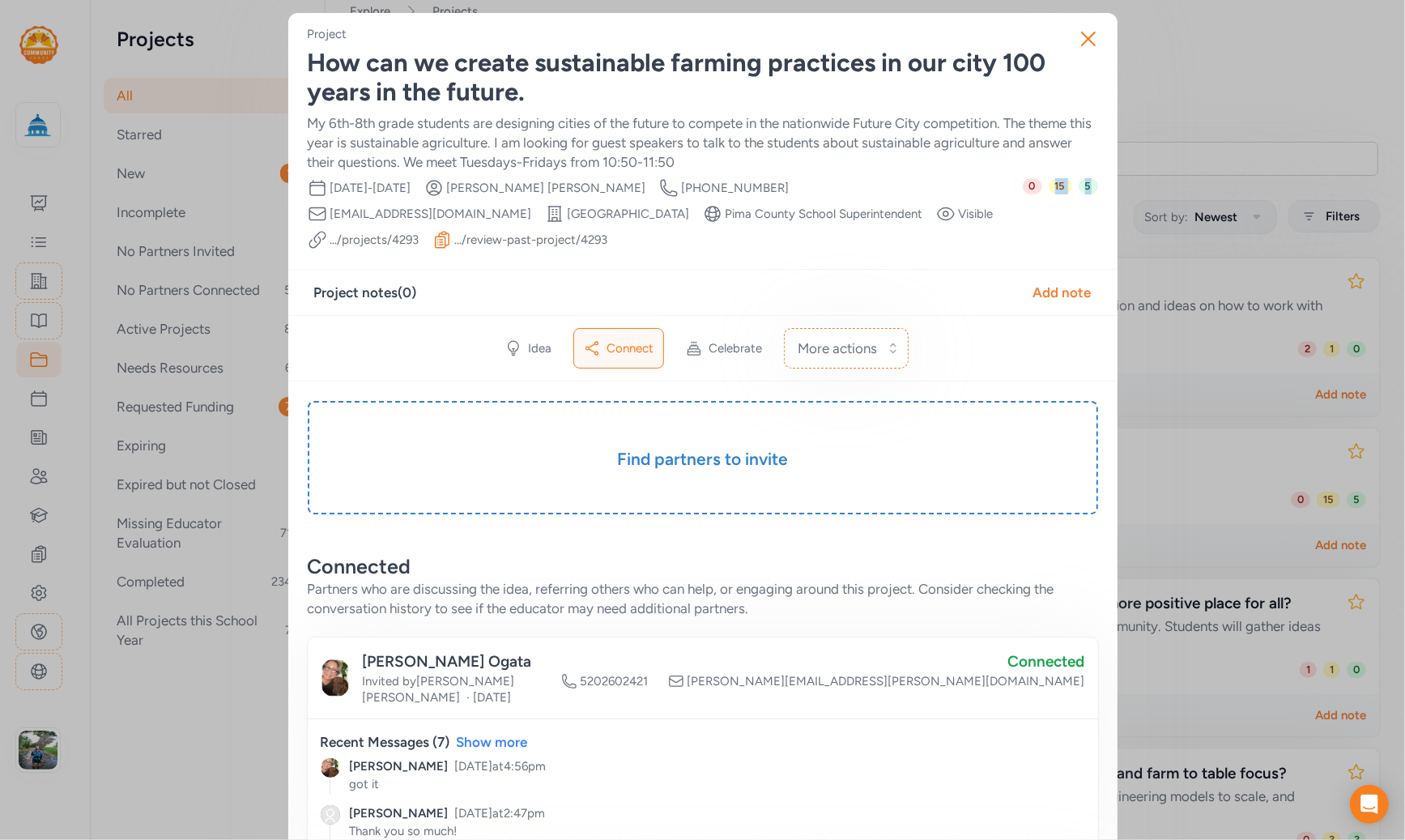
drag, startPoint x: 1089, startPoint y: 195, endPoint x: 1097, endPoint y: 201, distance: 10.0
click at [1076, 206] on div "0 15 5" at bounding box center [1060, 214] width 76 height 71
drag, startPoint x: 1078, startPoint y: 186, endPoint x: 1087, endPoint y: 195, distance: 12.7
click at [1084, 187] on span "5" at bounding box center [1087, 187] width 19 height 16
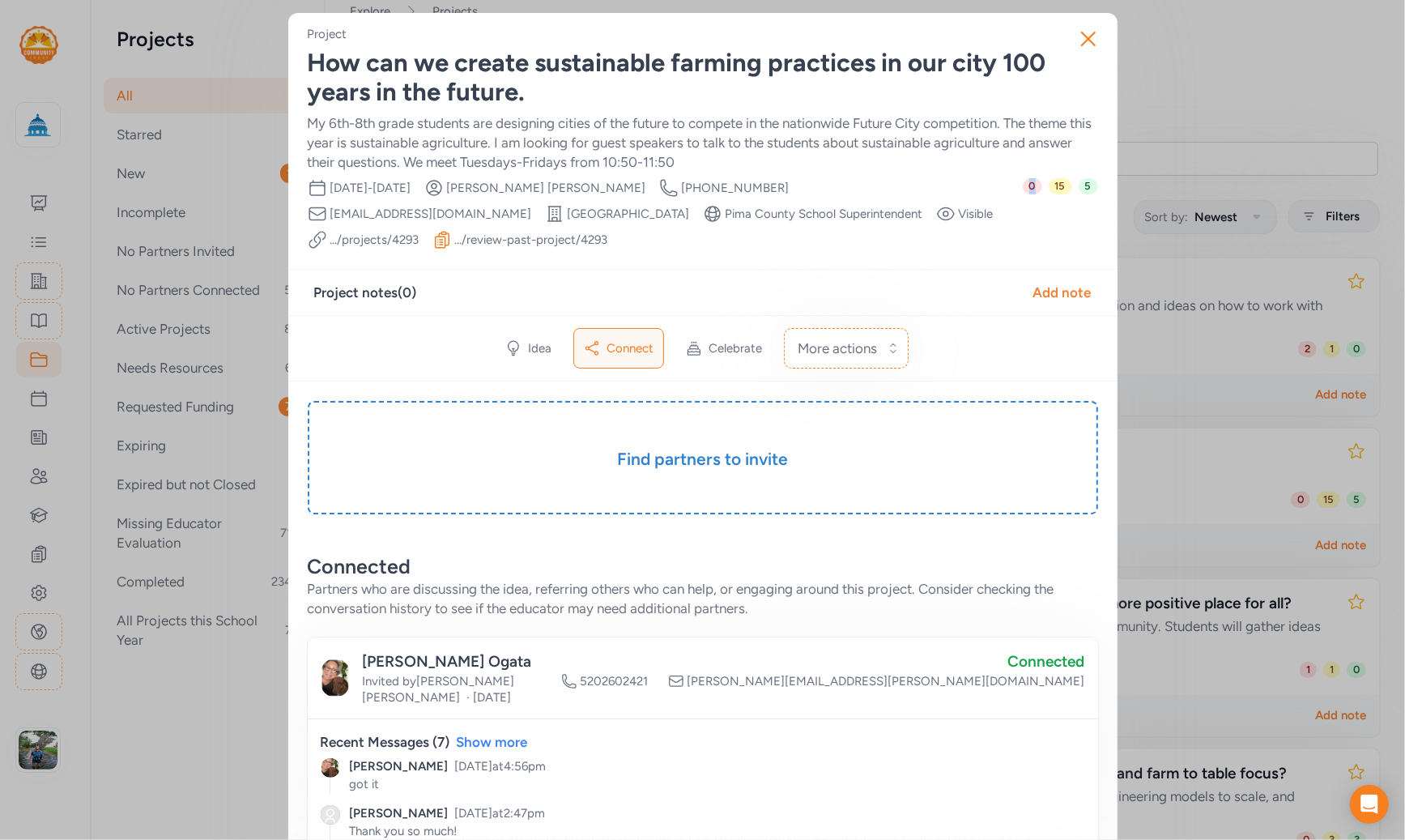
click at [1029, 187] on span "0" at bounding box center [1032, 187] width 19 height 16
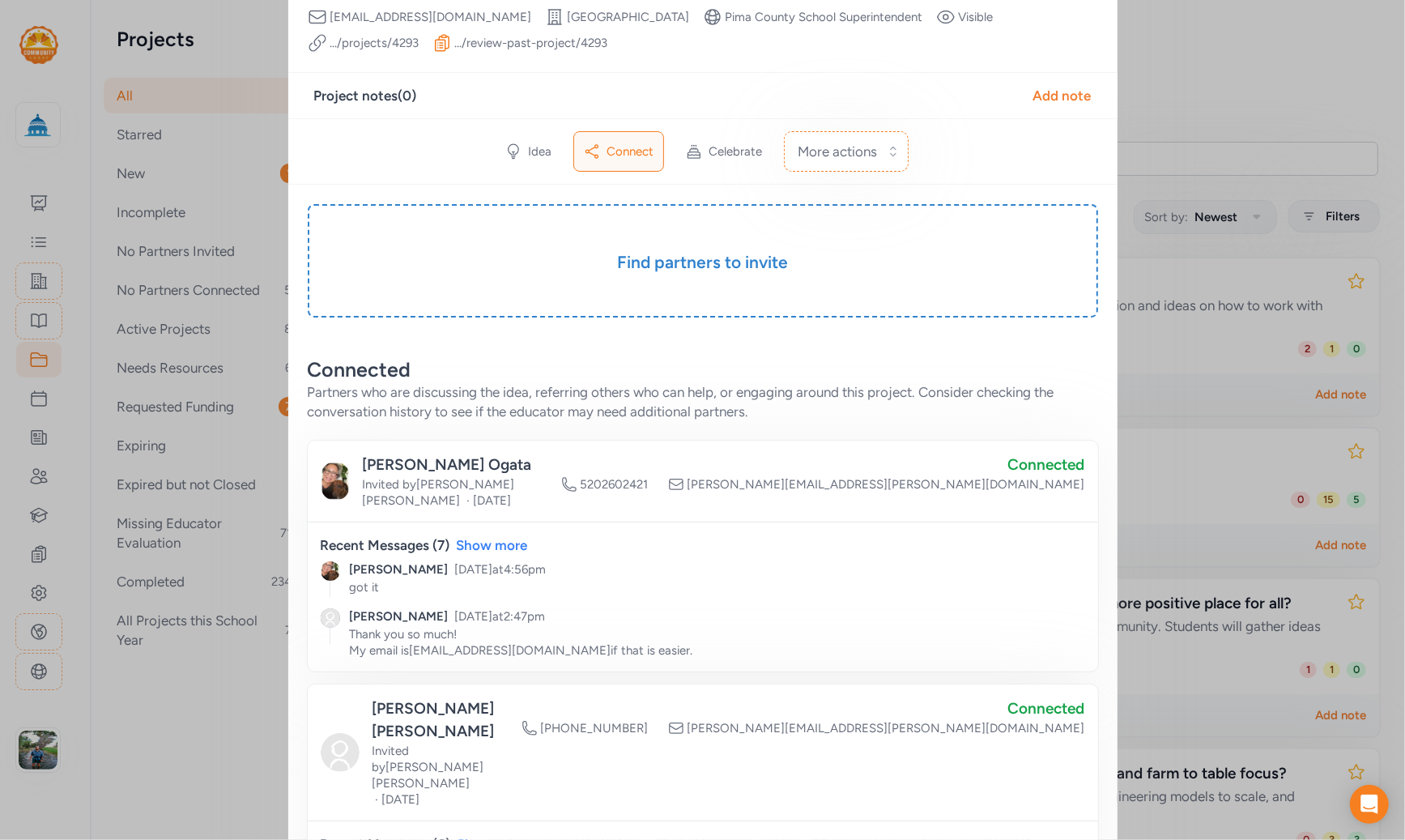
scroll to position [157, 0]
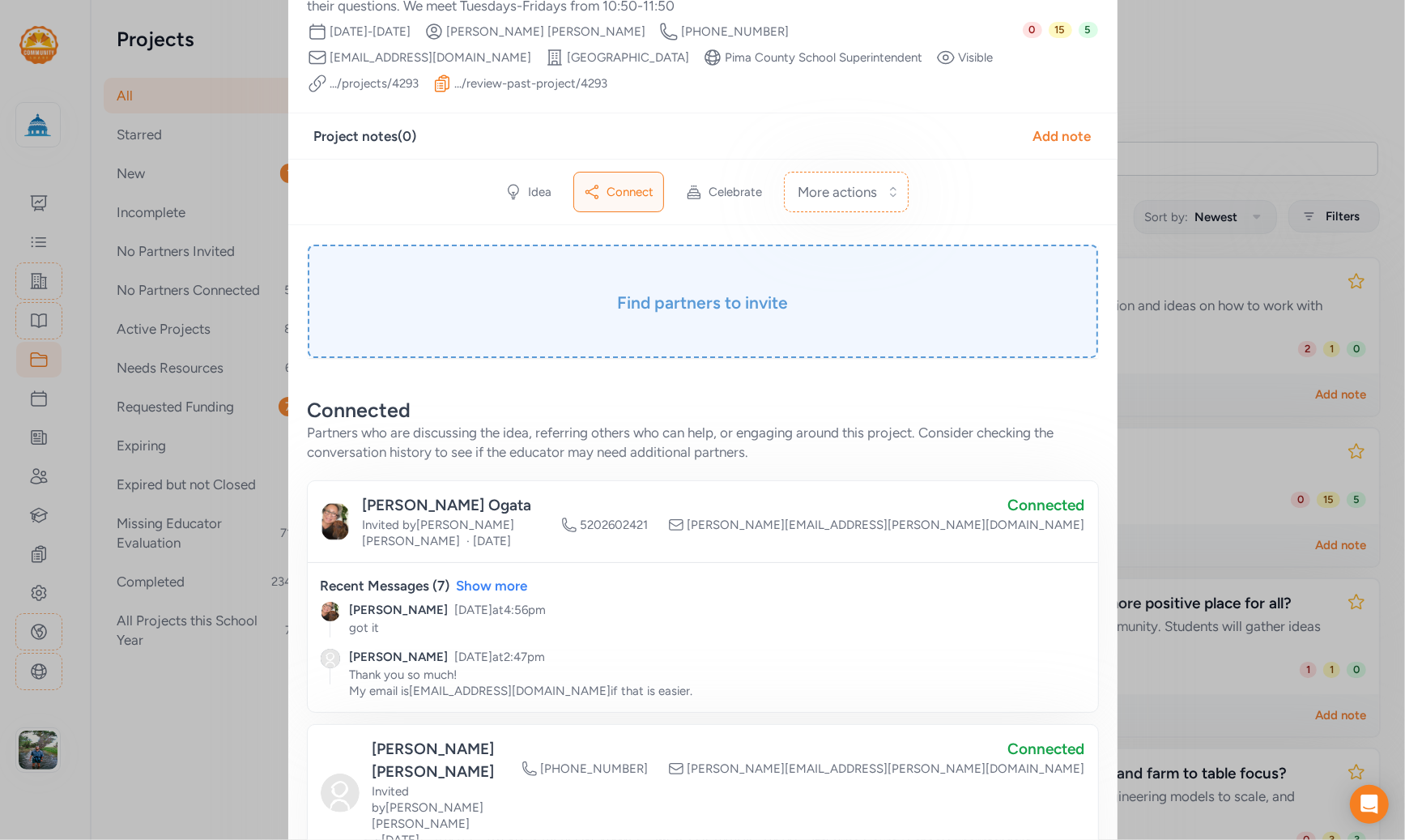
click at [757, 301] on h3 "Find partners to invite" at bounding box center [702, 302] width 709 height 23
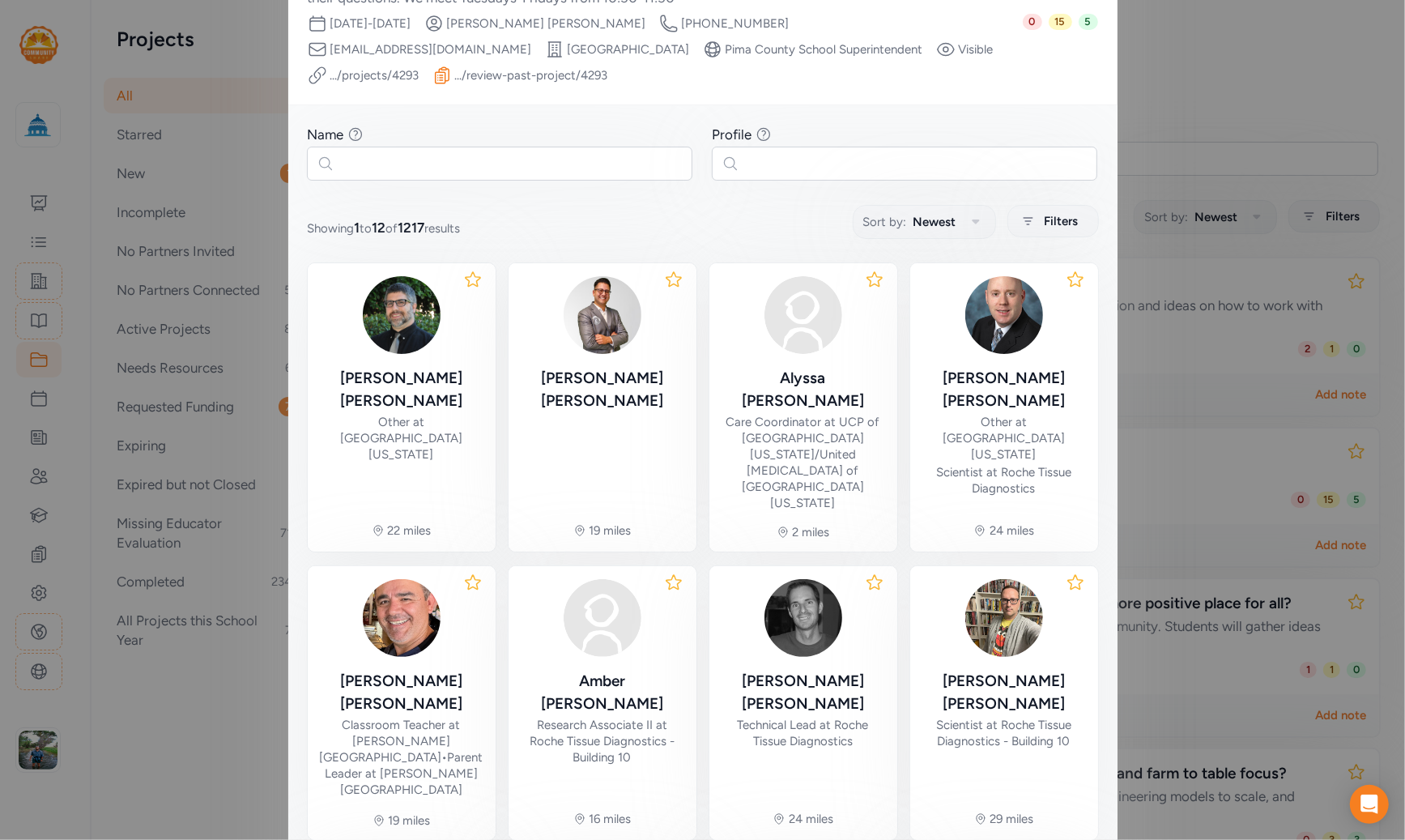
scroll to position [176, 0]
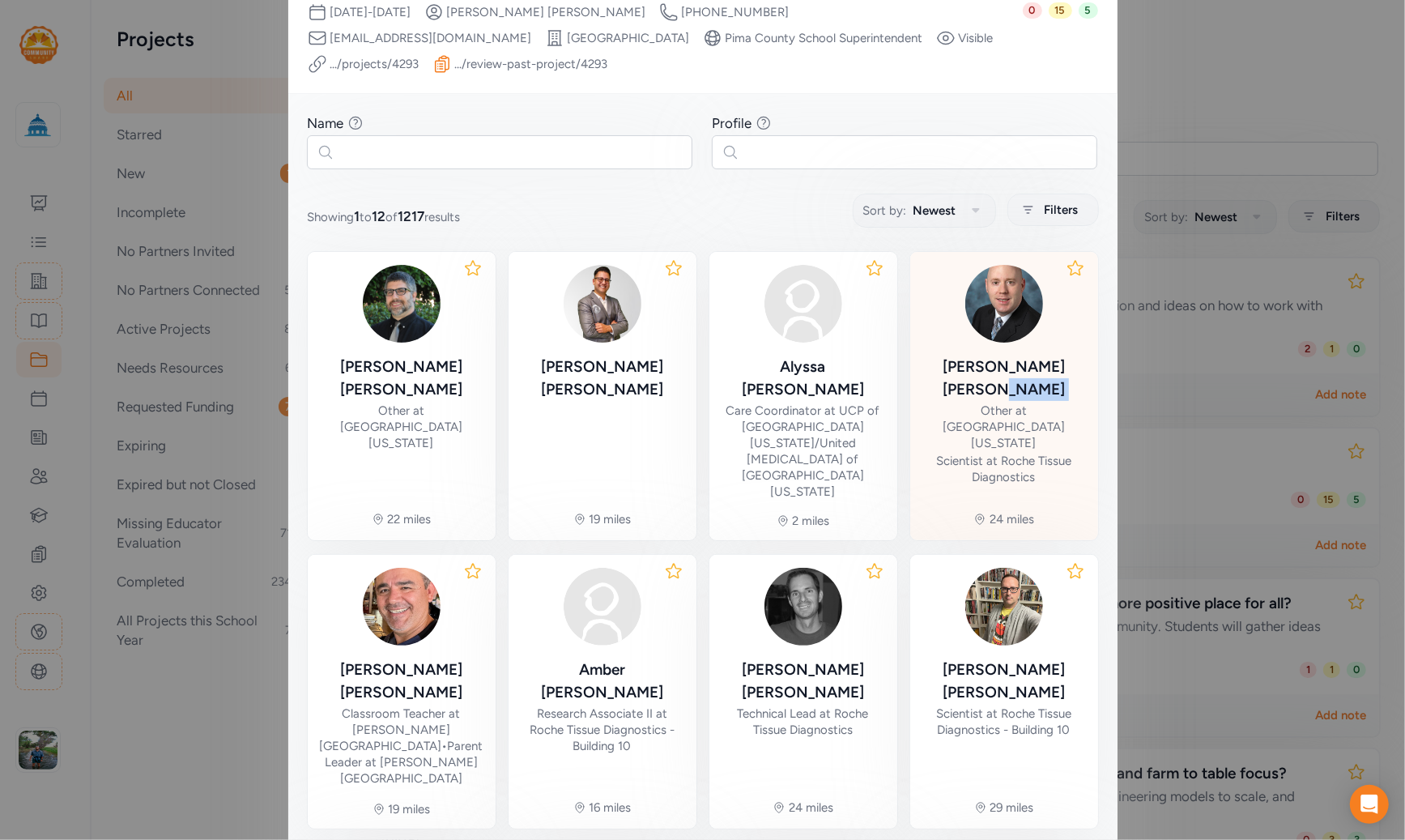
click at [1009, 377] on div "Derek Reichel Other at University of Arizona Scientist at Roche Tissue Diagnost…" at bounding box center [1004, 420] width 162 height 129
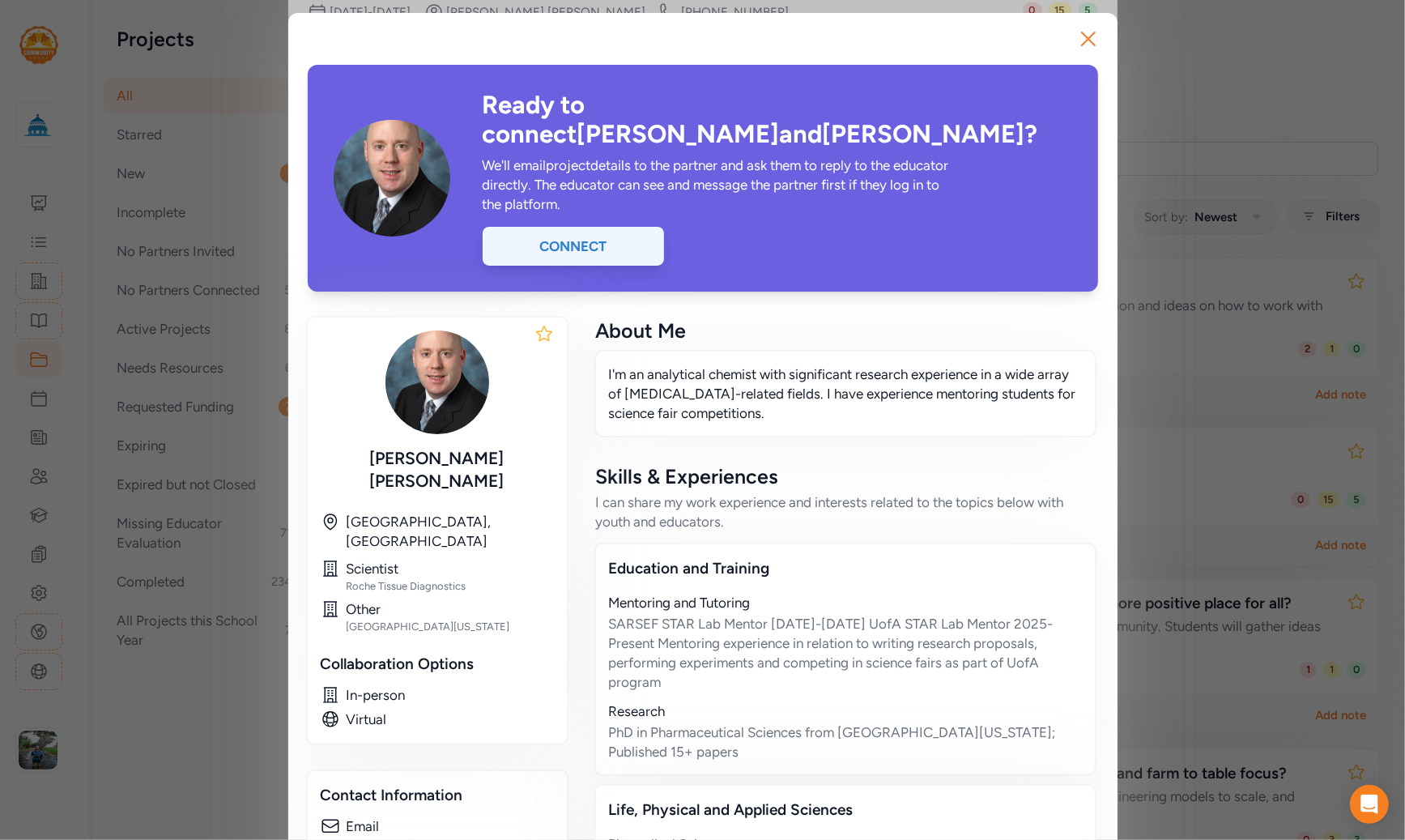
click at [575, 227] on div "Connect" at bounding box center [572, 246] width 181 height 39
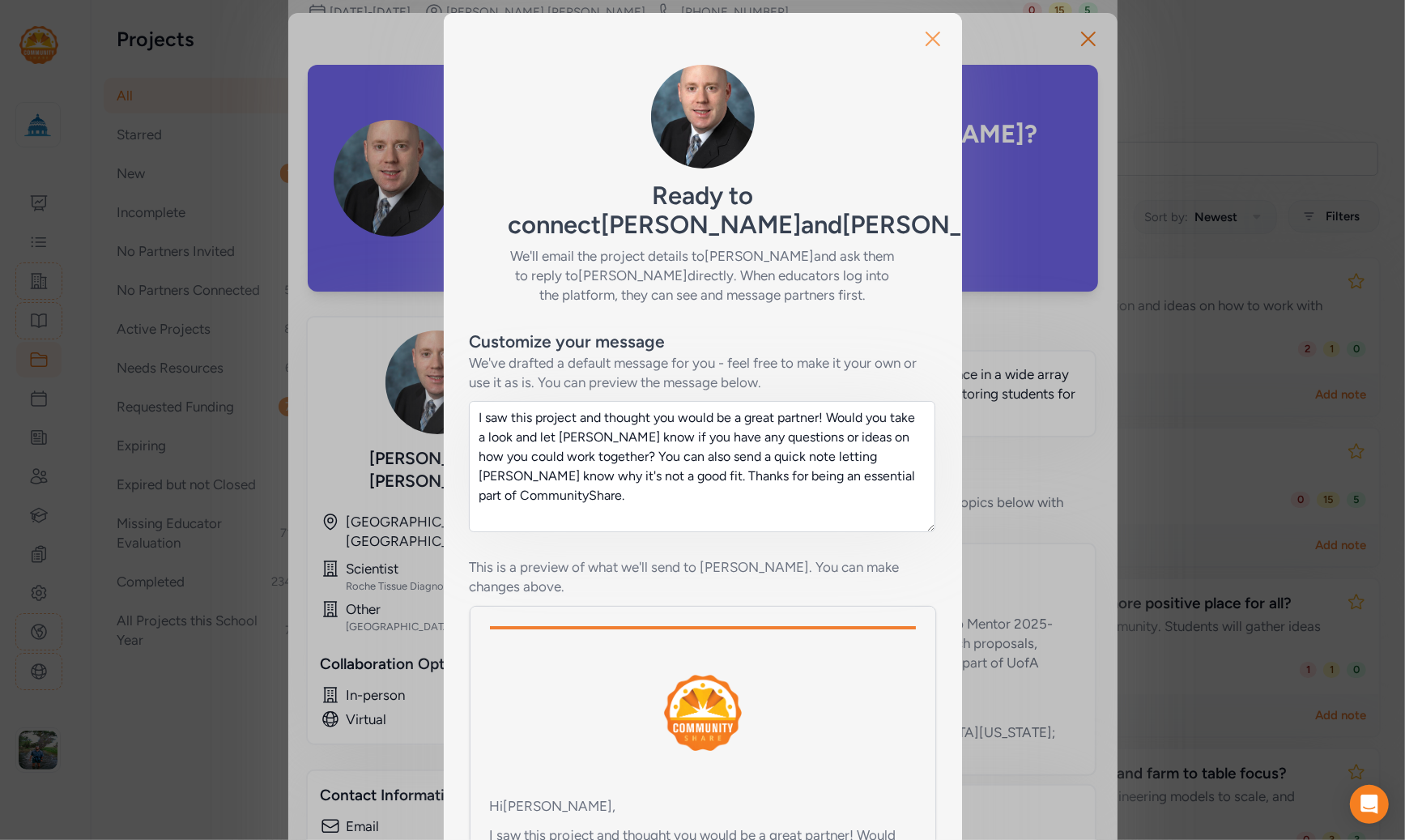
click at [928, 39] on icon "button" at bounding box center [933, 38] width 25 height 25
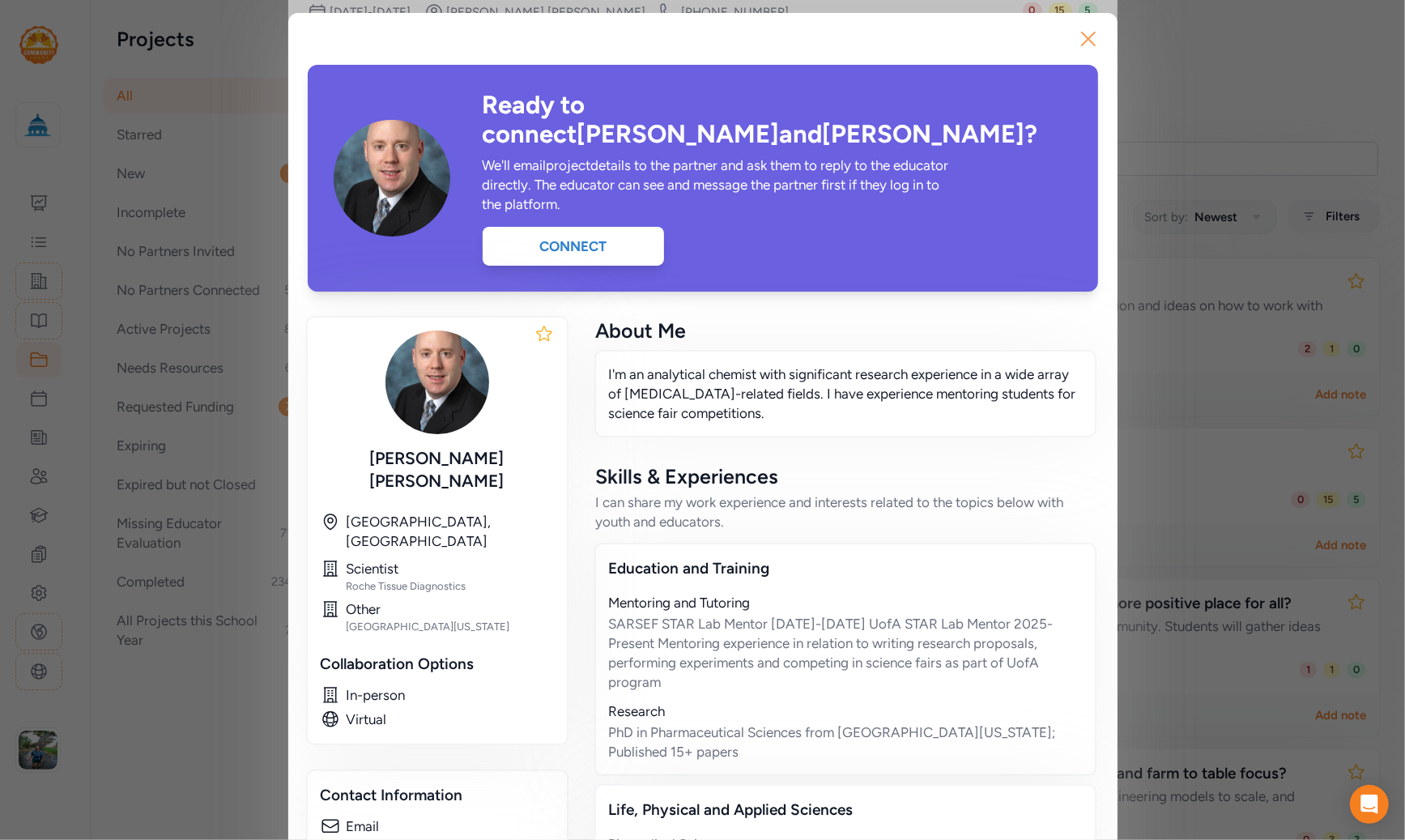
click at [1079, 38] on icon "button" at bounding box center [1088, 38] width 25 height 25
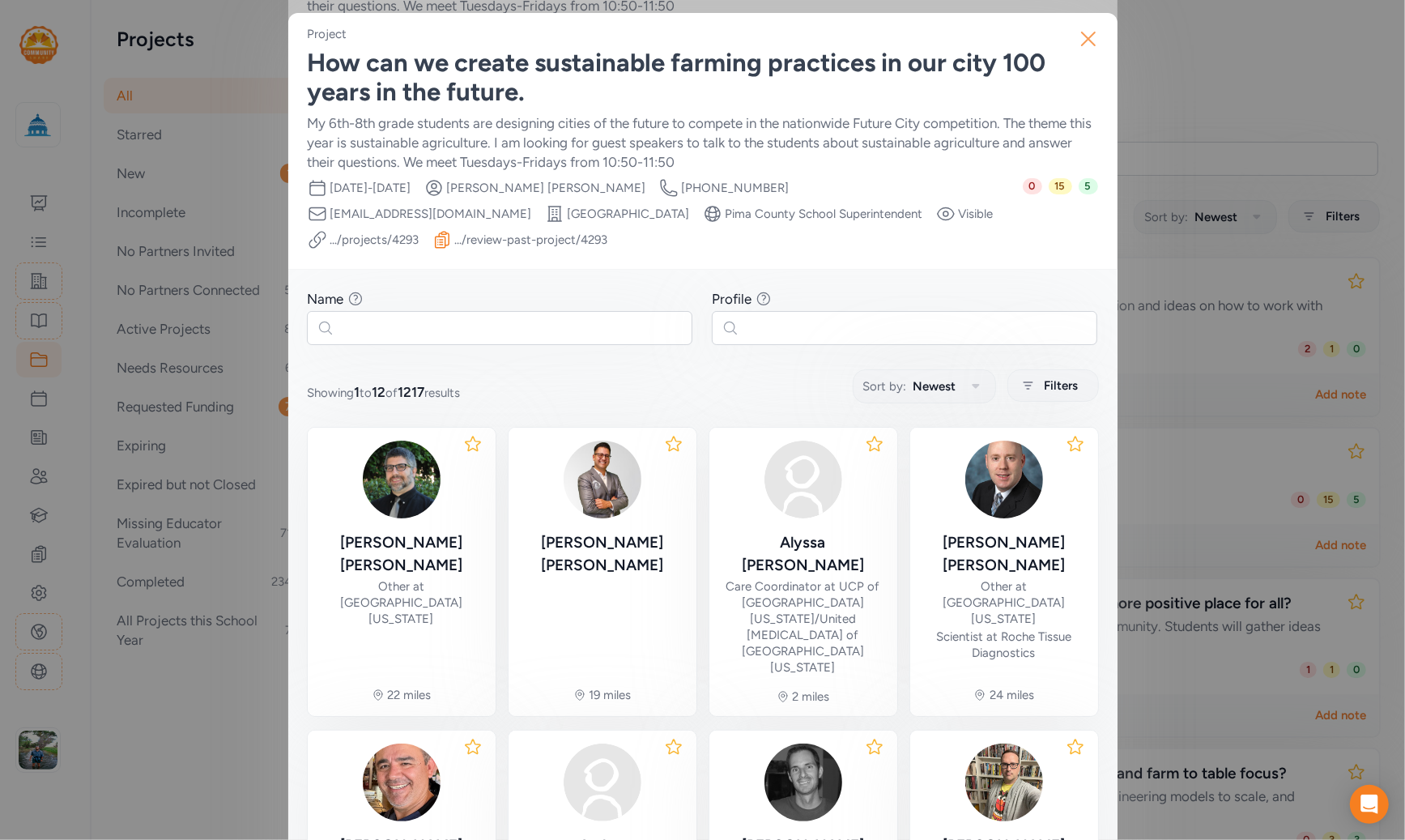
click at [1076, 39] on icon "button" at bounding box center [1088, 38] width 25 height 25
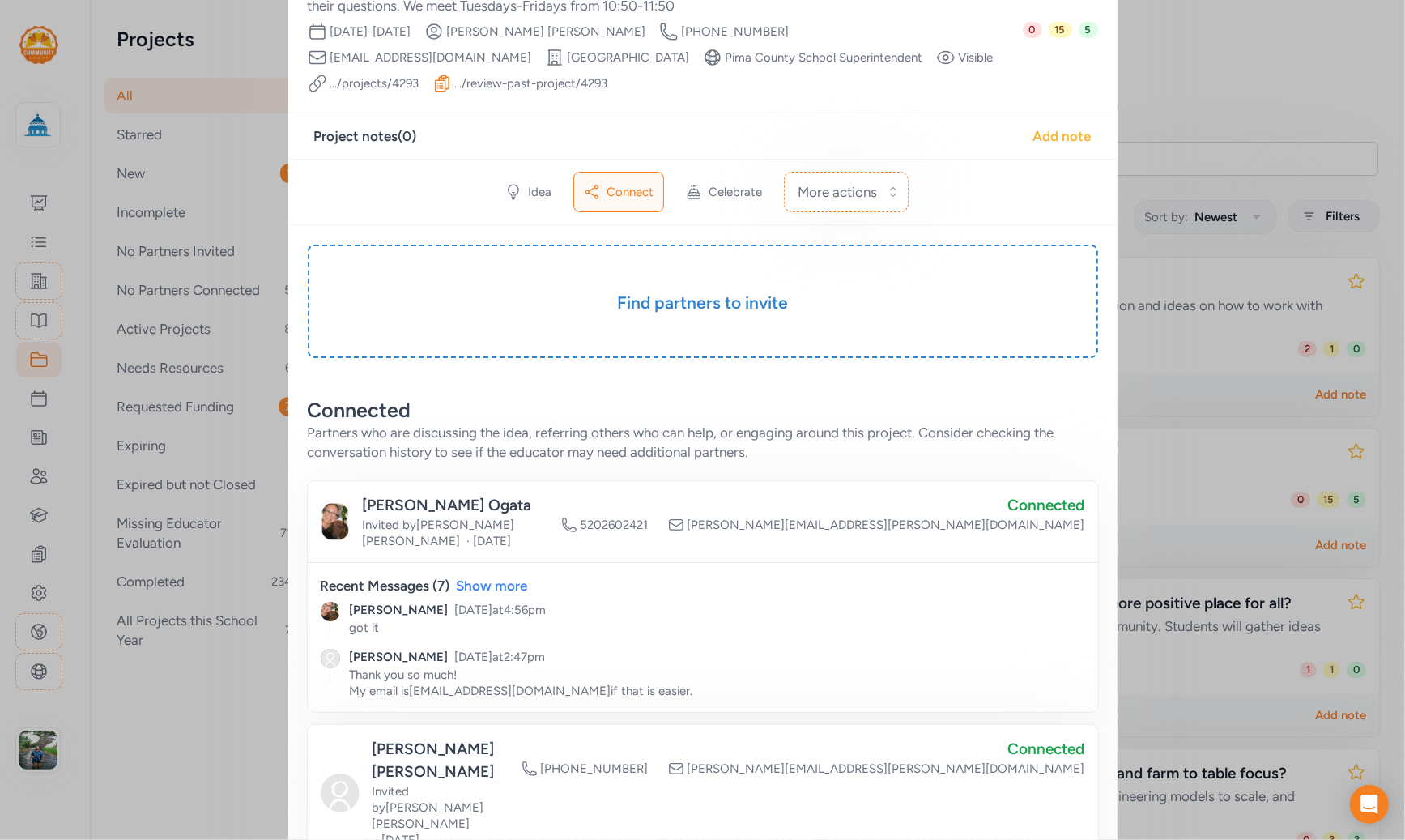
click at [1056, 137] on div "Add note" at bounding box center [1062, 136] width 58 height 19
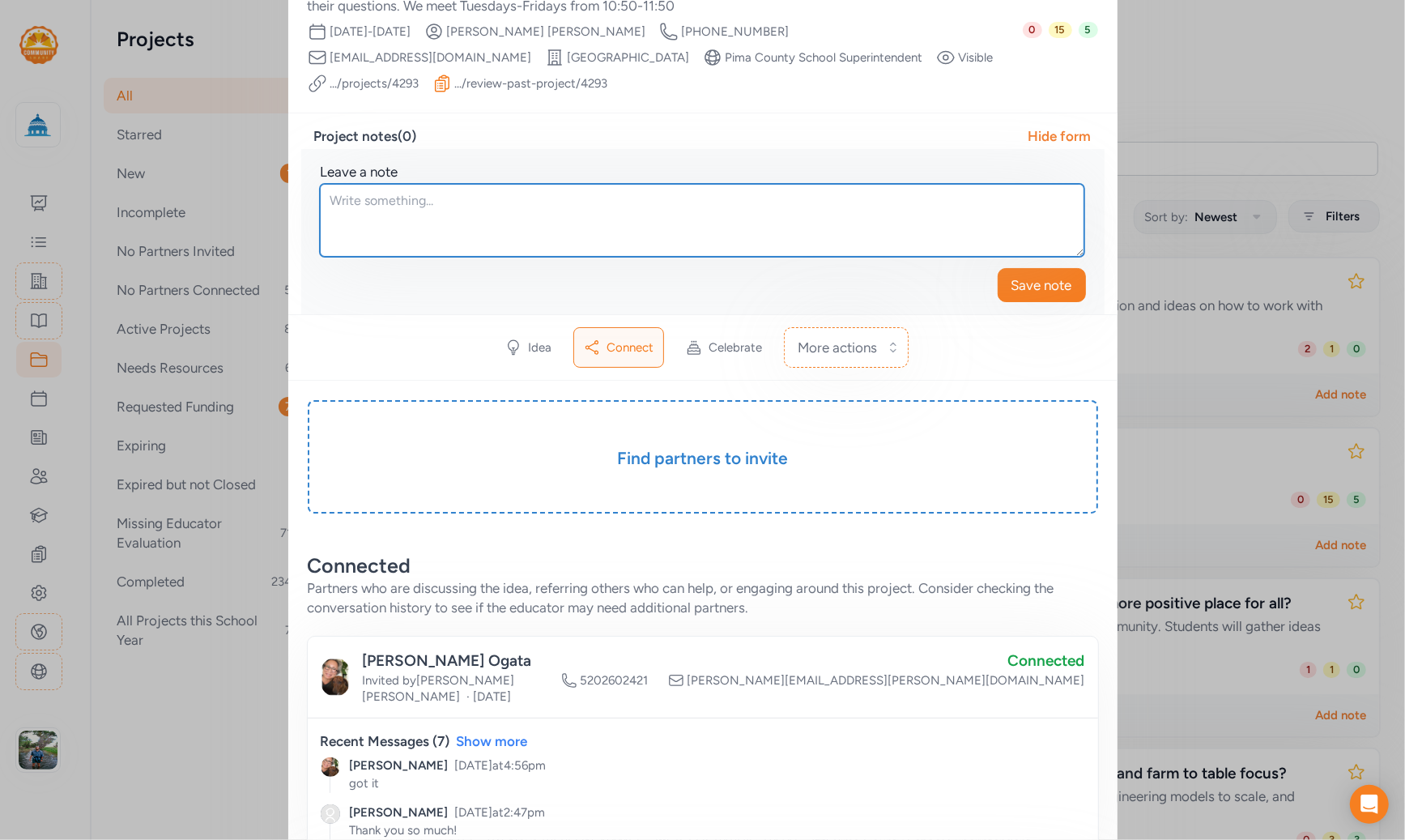
click at [513, 206] on textarea at bounding box center [702, 220] width 764 height 73
click at [480, 204] on textarea at bounding box center [702, 220] width 764 height 73
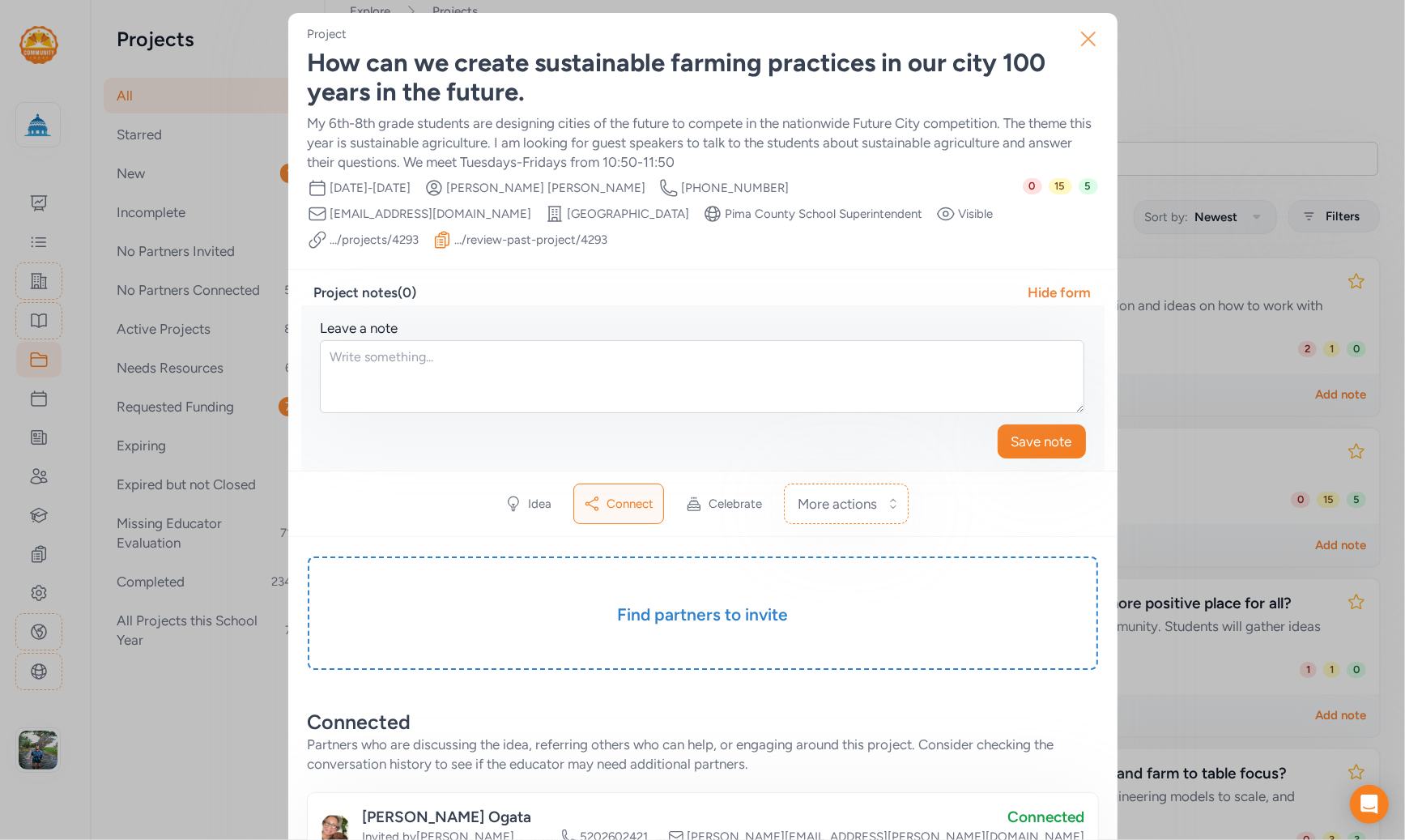
click at [1085, 33] on icon "button" at bounding box center [1088, 38] width 25 height 25
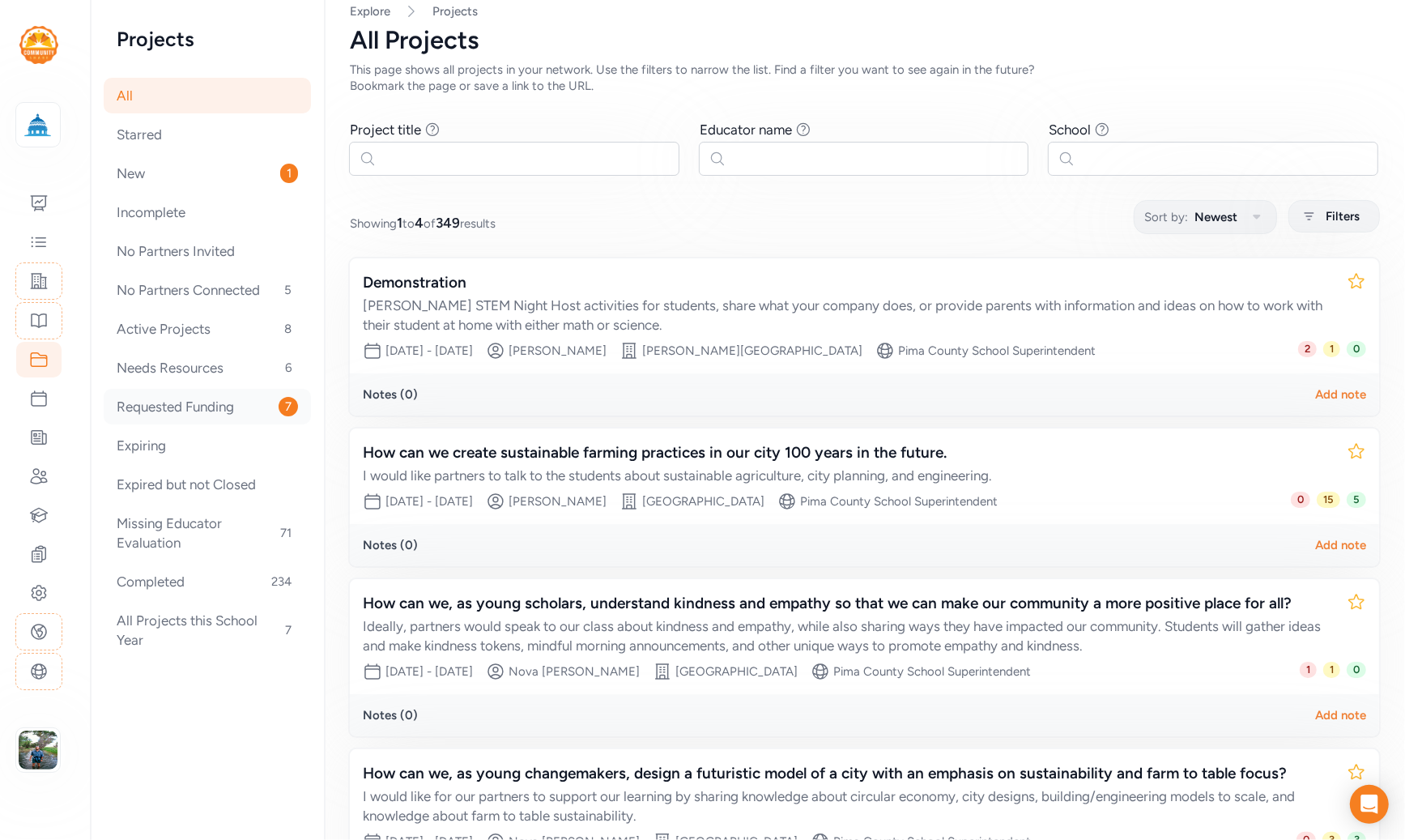
click at [179, 403] on div "Requested Funding 7" at bounding box center [207, 406] width 207 height 35
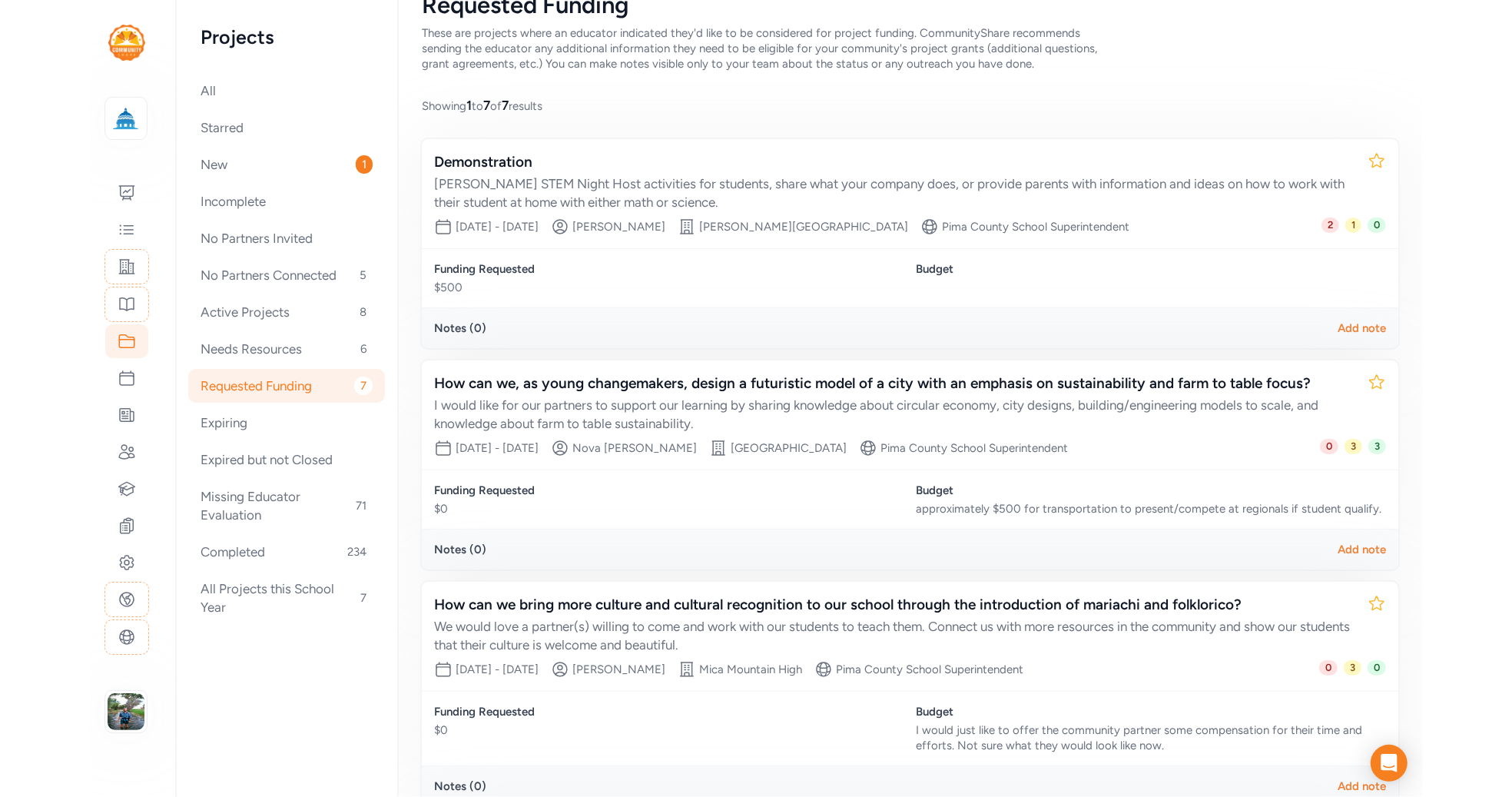
scroll to position [104, 0]
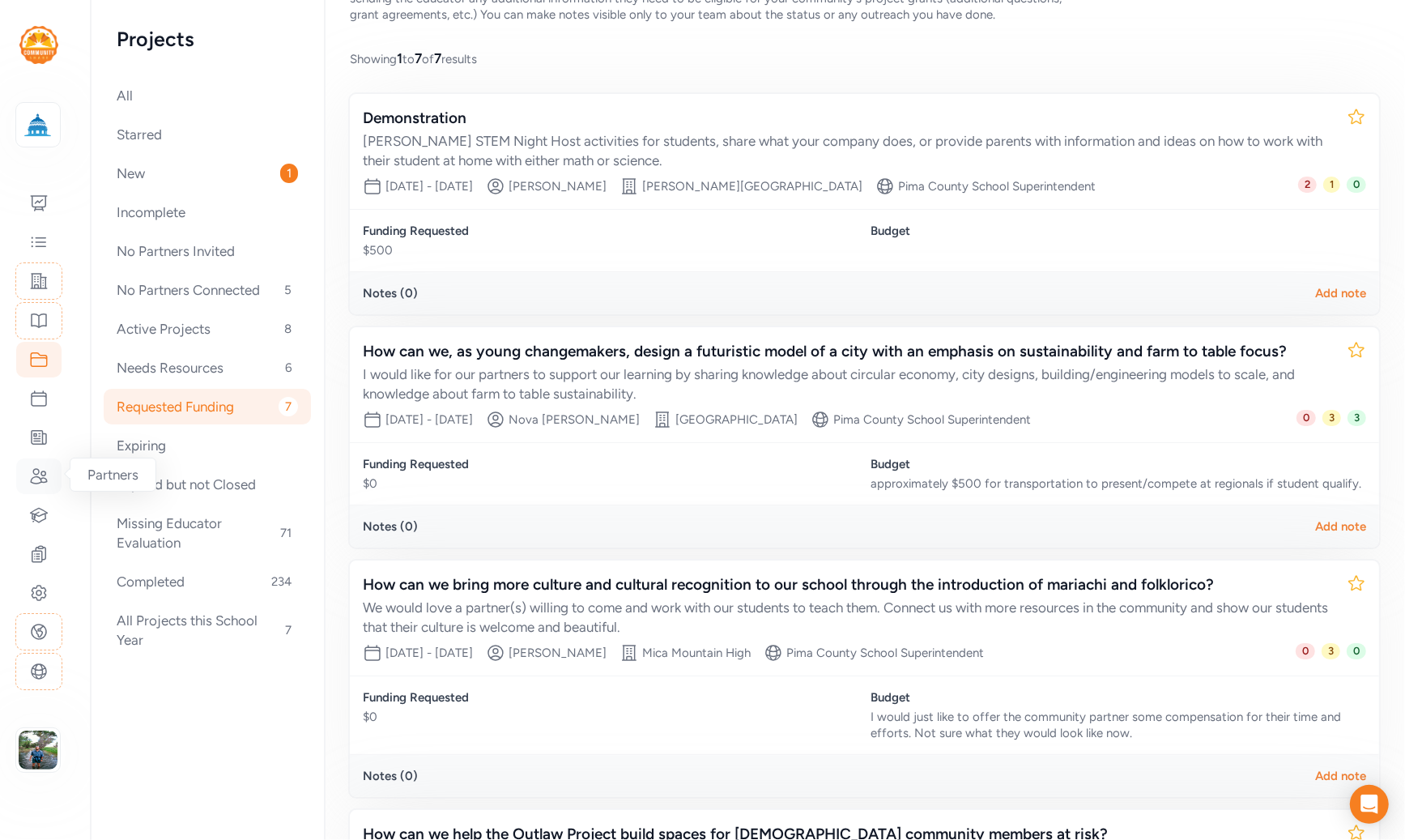
click at [33, 478] on icon at bounding box center [38, 476] width 19 height 19
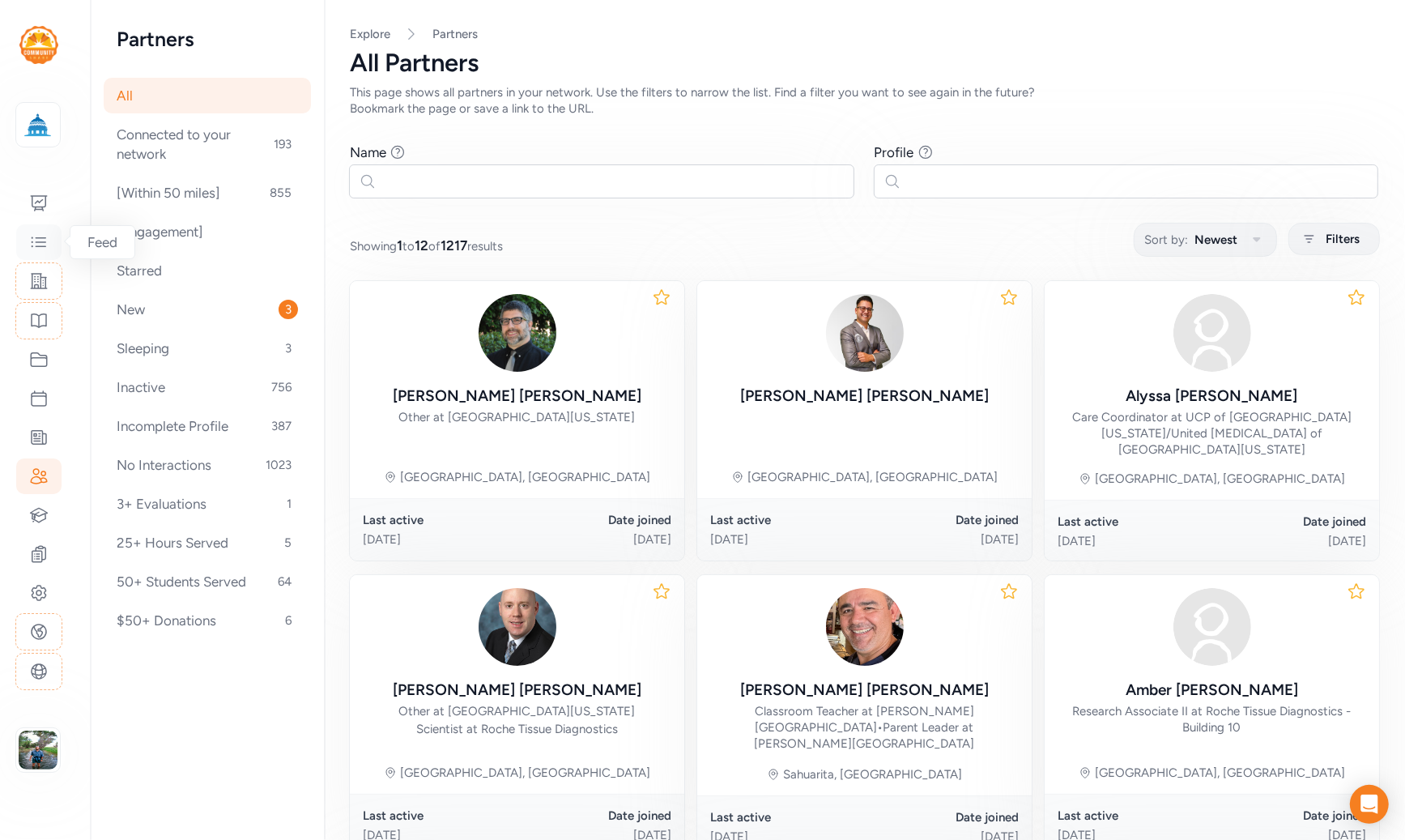
click at [35, 242] on icon at bounding box center [38, 241] width 19 height 19
